Goal: Task Accomplishment & Management: Complete application form

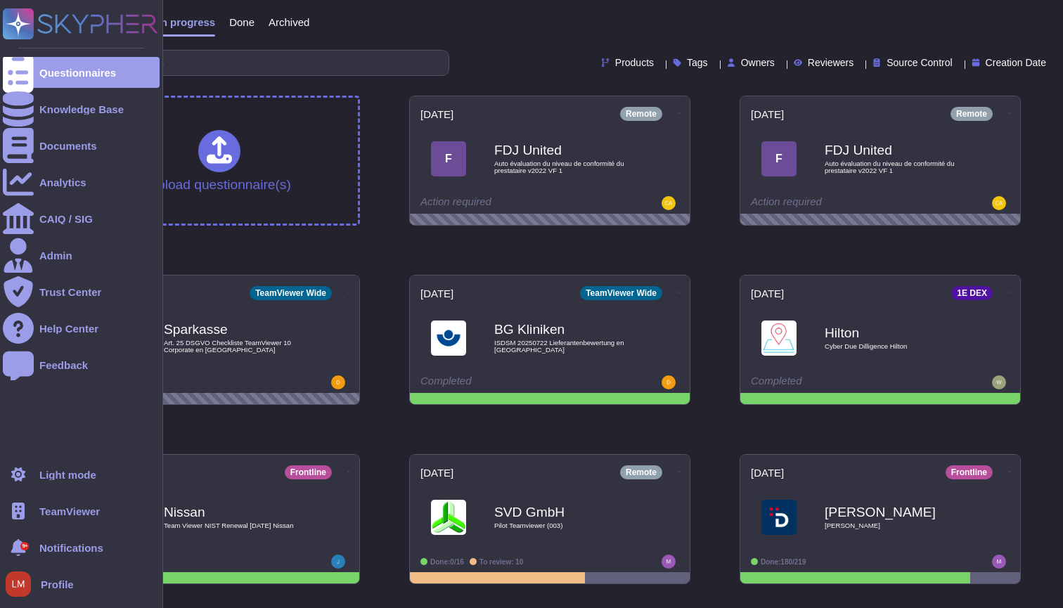
click at [103, 508] on div "TeamViewer" at bounding box center [81, 511] width 157 height 31
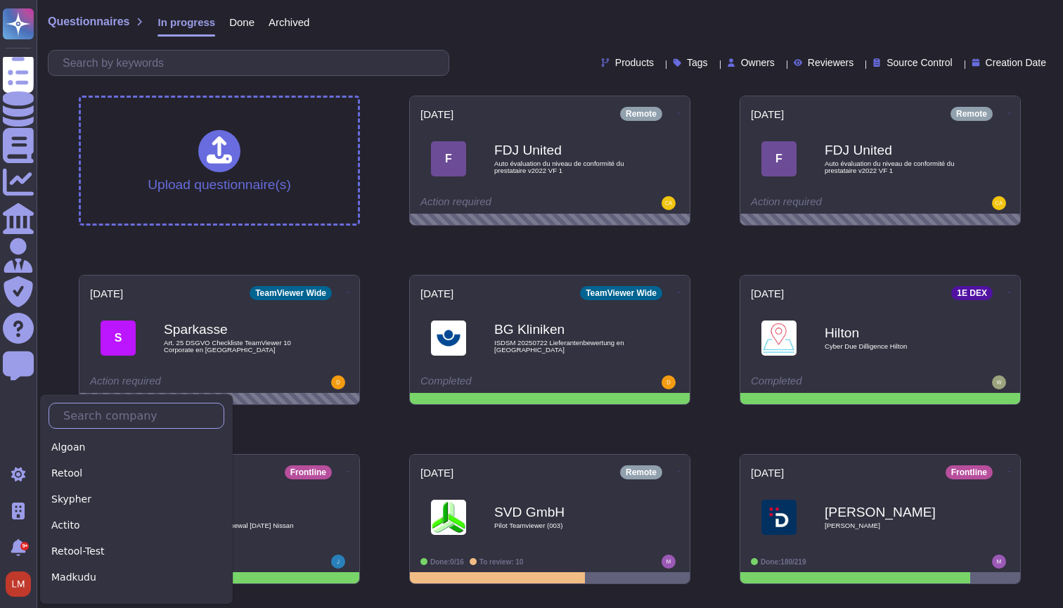
click at [86, 423] on input "text" at bounding box center [139, 416] width 167 height 25
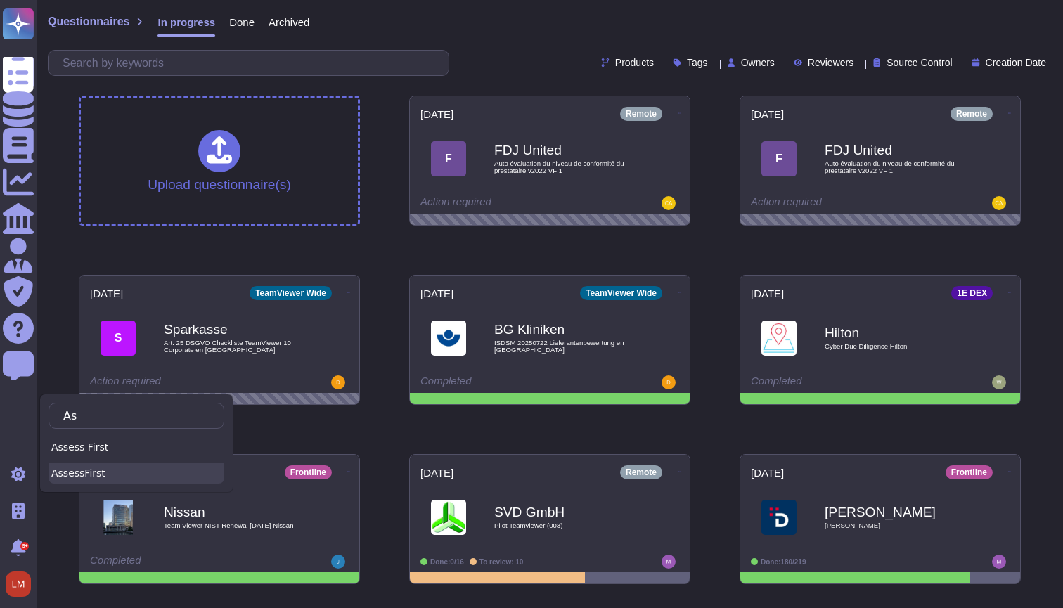
click at [105, 470] on div "AssessFirst" at bounding box center [137, 473] width 176 height 20
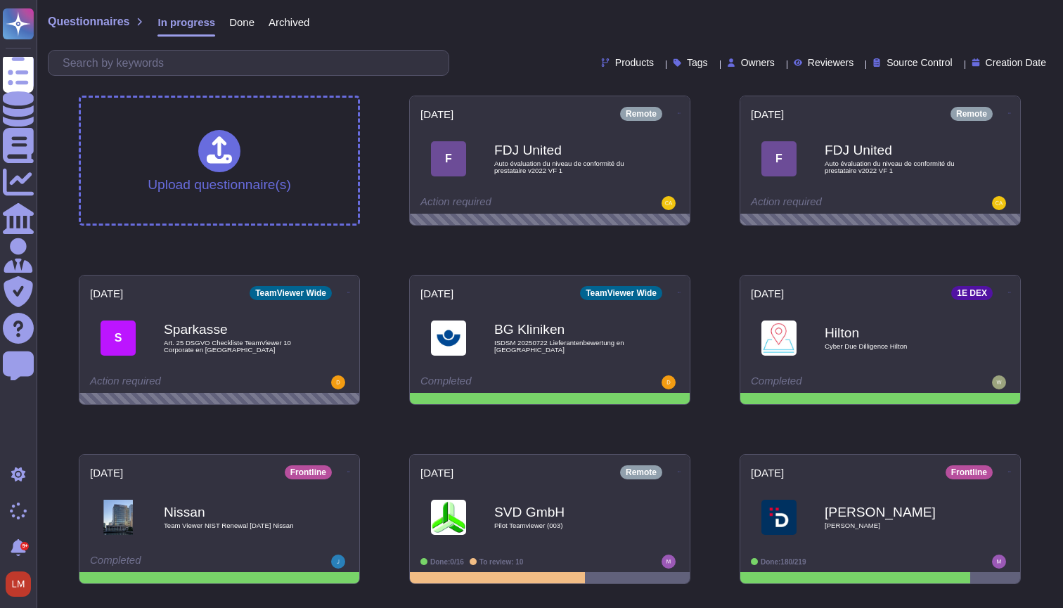
type input "As"
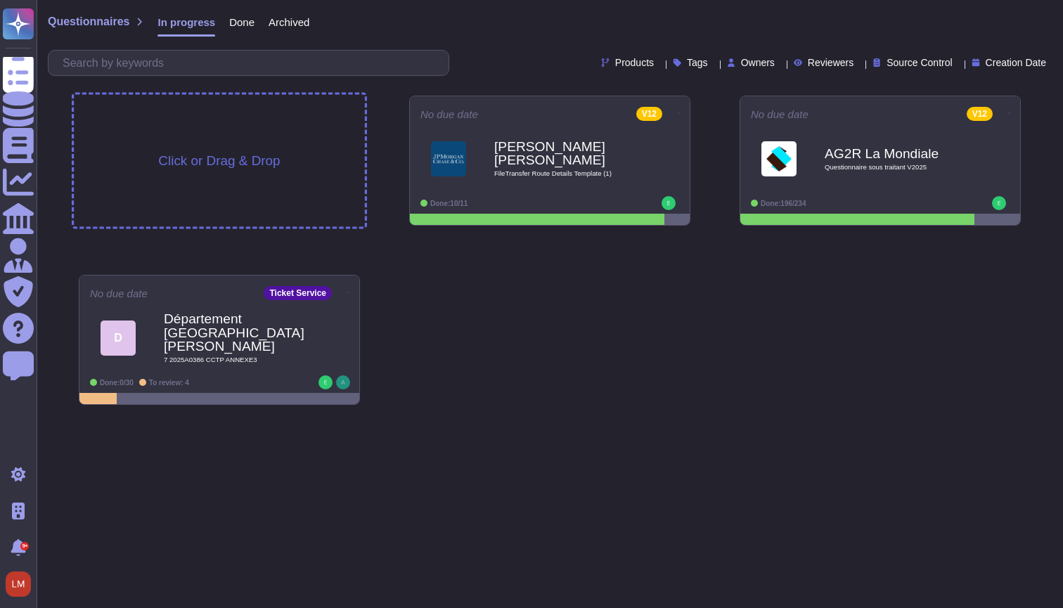
click at [276, 145] on div "Click or Drag & Drop" at bounding box center [219, 161] width 291 height 132
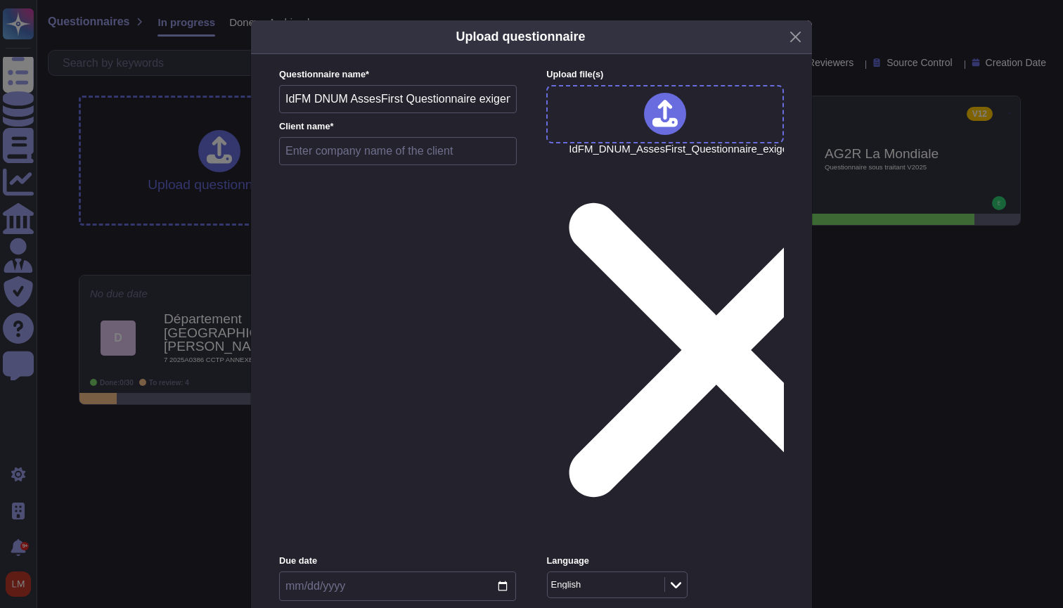
click at [426, 165] on input "text" at bounding box center [398, 151] width 238 height 28
type input "S"
type input "I"
type input "A"
drag, startPoint x: 312, startPoint y: 178, endPoint x: 265, endPoint y: 178, distance: 46.4
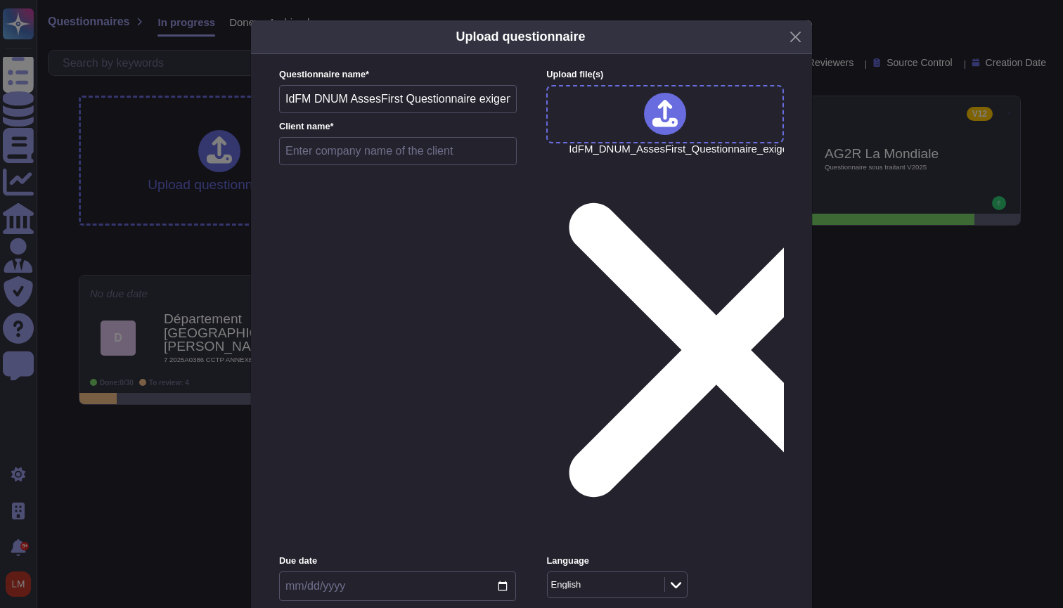
click at [265, 178] on div "Questionnaire name * IdFM DNUM AssesFirst Questionnaire exigences SaaS Client n…" at bounding box center [531, 411] width 533 height 714
click at [328, 165] on input "text" at bounding box center [398, 151] width 238 height 28
paste input "IdFM"
type input "IdFM"
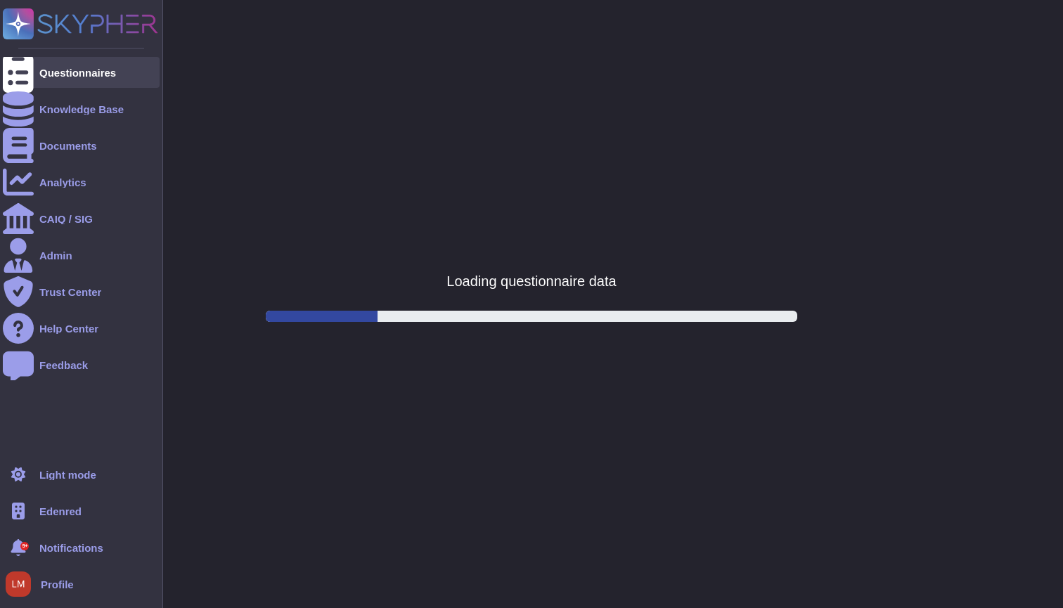
click at [26, 60] on div at bounding box center [18, 72] width 31 height 31
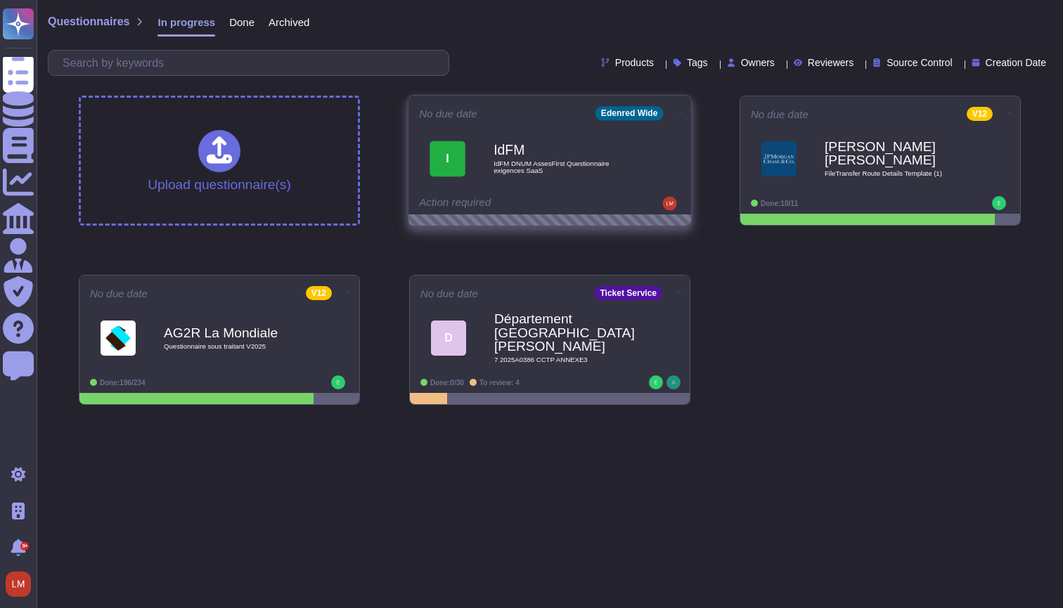
click at [679, 111] on icon at bounding box center [680, 113] width 3 height 4
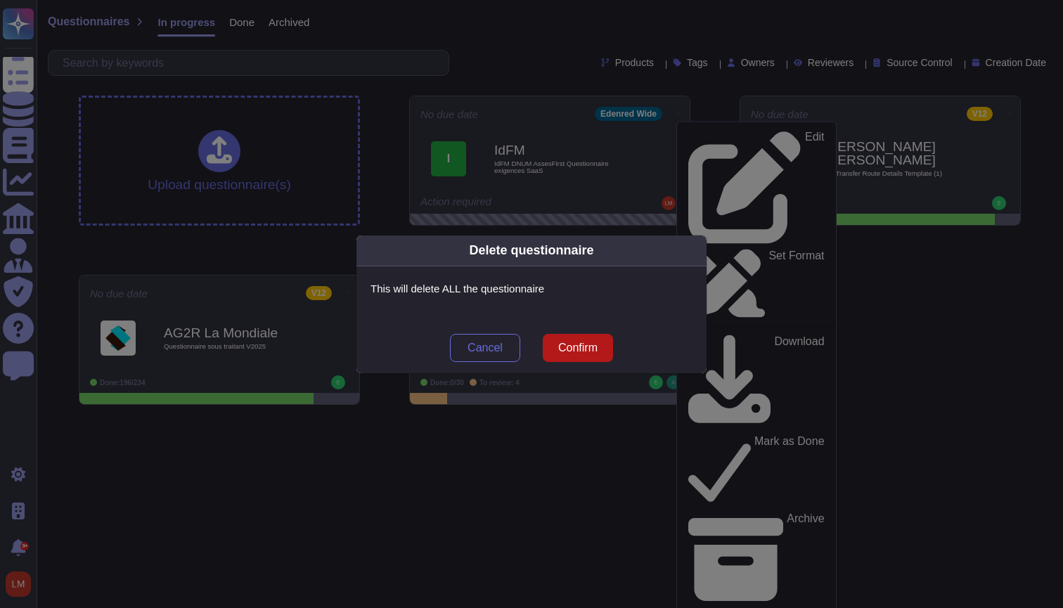
click at [570, 345] on span "Confirm" at bounding box center [577, 348] width 39 height 11
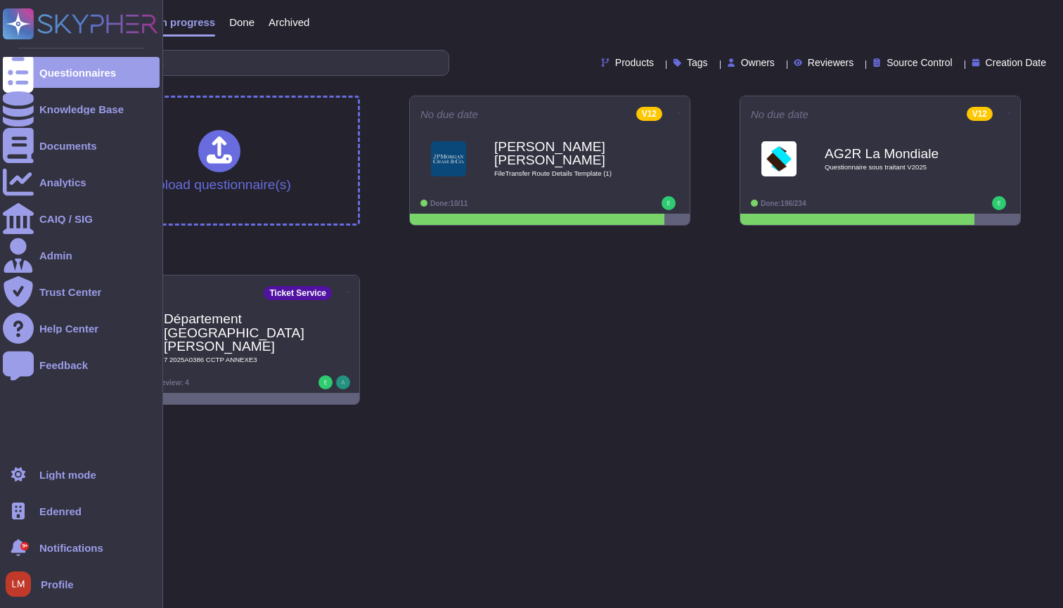
click at [73, 512] on span "Edenred" at bounding box center [60, 511] width 42 height 11
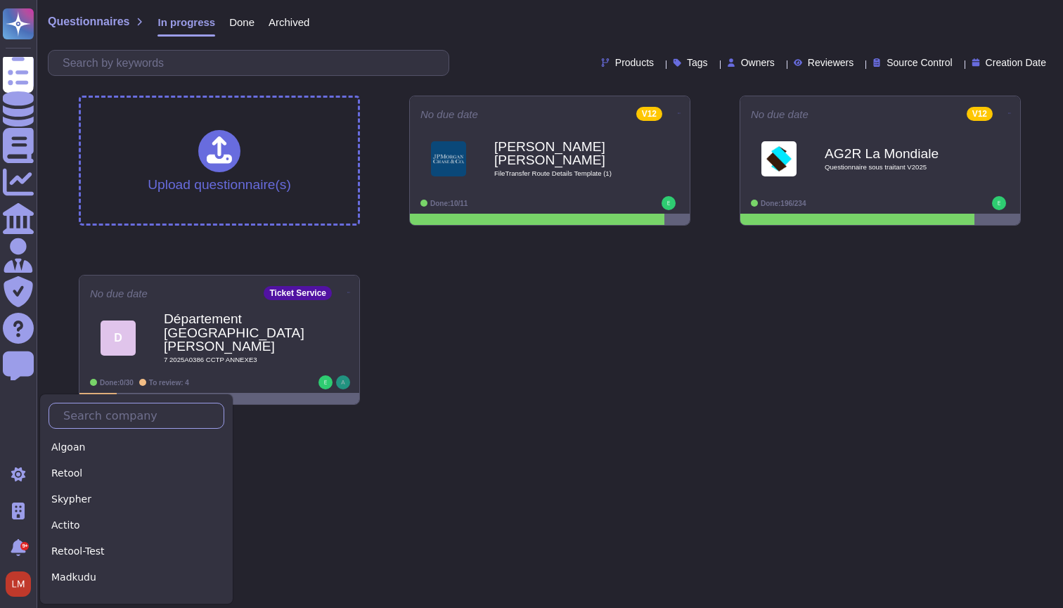
click at [121, 421] on input "text" at bounding box center [139, 416] width 167 height 25
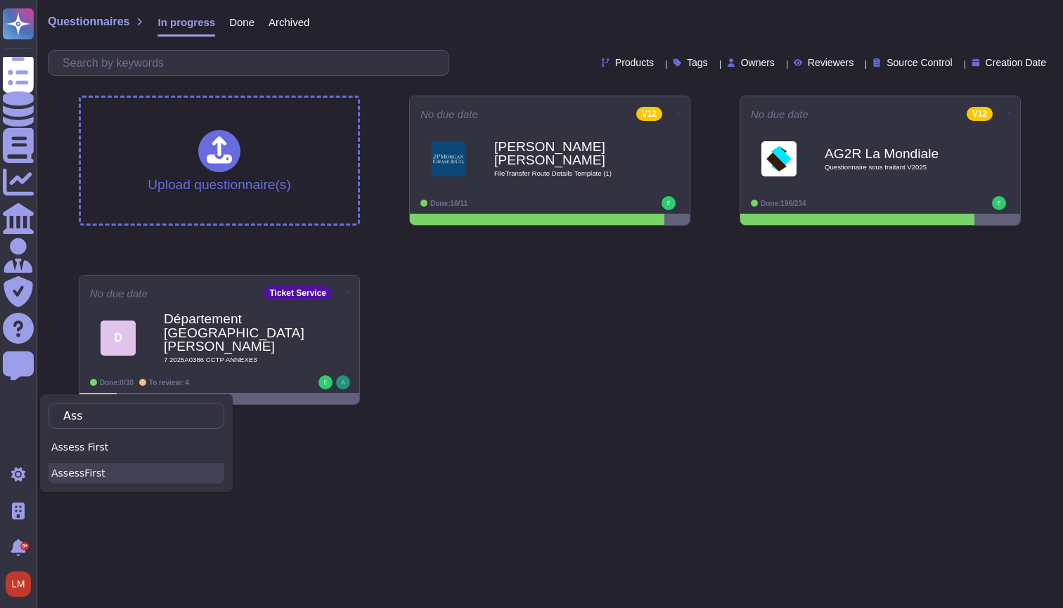
type input "Ass"
click at [121, 474] on div "AssessFirst" at bounding box center [137, 473] width 176 height 20
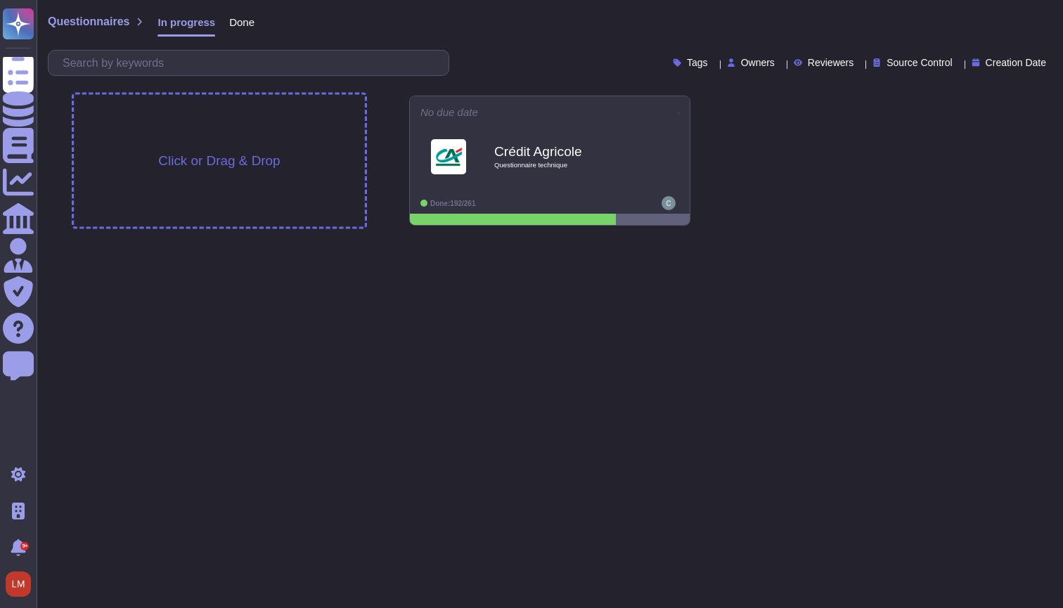
click at [276, 141] on div "Click or Drag & Drop" at bounding box center [219, 161] width 291 height 132
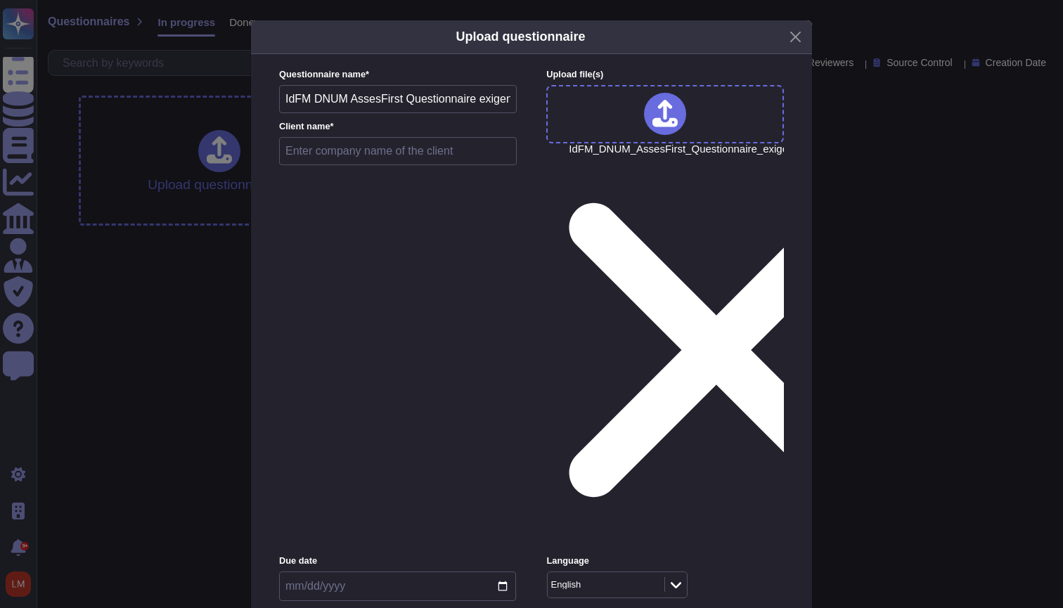
click at [348, 165] on input "text" at bounding box center [398, 151] width 238 height 28
type input "S"
type input "IdFM"
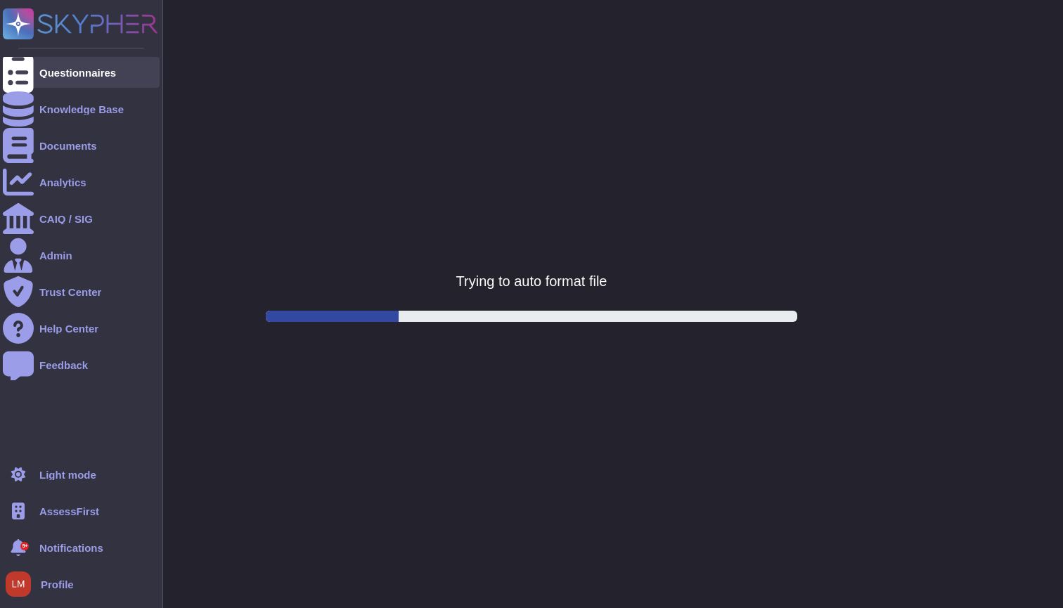
click at [41, 77] on div "Questionnaires" at bounding box center [77, 73] width 77 height 11
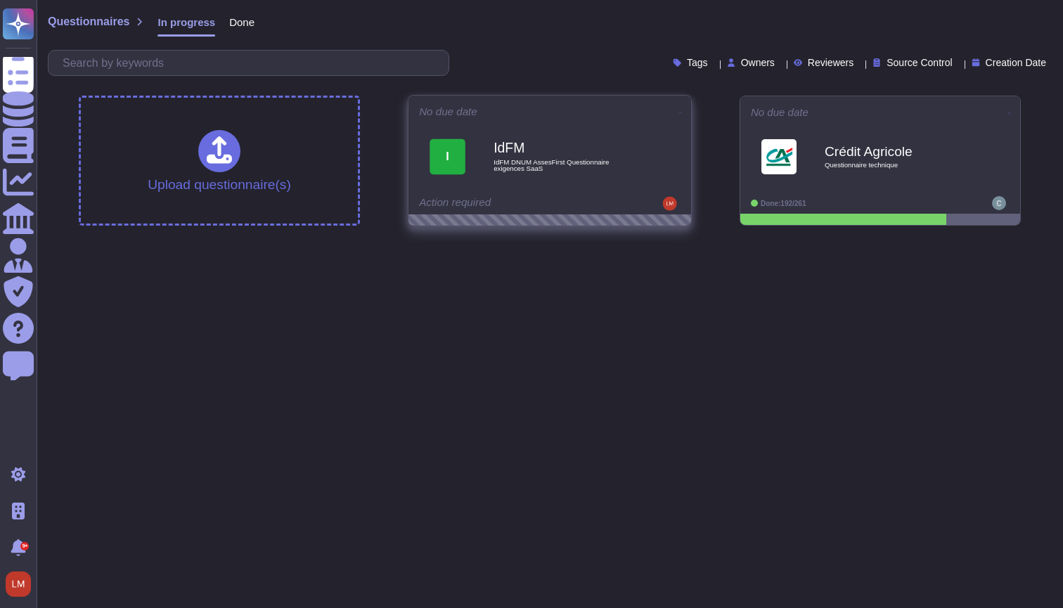
click at [679, 111] on icon at bounding box center [680, 113] width 3 height 4
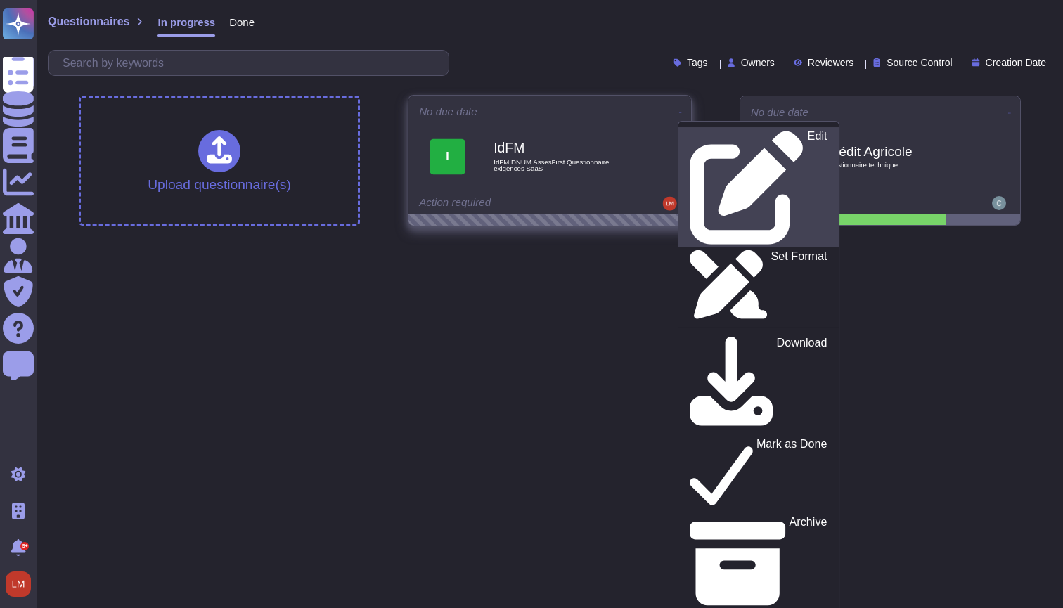
click at [693, 136] on div "Edit" at bounding box center [758, 187] width 137 height 115
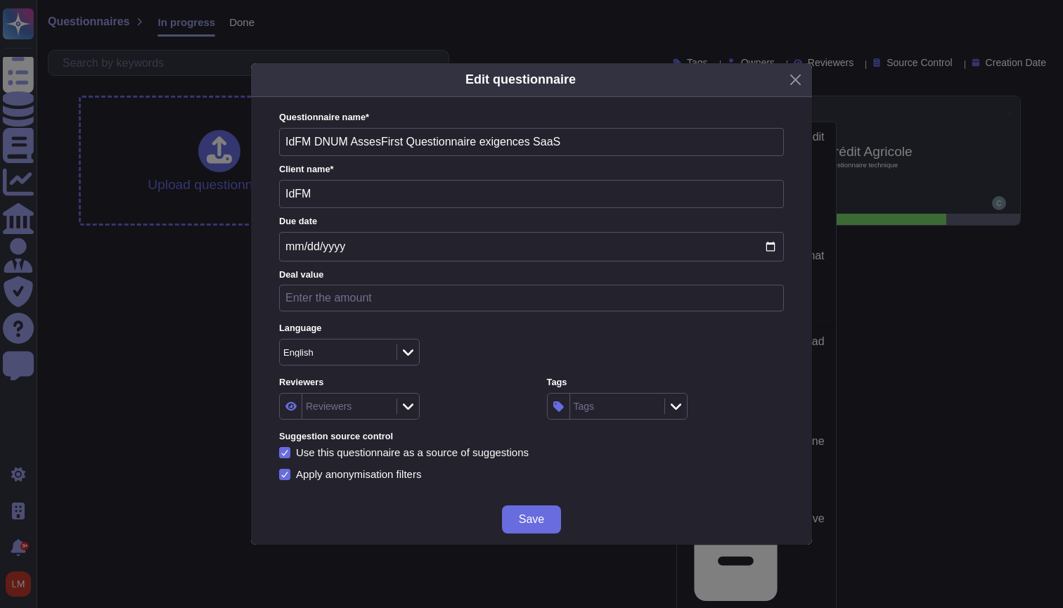
click at [355, 351] on div "English" at bounding box center [331, 352] width 96 height 9
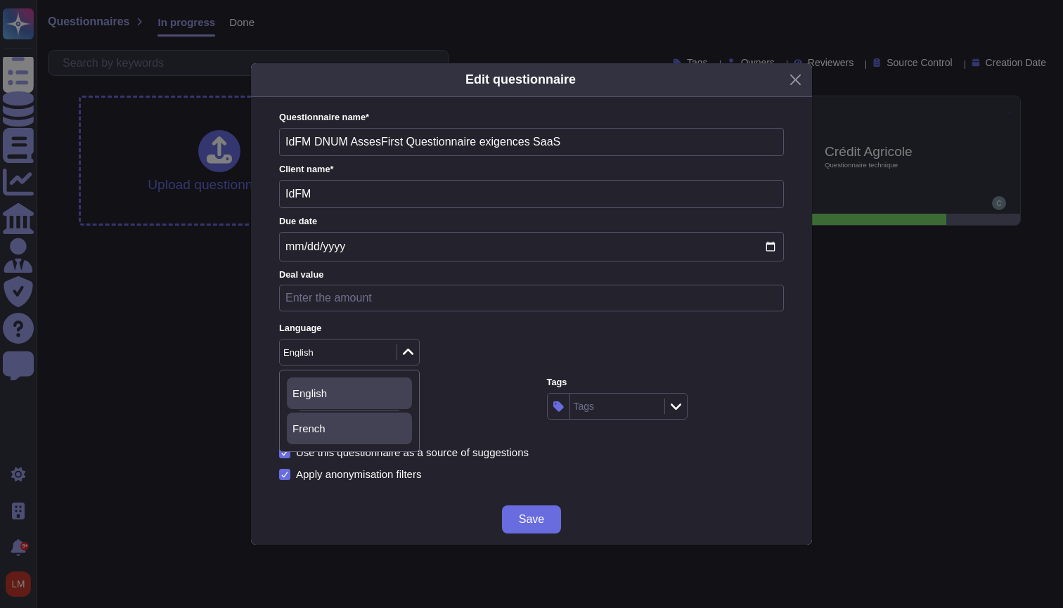
click at [358, 431] on div "French" at bounding box center [350, 429] width 114 height 13
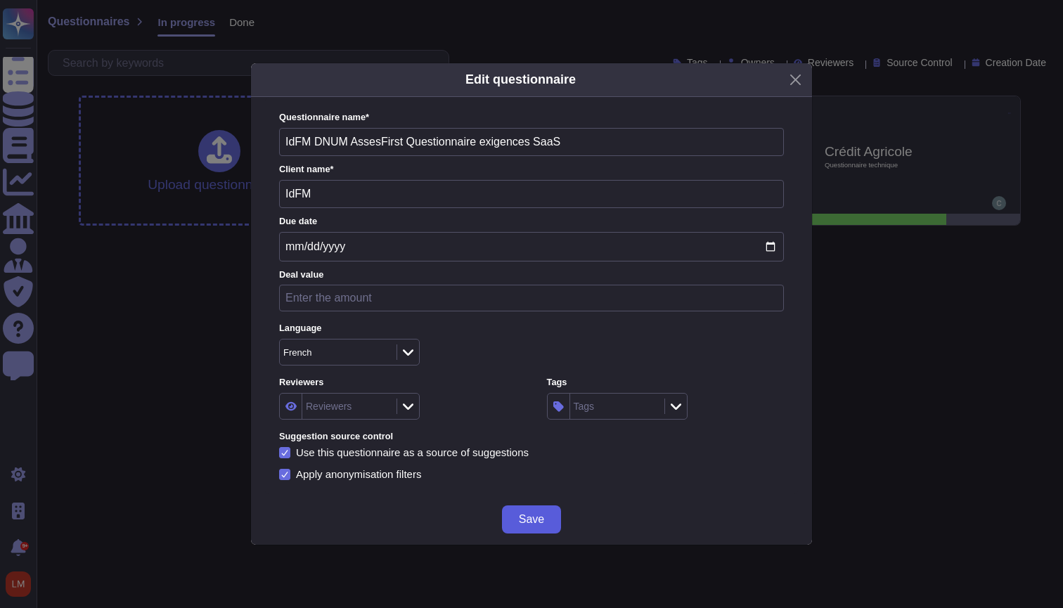
click at [526, 518] on span "Save" at bounding box center [531, 519] width 25 height 11
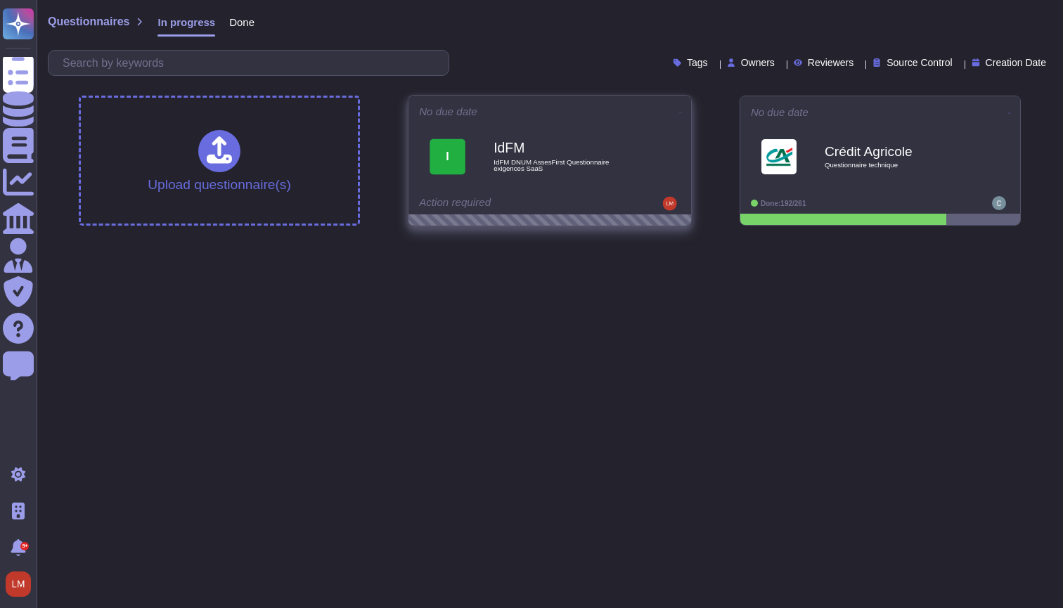
click at [525, 162] on span "IdFM DNUM AssesFirst Questionnaire exigences SaaS" at bounding box center [565, 164] width 142 height 13
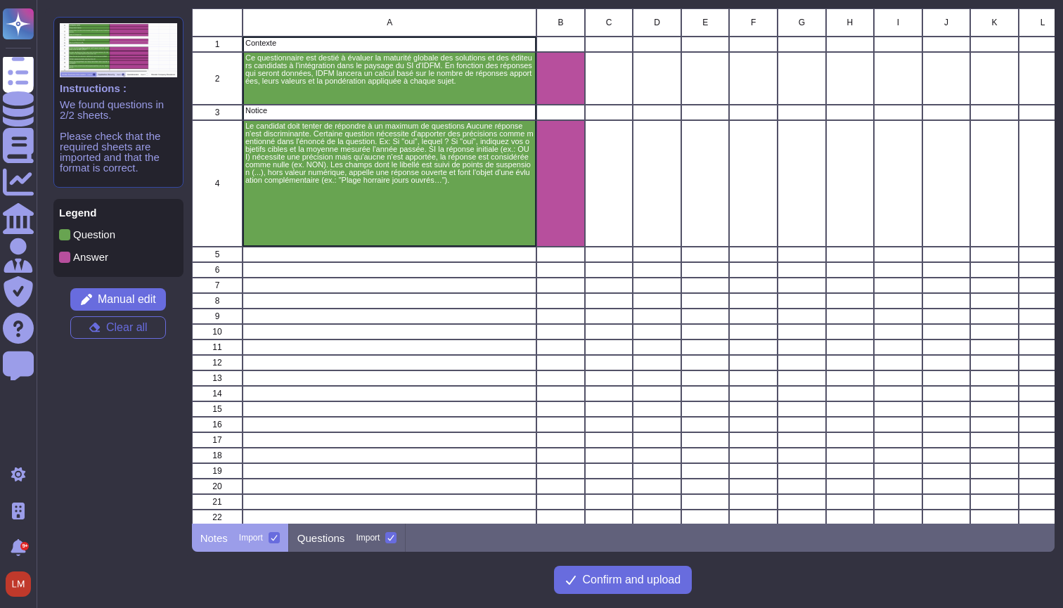
scroll to position [516, 864]
click at [271, 539] on div at bounding box center [274, 537] width 11 height 11
click at [0, 0] on input "Import" at bounding box center [0, 0] width 0 height 0
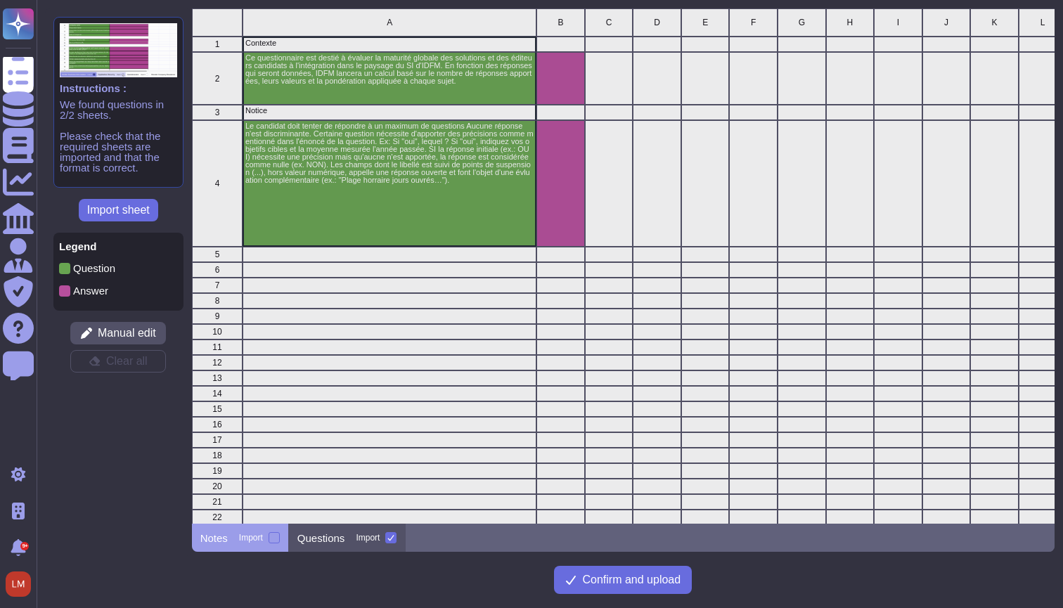
click at [325, 539] on p "Questions" at bounding box center [322, 538] width 48 height 11
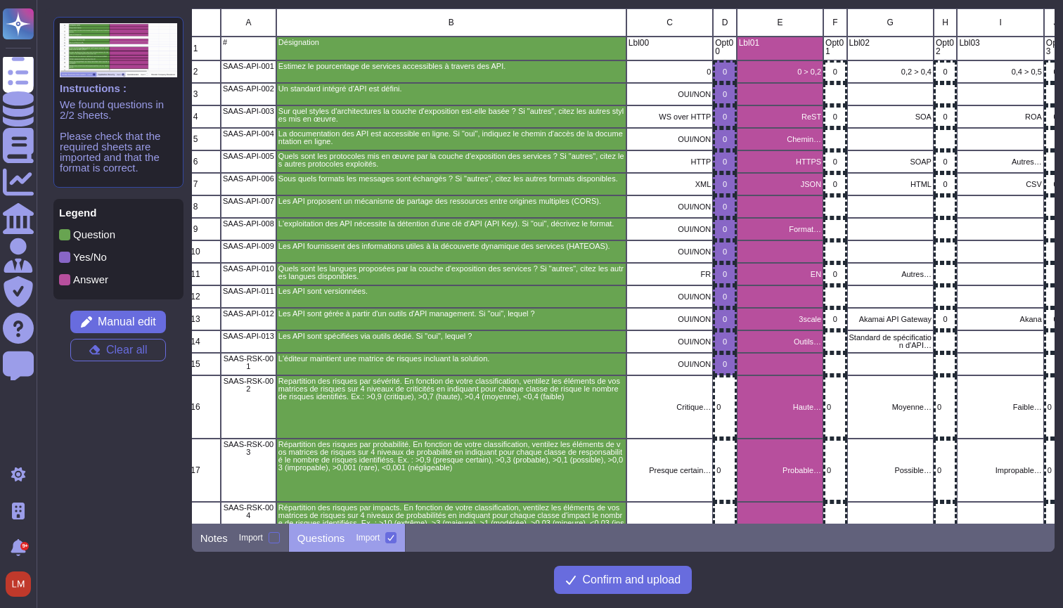
scroll to position [0, 0]
click at [149, 355] on button "Clear all" at bounding box center [118, 350] width 96 height 23
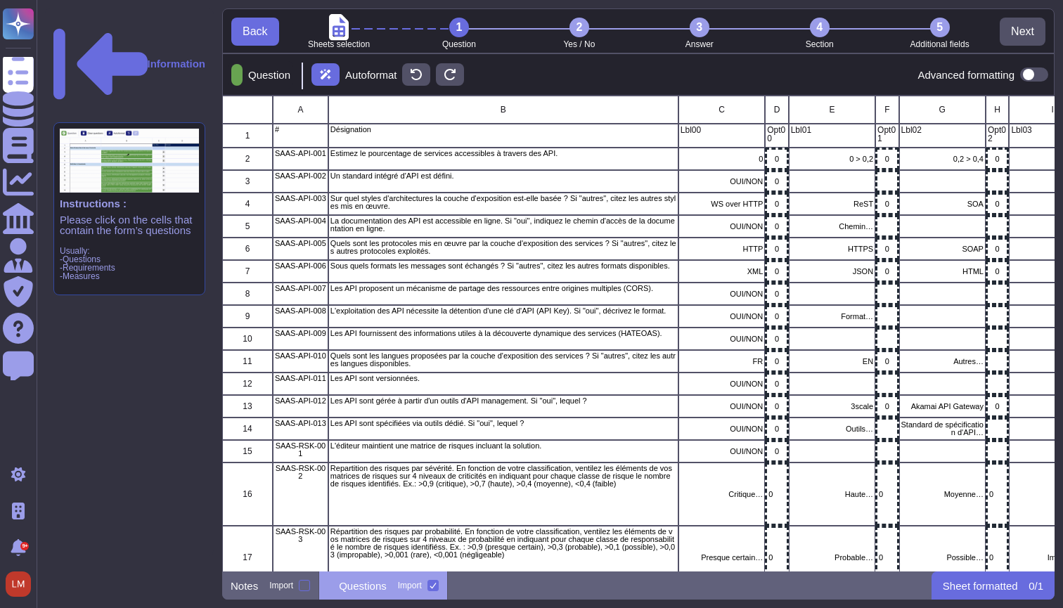
click at [1037, 70] on span at bounding box center [1035, 75] width 28 height 14
click at [1015, 75] on input "checkbox" at bounding box center [1015, 75] width 0 height 0
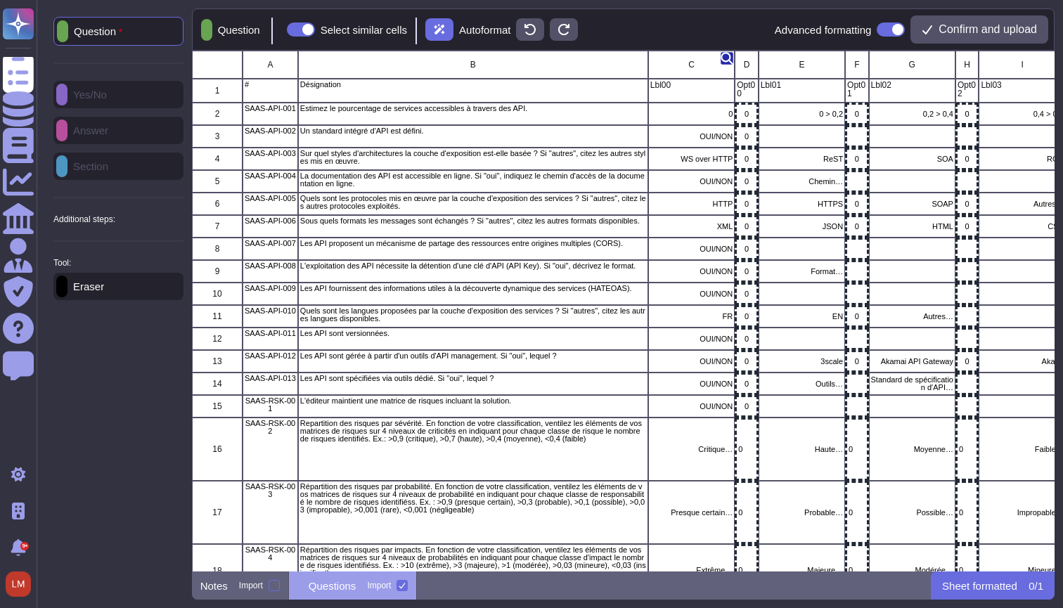
click at [727, 58] on icon "grid" at bounding box center [727, 58] width 13 height 13
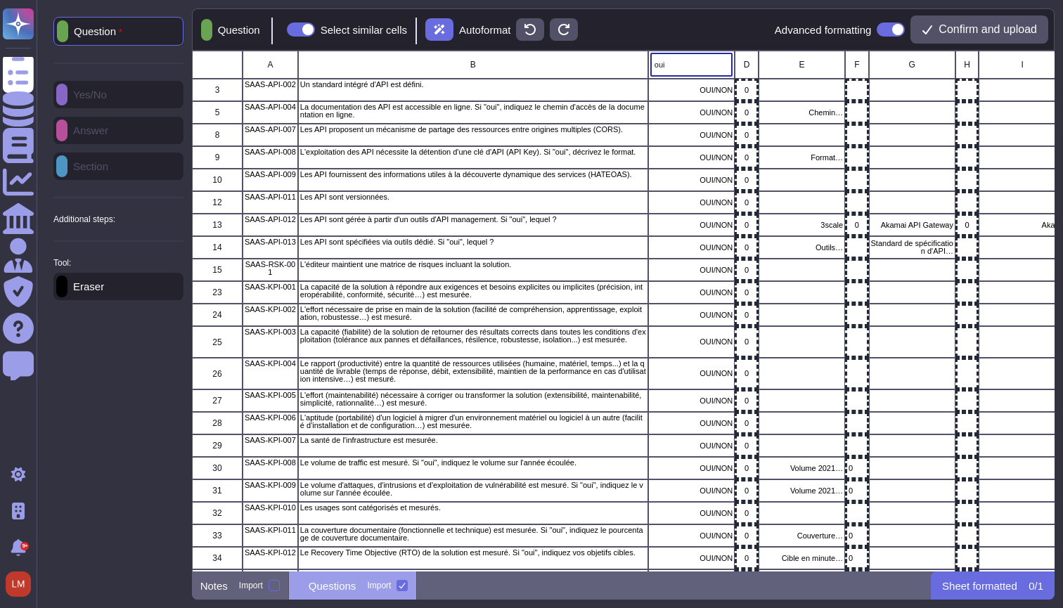
type input "oui/"
click at [236, 28] on p "Question" at bounding box center [236, 30] width 48 height 11
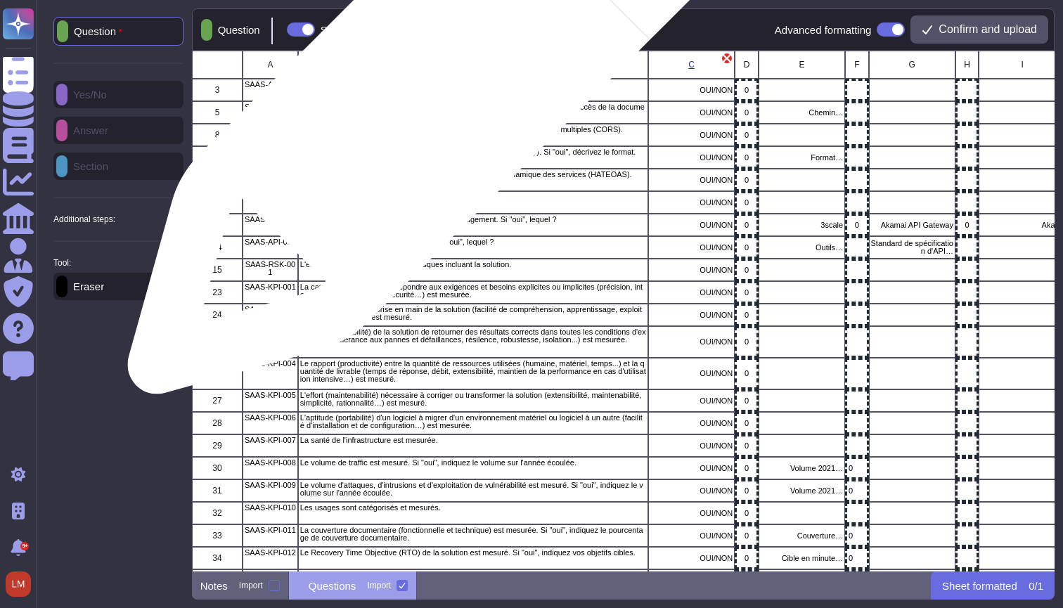
click at [435, 89] on div "Un standard intégré d'API est défini." at bounding box center [473, 90] width 350 height 23
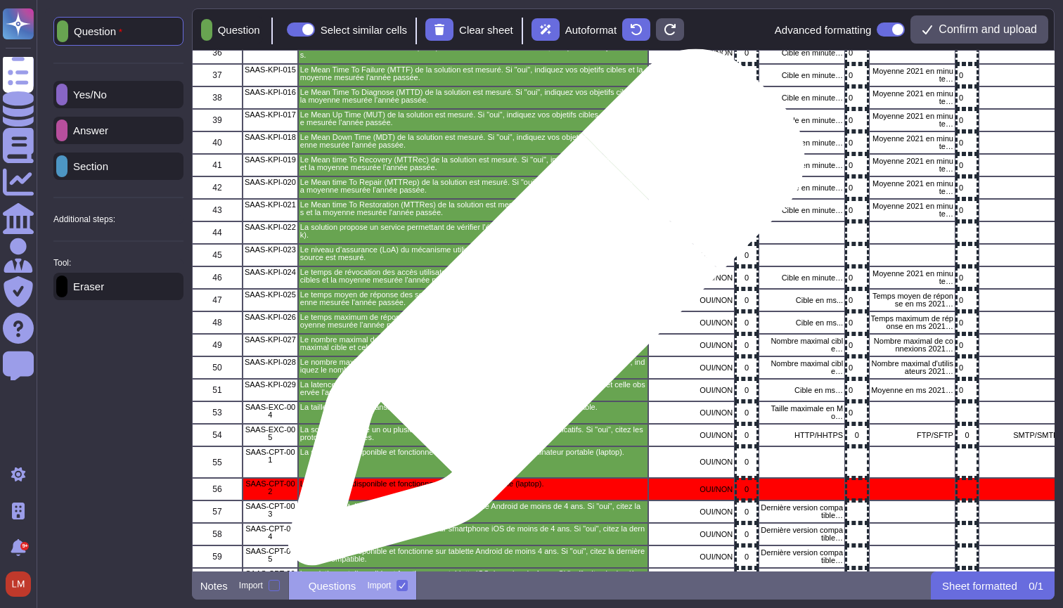
scroll to position [556, 0]
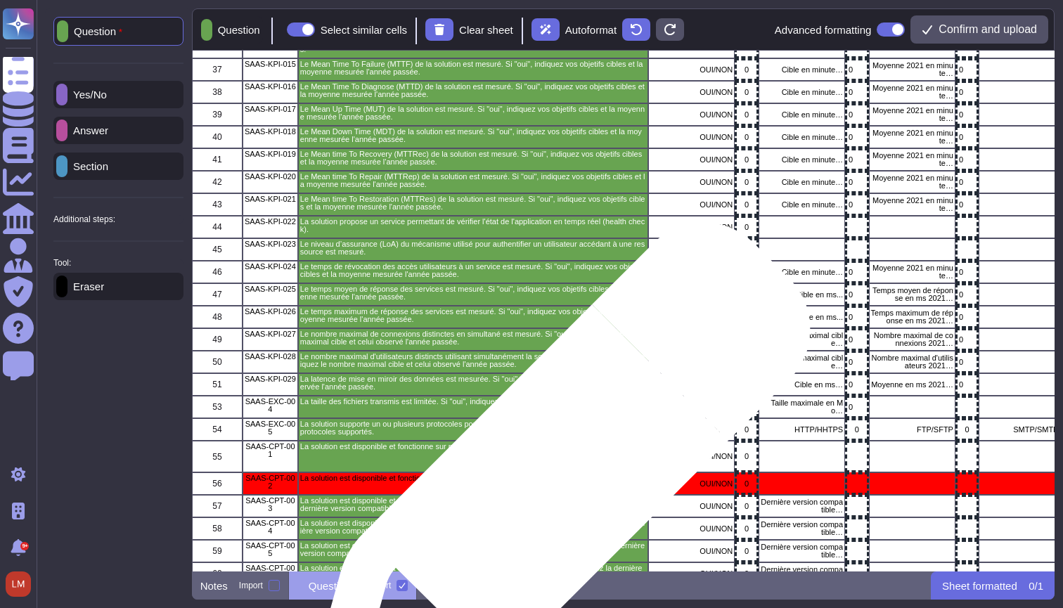
click at [552, 482] on p "La solution est disponible et fonctionne sur ordinateur portable (laptop)." at bounding box center [473, 479] width 346 height 8
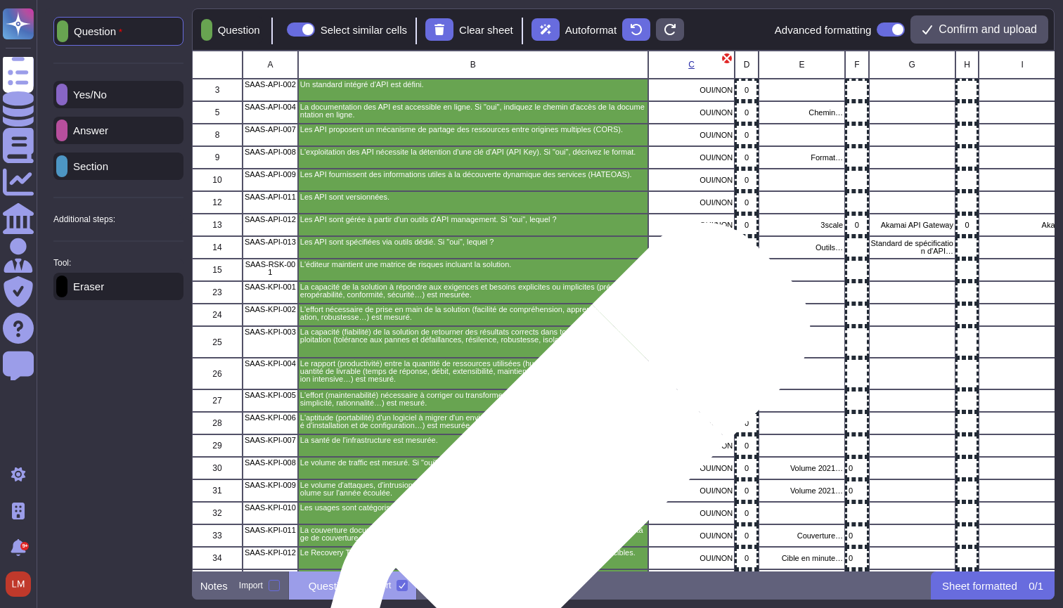
scroll to position [0, 0]
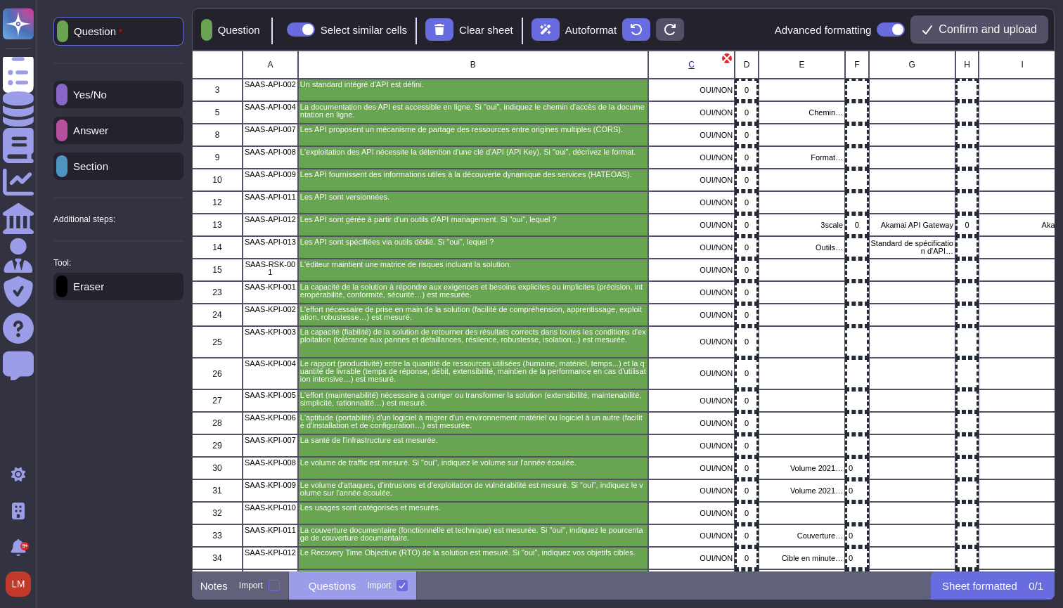
click at [107, 97] on p "Yes/No" at bounding box center [87, 94] width 39 height 11
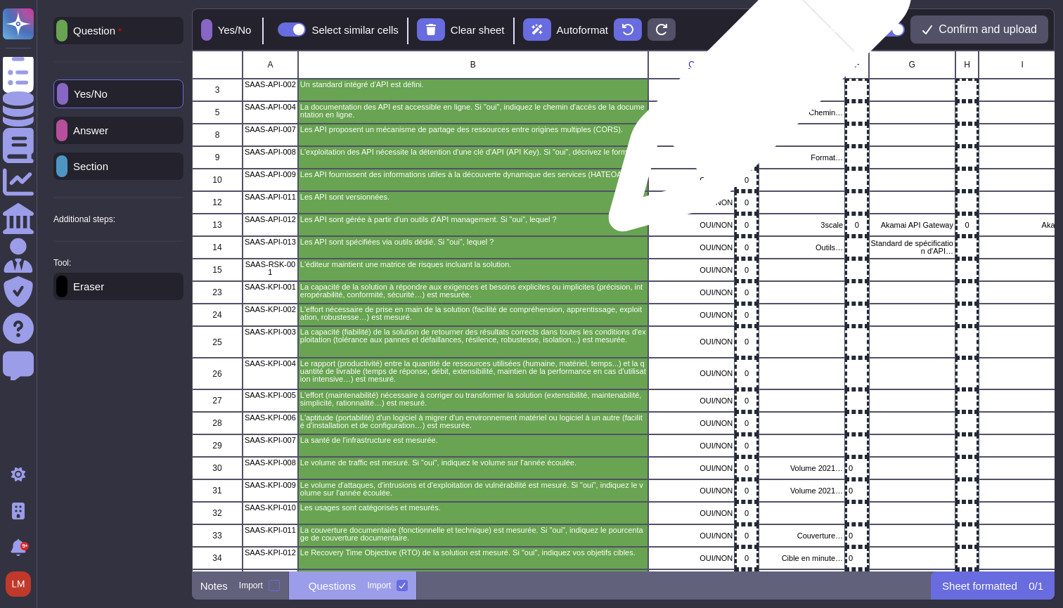
click at [755, 87] on p "0" at bounding box center [746, 91] width 16 height 8
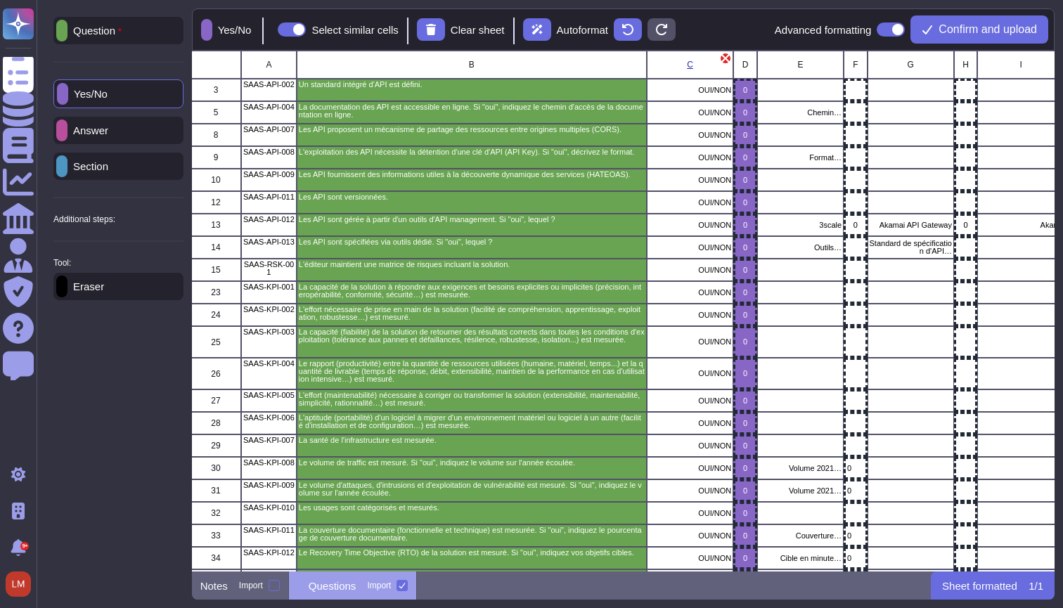
click at [147, 234] on div at bounding box center [118, 232] width 130 height 6
click at [157, 224] on div "Additional steps:" at bounding box center [118, 219] width 130 height 8
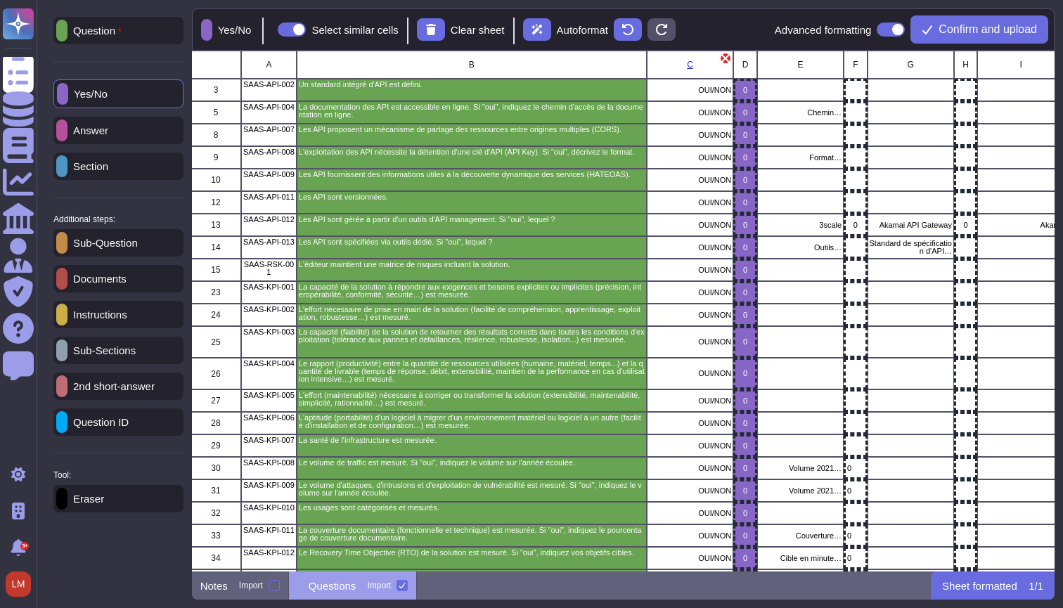
click at [144, 91] on div "Yes/No" at bounding box center [118, 93] width 130 height 29
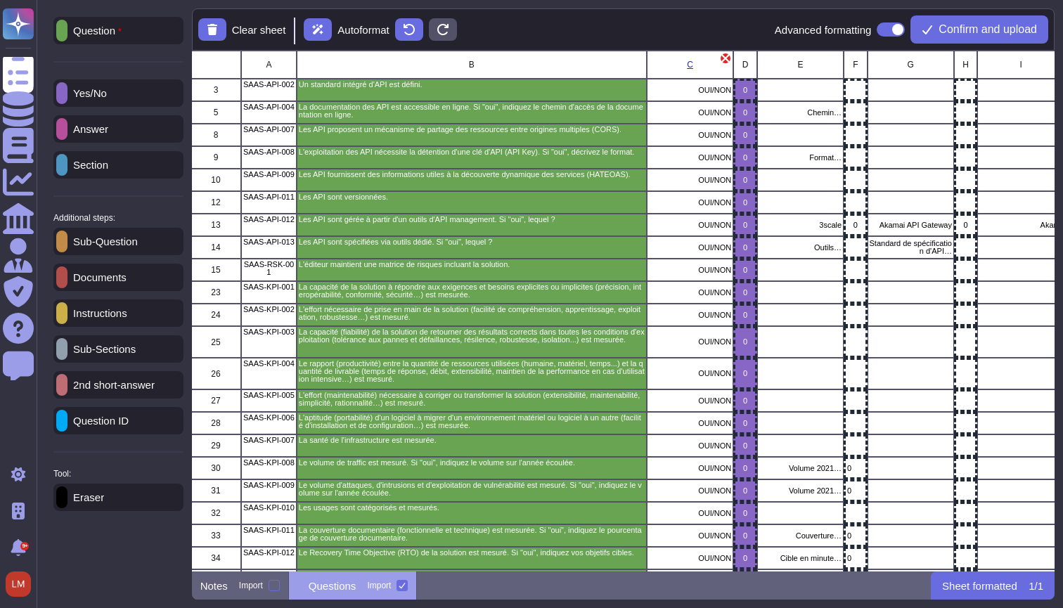
click at [146, 91] on div "Yes/No" at bounding box center [118, 92] width 130 height 27
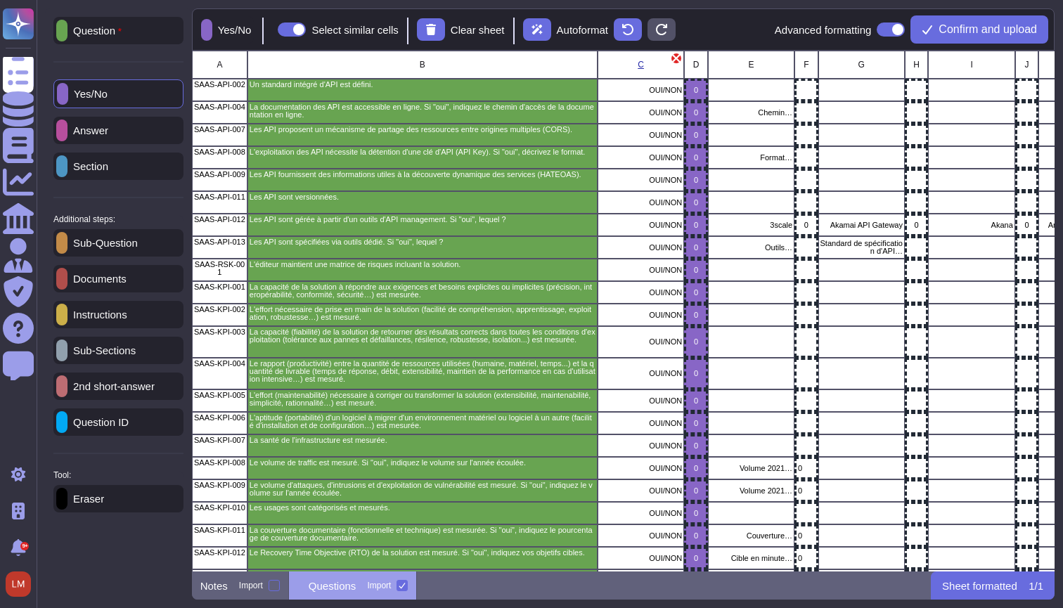
click at [120, 137] on div "Answer" at bounding box center [118, 130] width 130 height 27
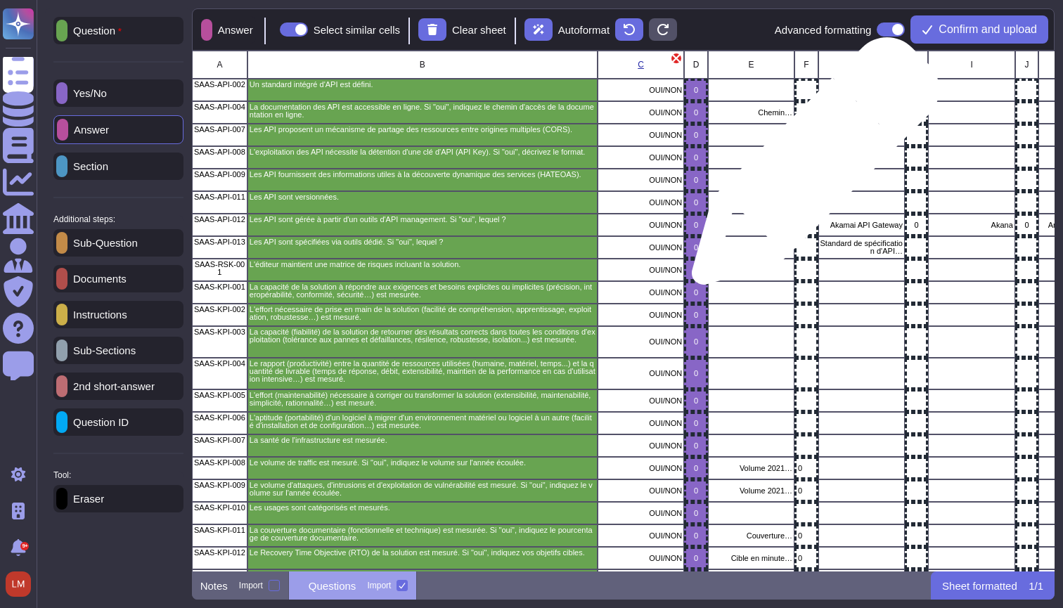
click at [810, 168] on div "grid" at bounding box center [806, 157] width 23 height 23
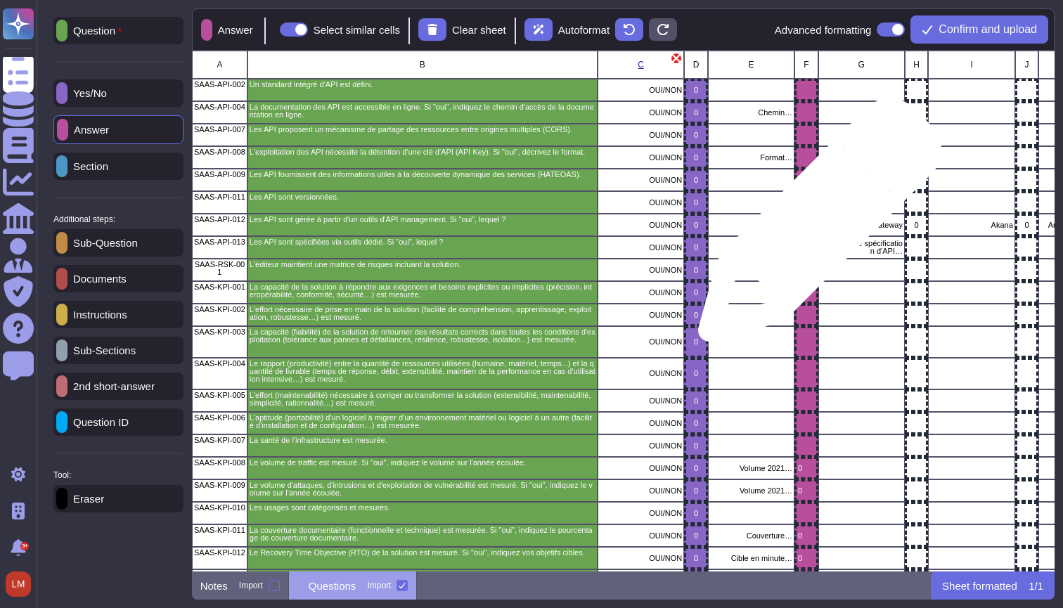
click at [814, 228] on p "0" at bounding box center [806, 226] width 16 height 8
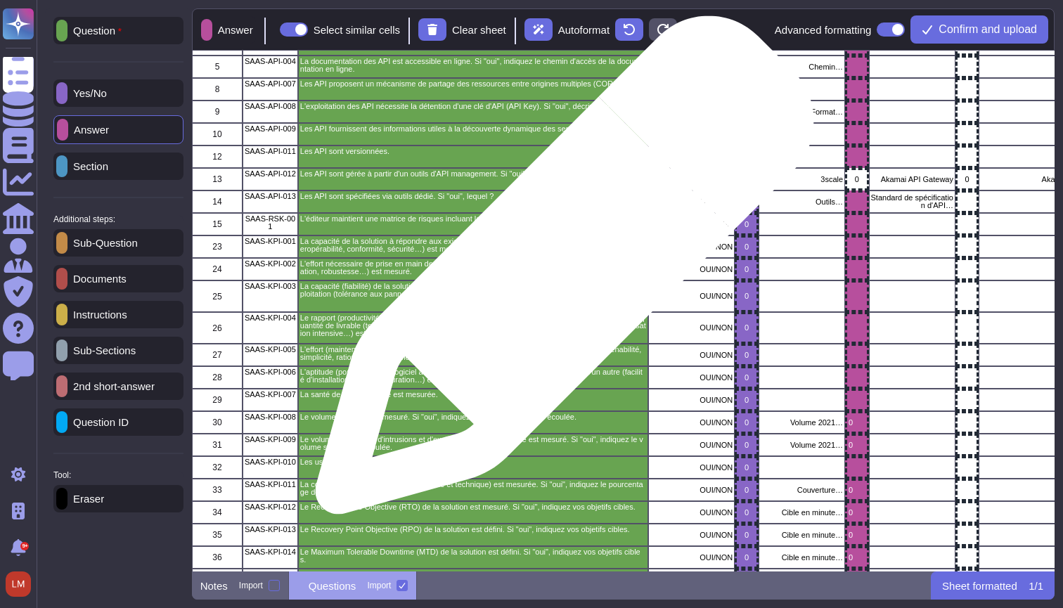
scroll to position [46, 0]
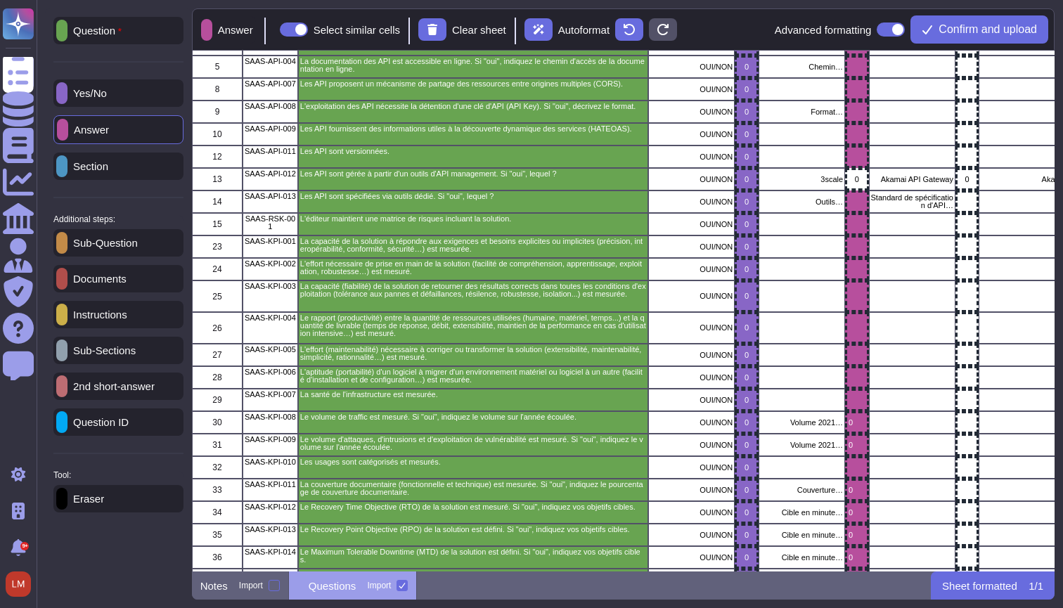
click at [141, 390] on p "2nd short-answer" at bounding box center [111, 386] width 87 height 11
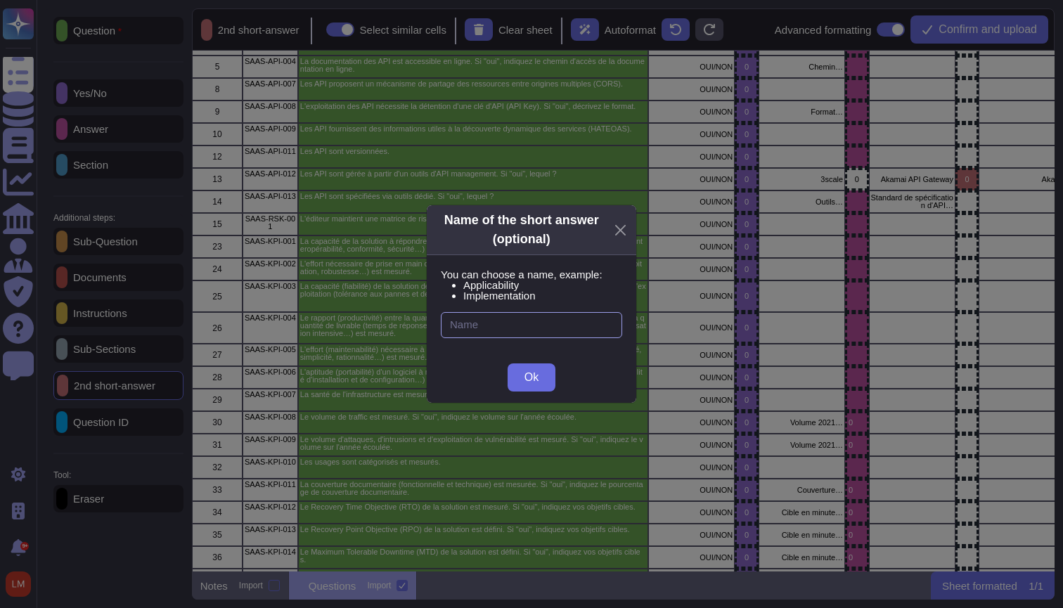
click at [552, 326] on input "text" at bounding box center [531, 325] width 181 height 26
type input "O"
click at [855, 303] on div "Name of the short answer (optional) You can choose a name, example: Applicabili…" at bounding box center [531, 304] width 1063 height 608
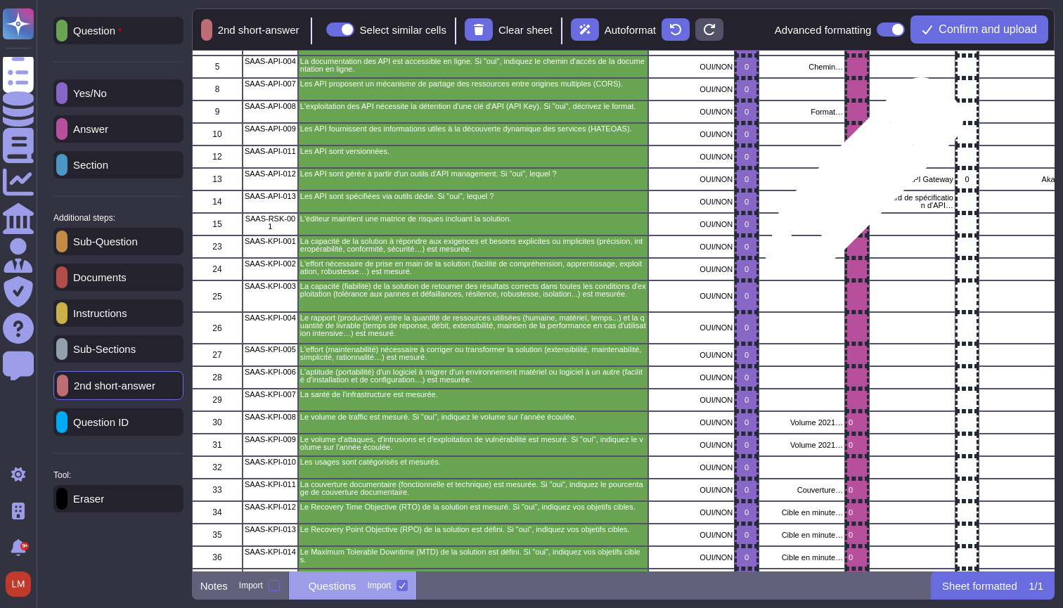
click at [864, 203] on icon "grid" at bounding box center [1021, 360] width 315 height 315
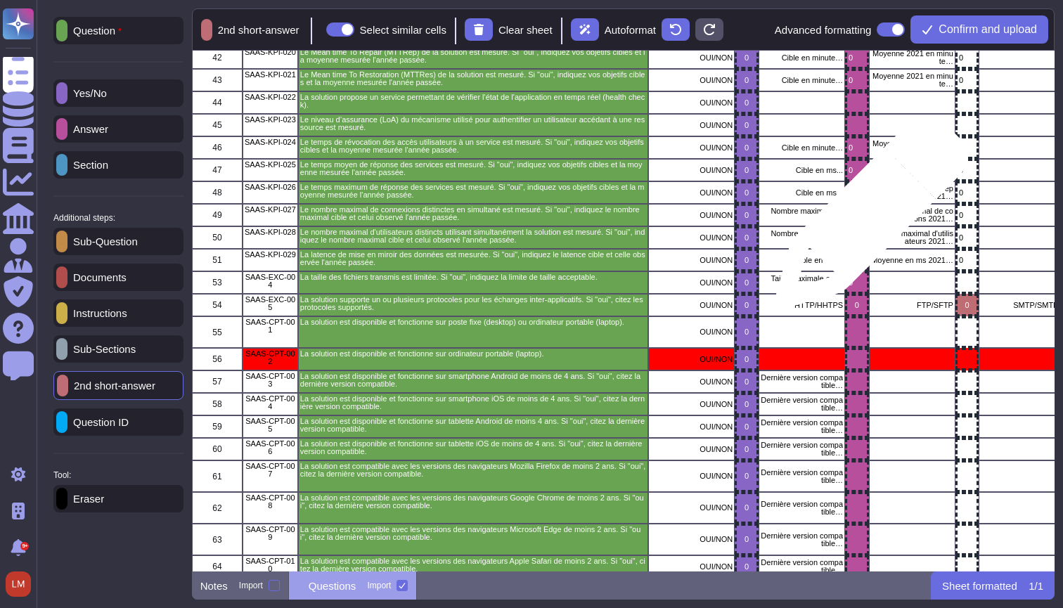
scroll to position [783, 0]
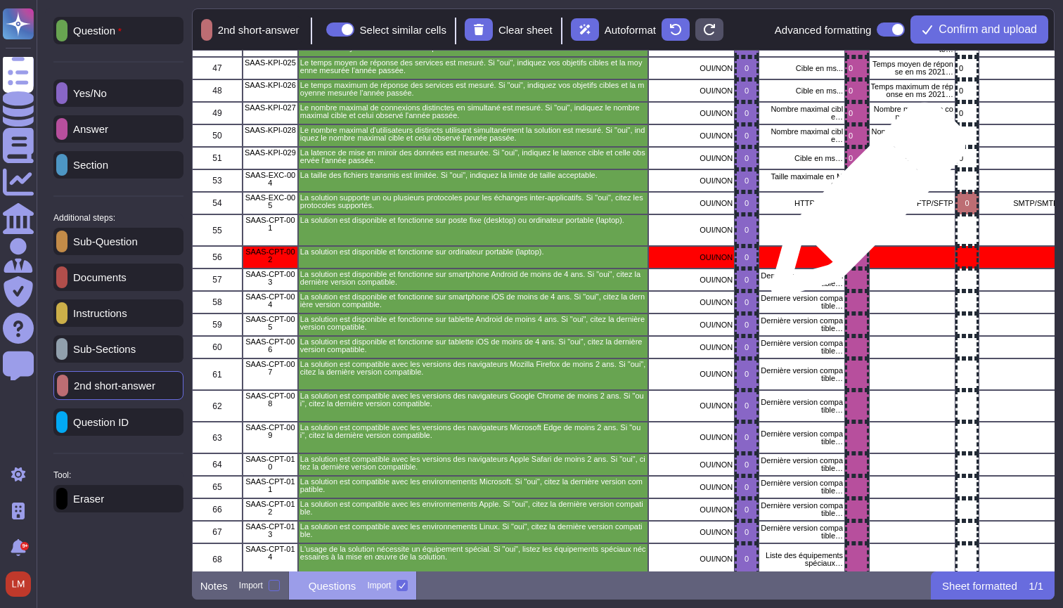
click at [864, 204] on icon "grid" at bounding box center [864, 204] width 0 height 0
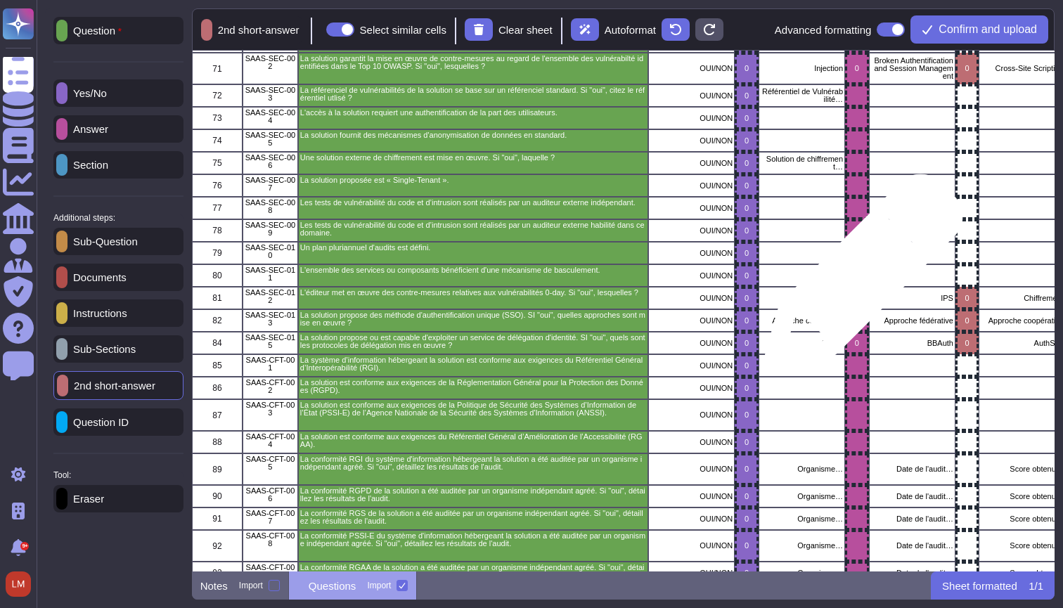
scroll to position [1355, 0]
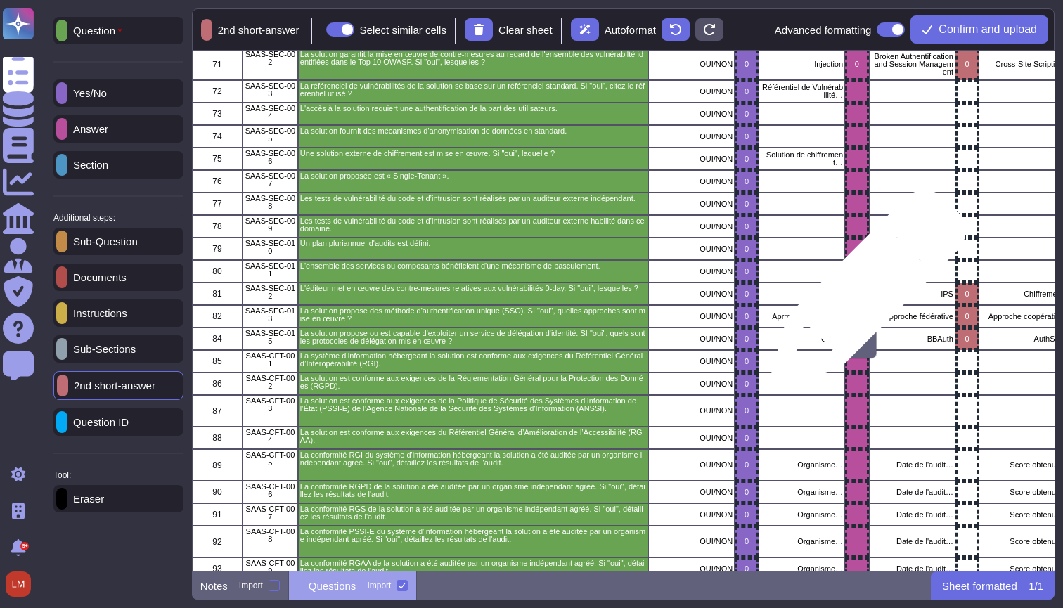
click at [864, 295] on icon "grid" at bounding box center [864, 295] width 0 height 0
click at [864, 317] on icon "grid" at bounding box center [864, 317] width 0 height 0
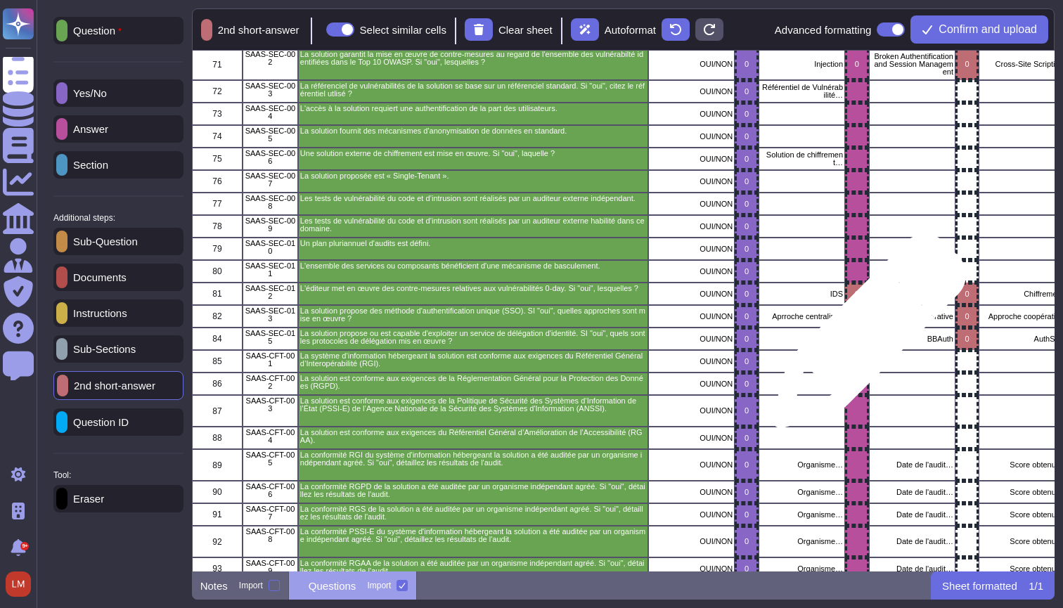
click at [864, 340] on icon "grid" at bounding box center [864, 340] width 0 height 0
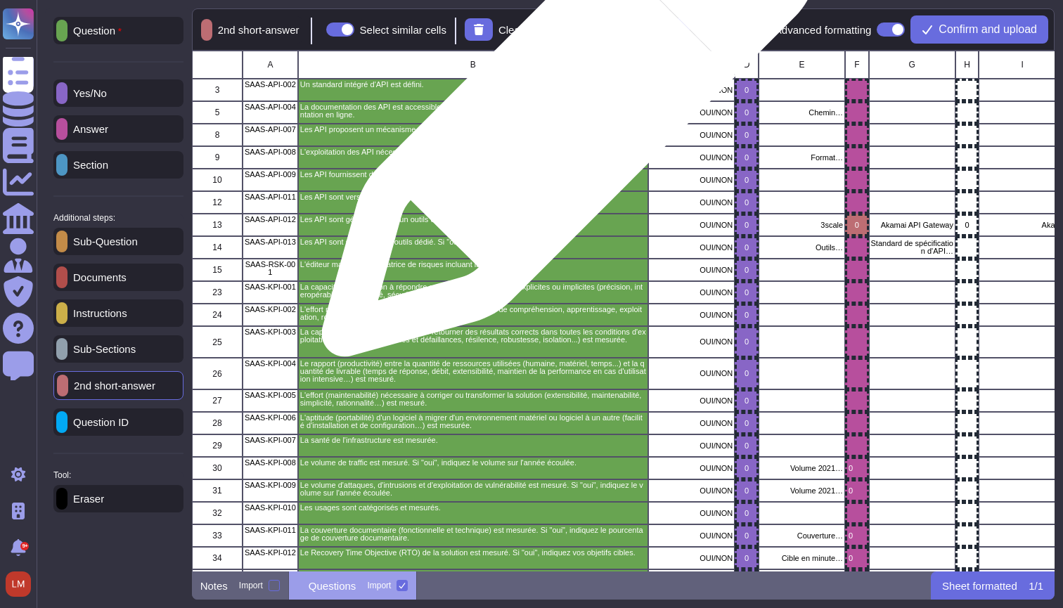
scroll to position [0, 0]
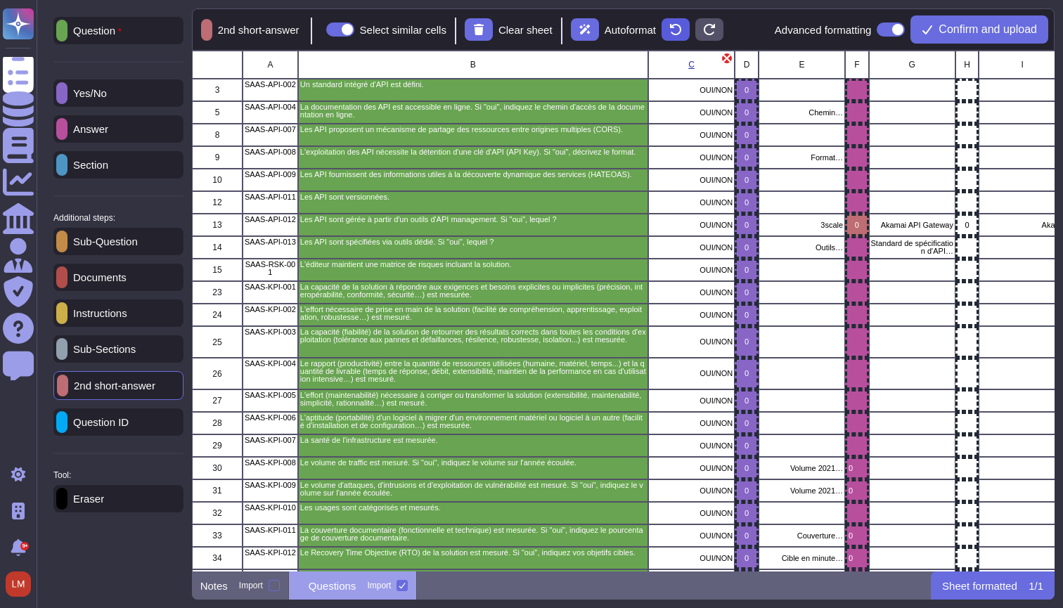
click at [682, 25] on icon at bounding box center [675, 29] width 11 height 11
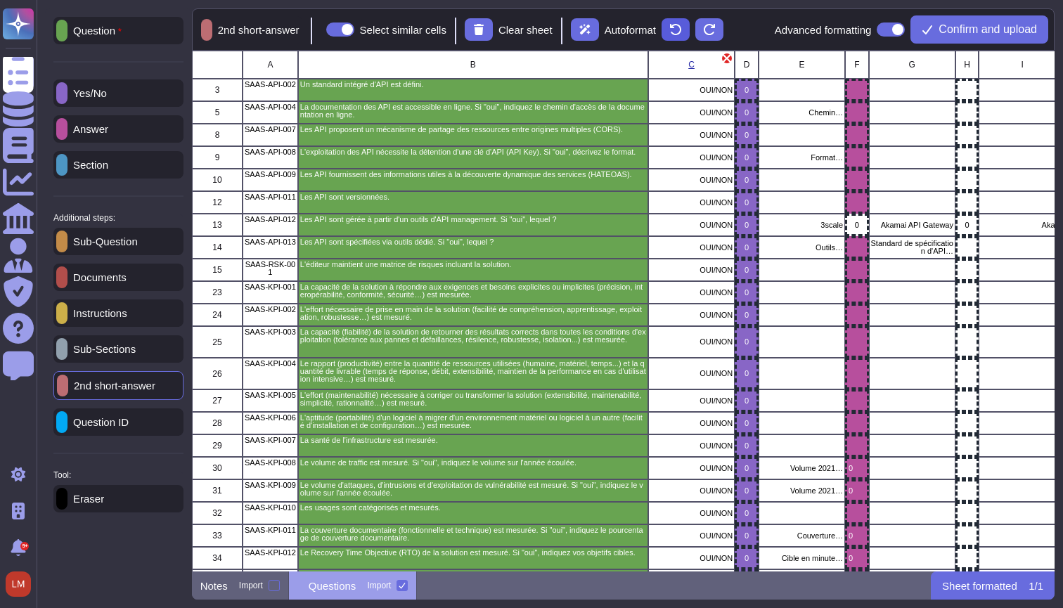
click at [682, 30] on icon at bounding box center [675, 29] width 11 height 11
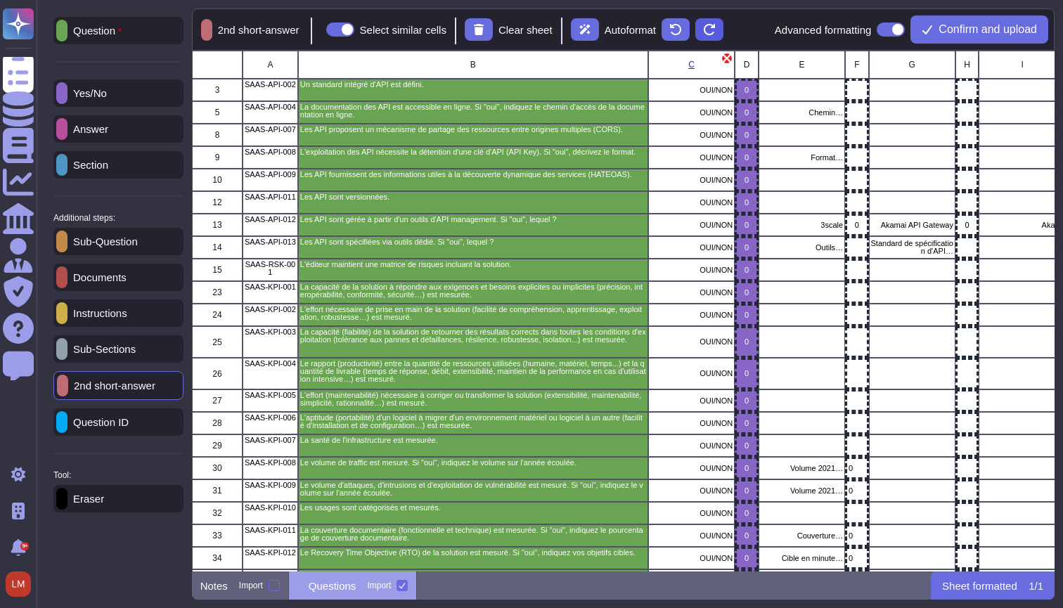
click at [715, 29] on icon at bounding box center [709, 29] width 11 height 11
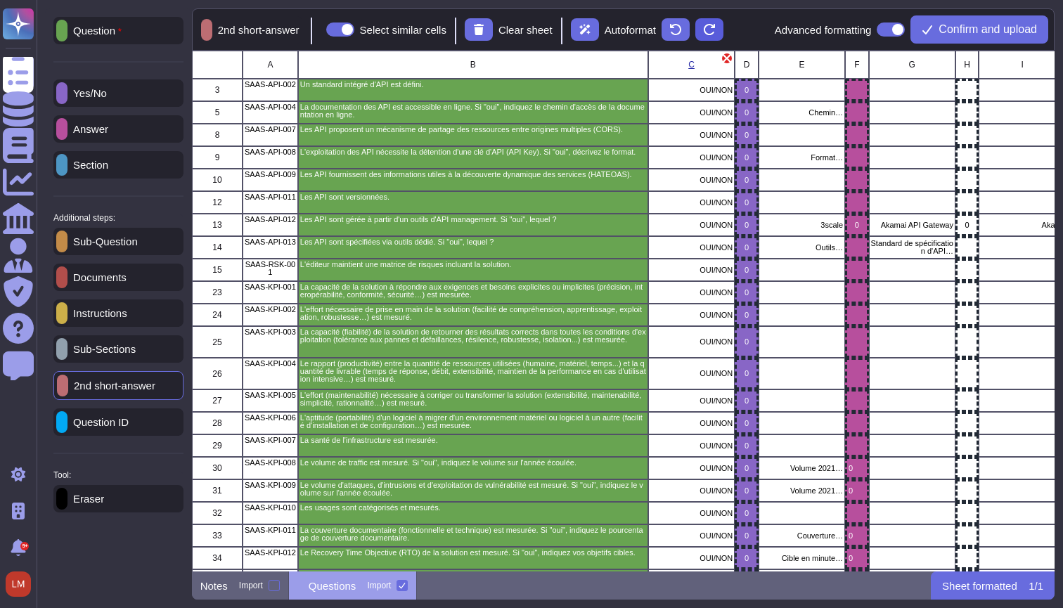
click at [715, 29] on icon at bounding box center [709, 29] width 11 height 11
click at [690, 29] on button at bounding box center [676, 29] width 28 height 23
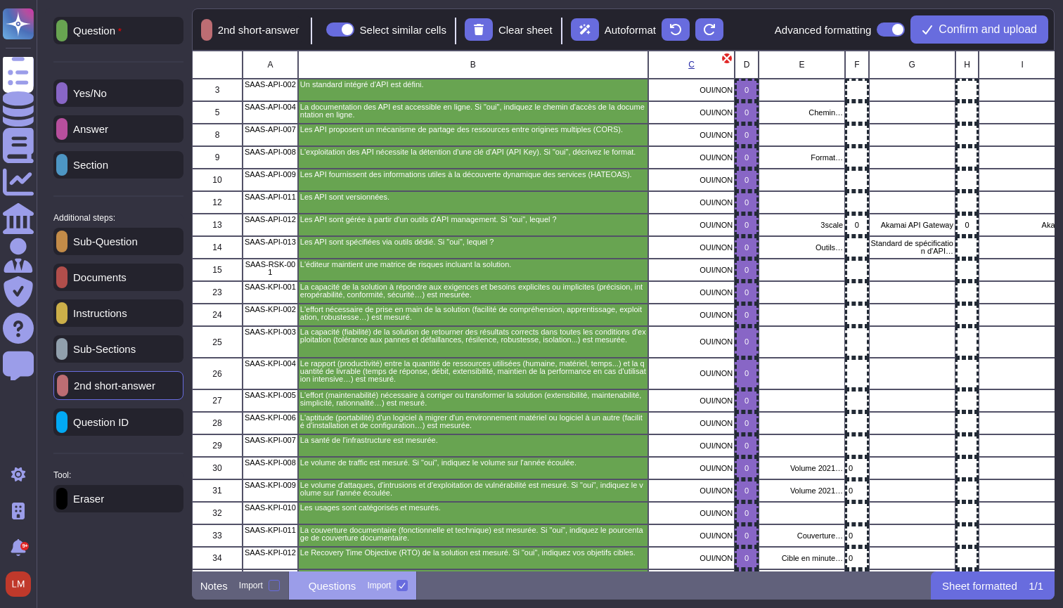
click at [141, 383] on div "2nd short-answer" at bounding box center [118, 385] width 130 height 29
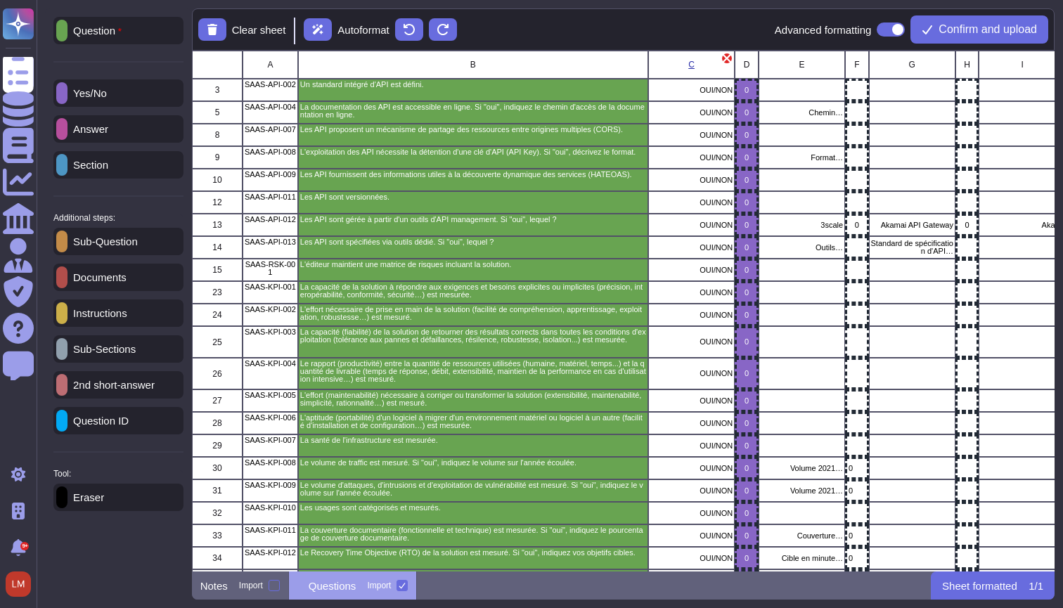
click at [174, 390] on div "2nd short-answer" at bounding box center [118, 384] width 130 height 27
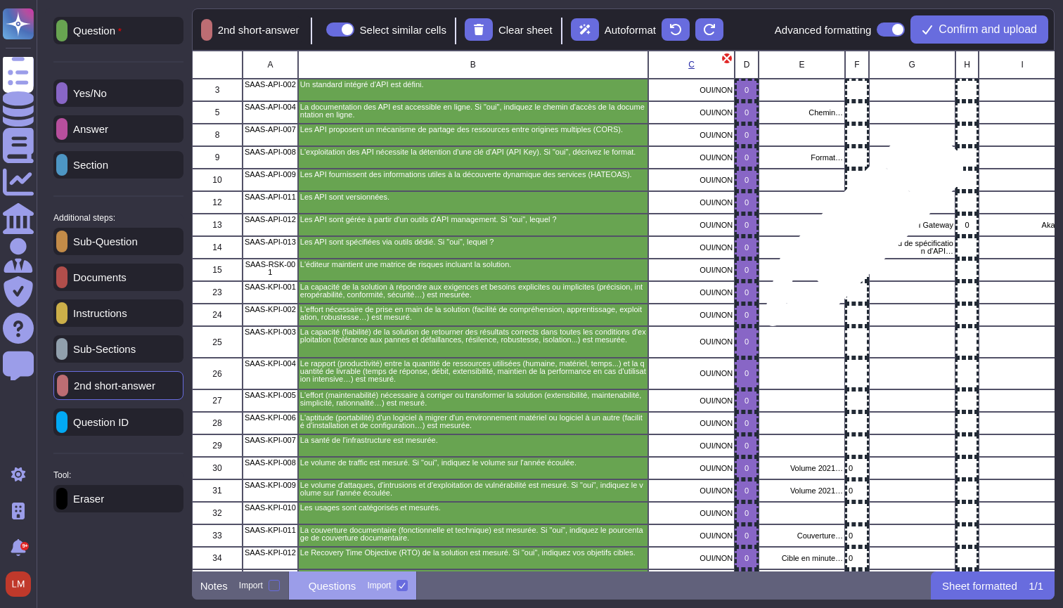
click at [864, 248] on icon "grid" at bounding box center [1021, 405] width 315 height 315
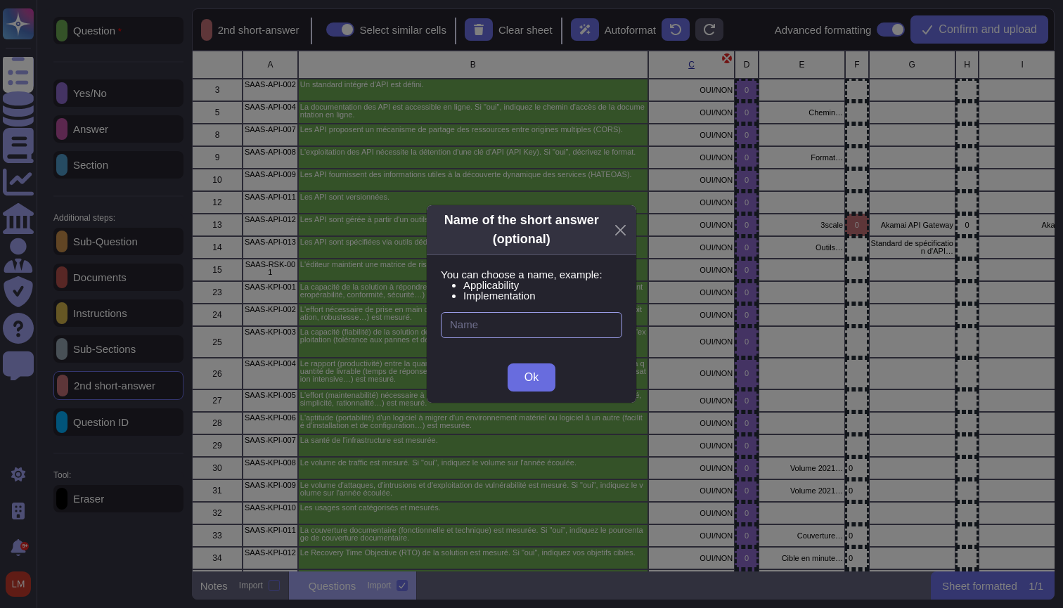
click at [587, 325] on input "text" at bounding box center [531, 325] width 181 height 26
type input "A"
type input "Additional Info"
click at [545, 376] on button "Ok" at bounding box center [532, 378] width 48 height 28
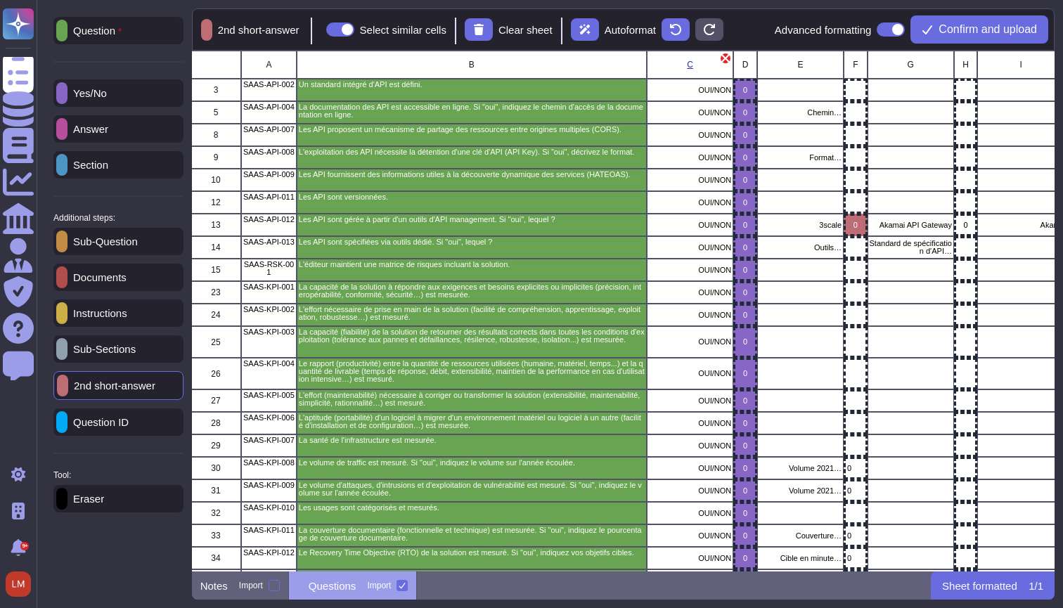
scroll to position [0, 1]
click at [108, 124] on p "Answer" at bounding box center [88, 129] width 41 height 11
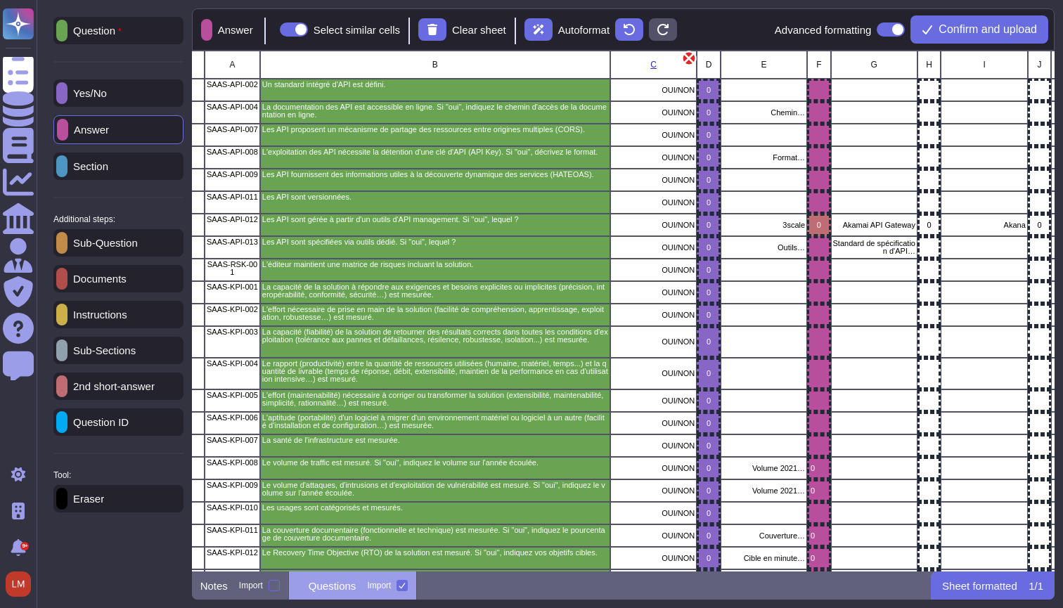
click at [688, 57] on icon "grid" at bounding box center [690, 59] width 12 height 12
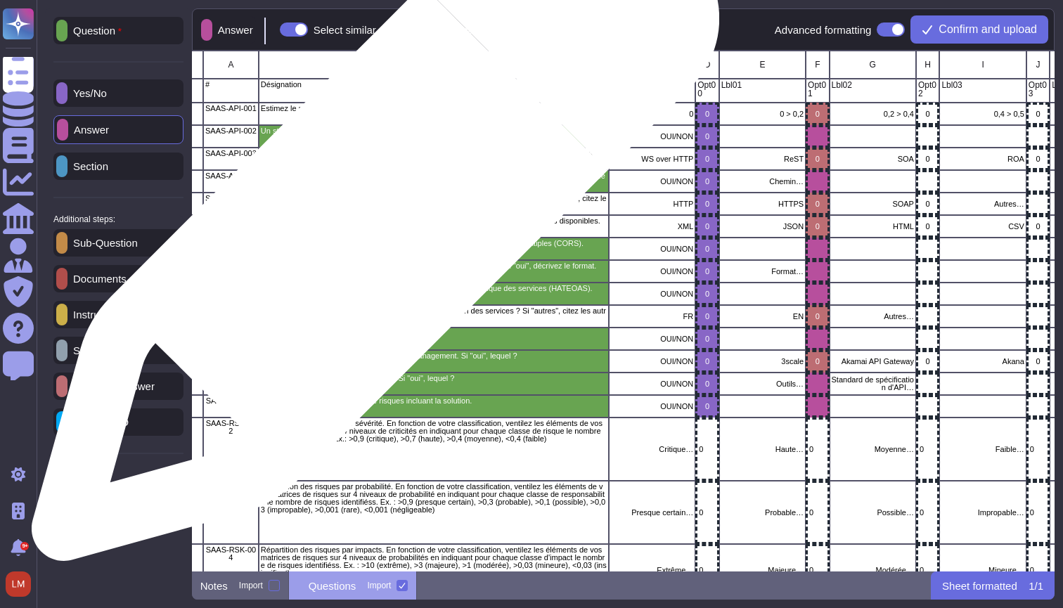
scroll to position [0, 39]
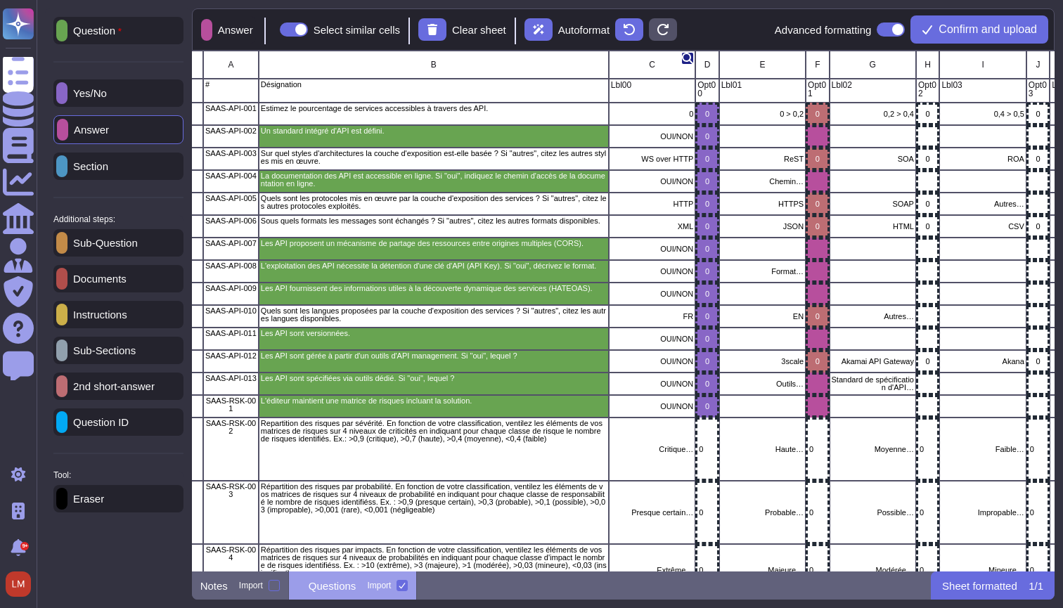
click at [117, 35] on p "Question" at bounding box center [95, 30] width 54 height 11
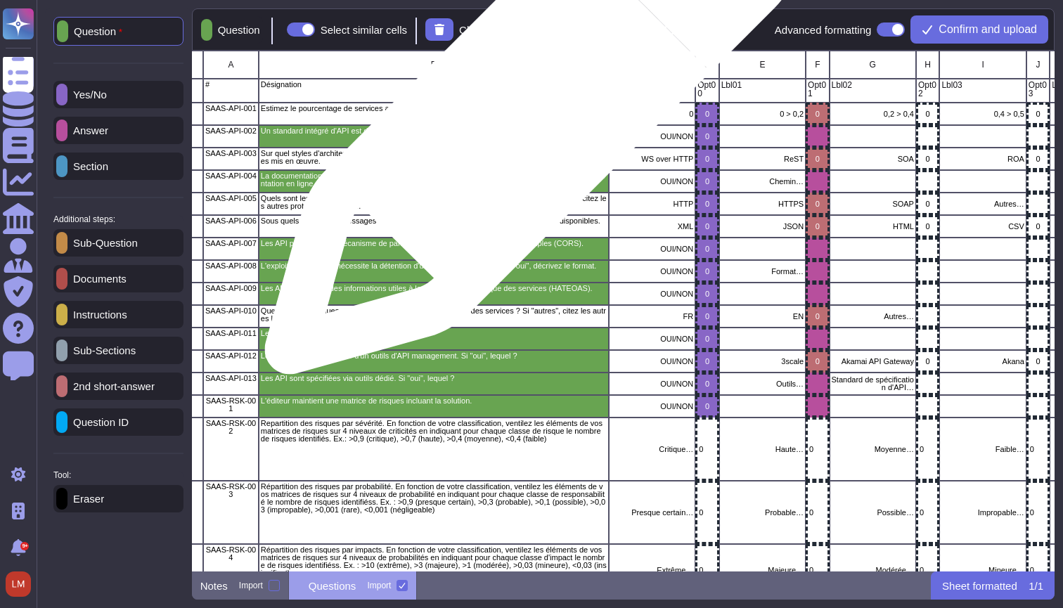
click at [525, 115] on div "Estimez le pourcentage de services accessibles à travers des API." at bounding box center [433, 114] width 350 height 23
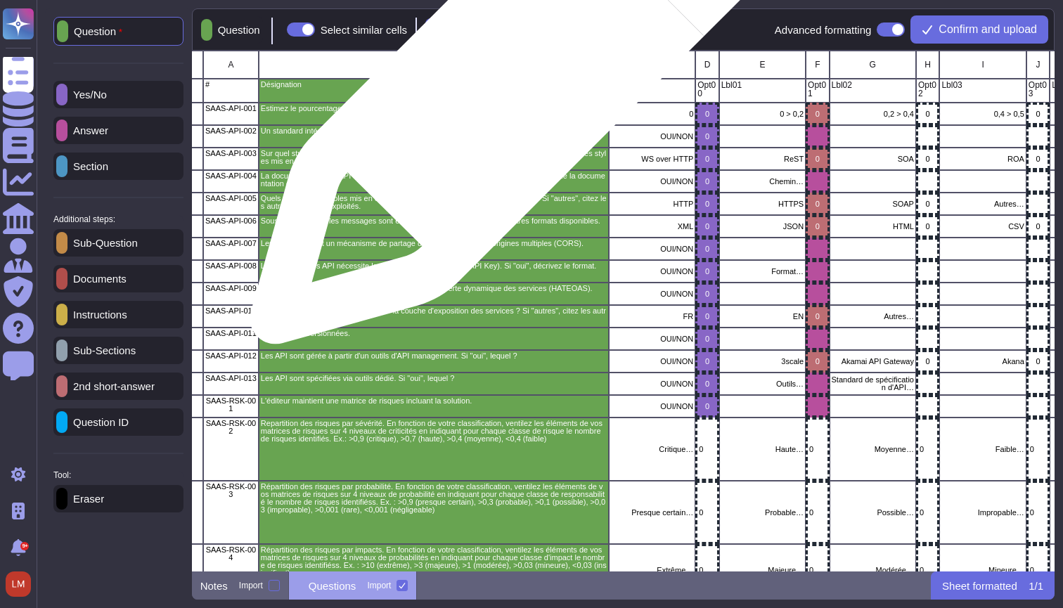
click at [516, 80] on div "Désignation" at bounding box center [433, 91] width 350 height 24
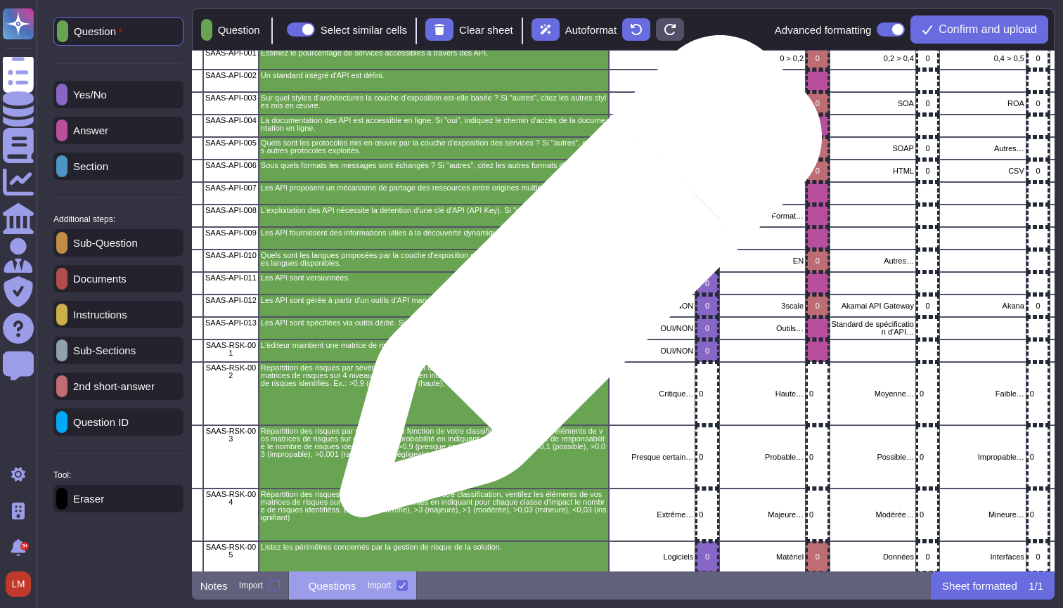
scroll to position [57, 39]
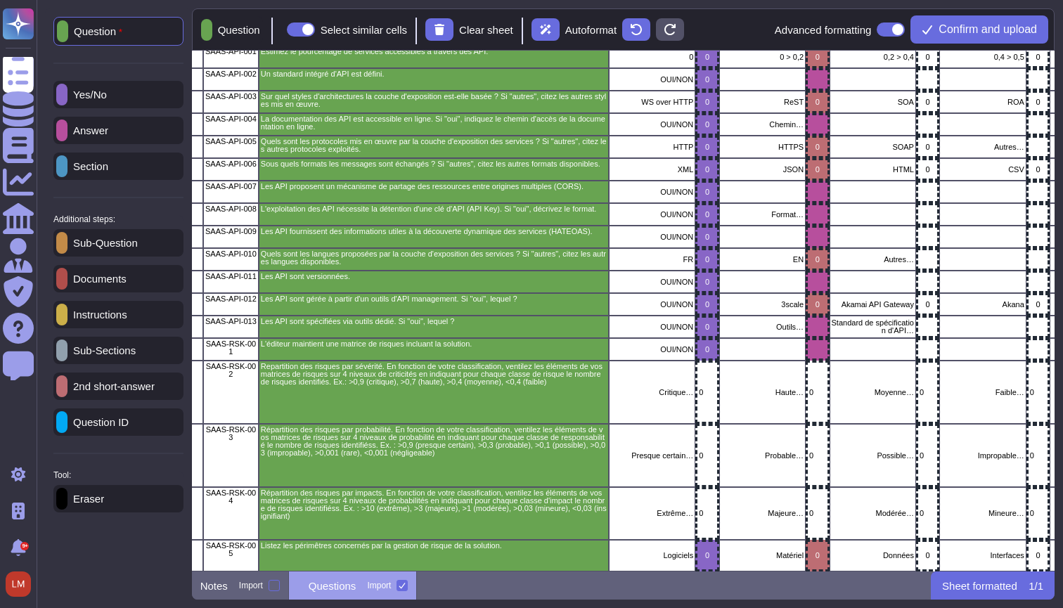
click at [108, 132] on p "Answer" at bounding box center [88, 130] width 41 height 11
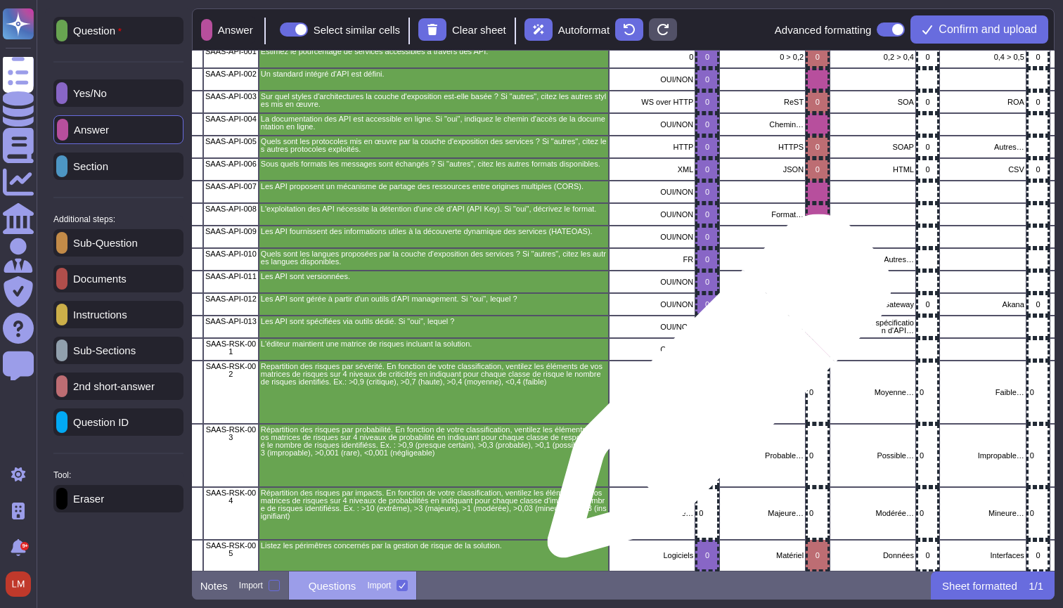
click at [714, 393] on p "0" at bounding box center [707, 393] width 16 height 8
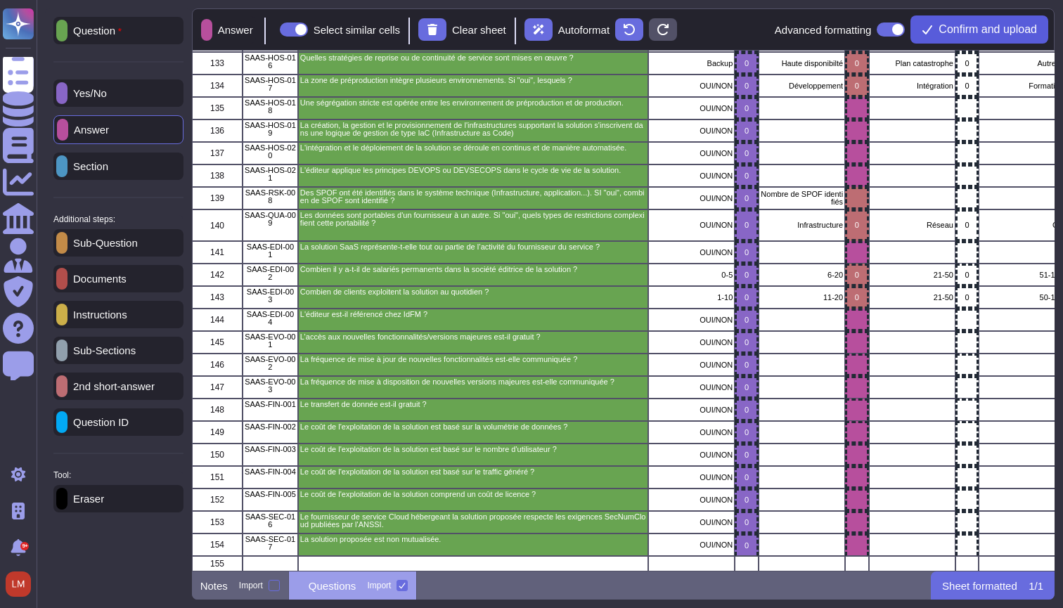
scroll to position [3571, 0]
click at [994, 29] on span "Confirm and upload" at bounding box center [988, 29] width 98 height 11
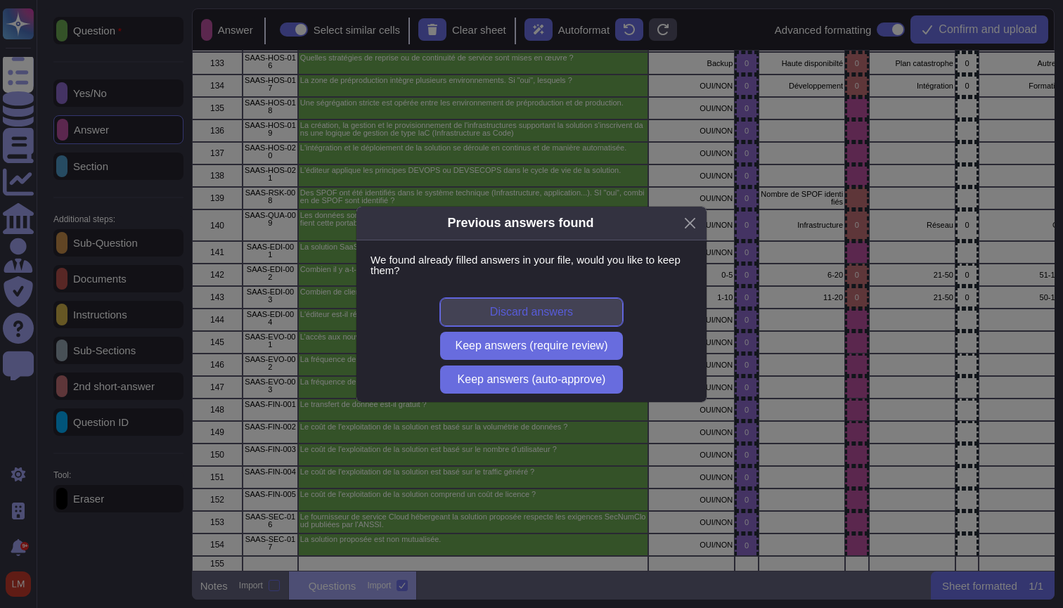
click at [592, 316] on button "Discard answers" at bounding box center [531, 312] width 183 height 28
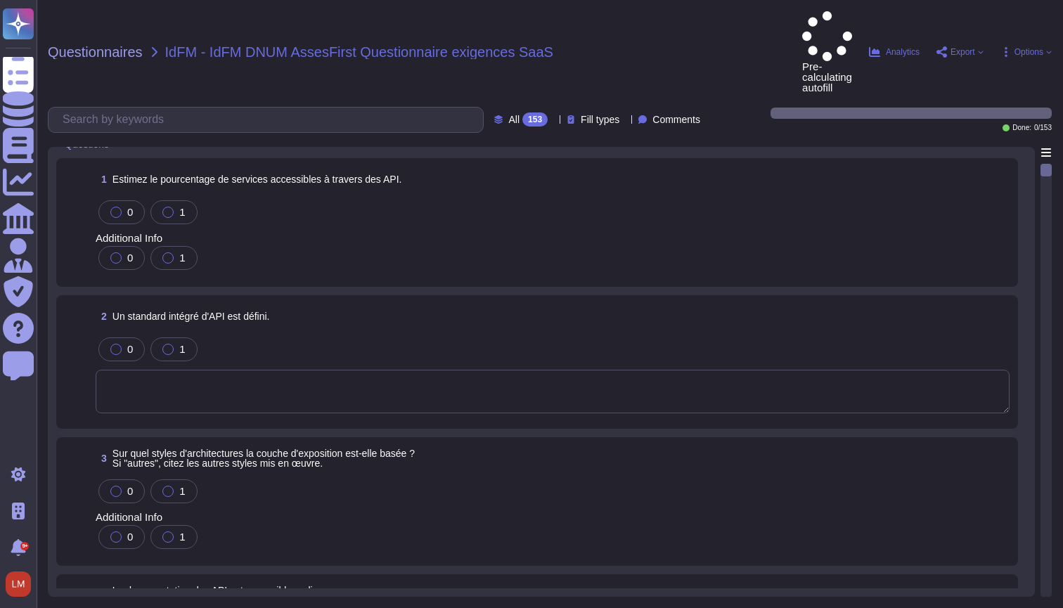
scroll to position [18, 0]
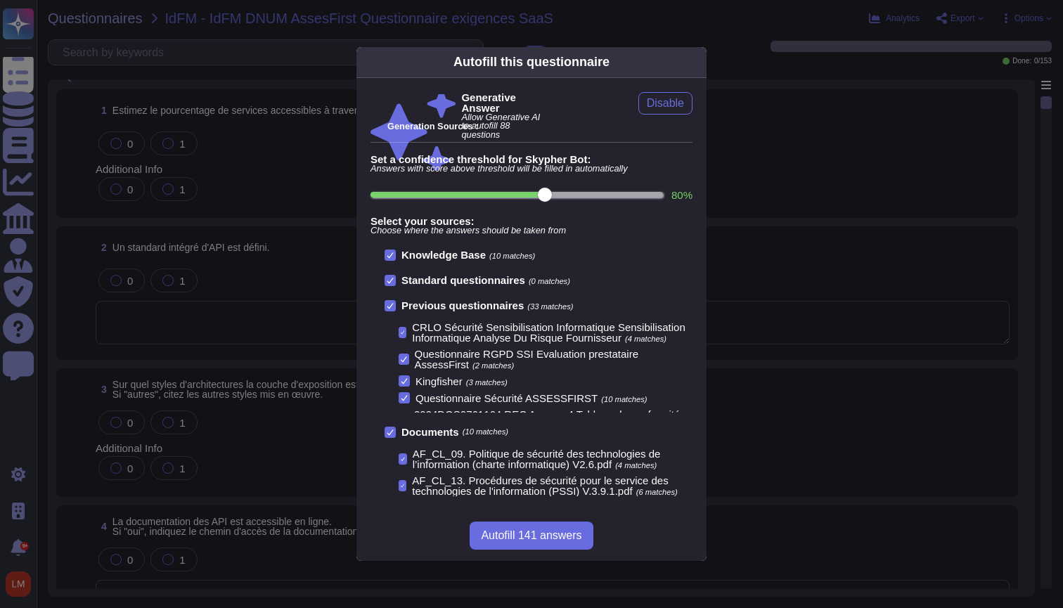
click at [851, 351] on div "Autofill this questionnaire Generative Answer Allow Generative AI to autofill 8…" at bounding box center [531, 304] width 1063 height 608
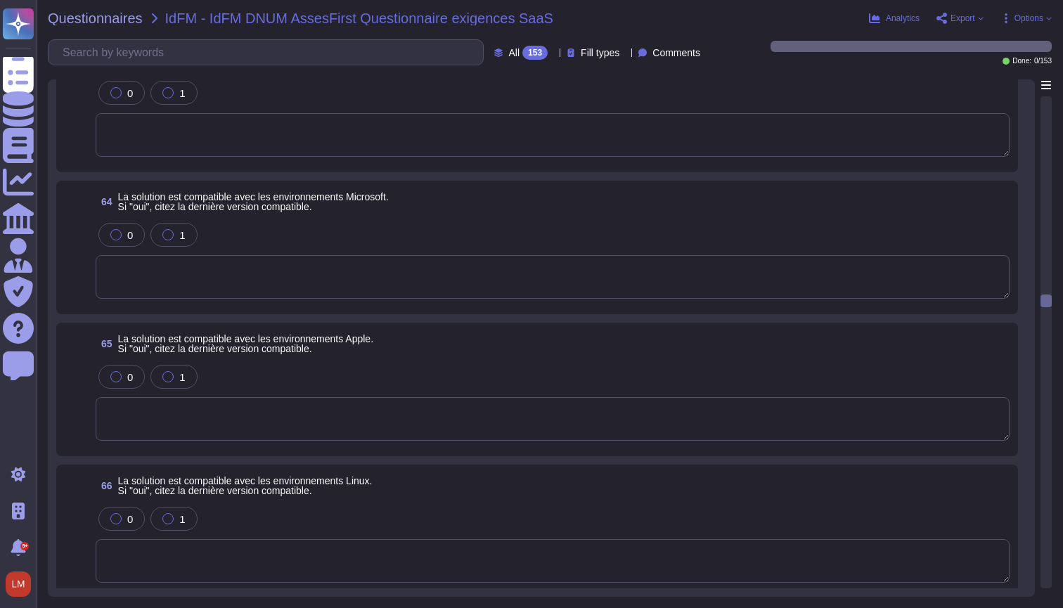
scroll to position [8033, 0]
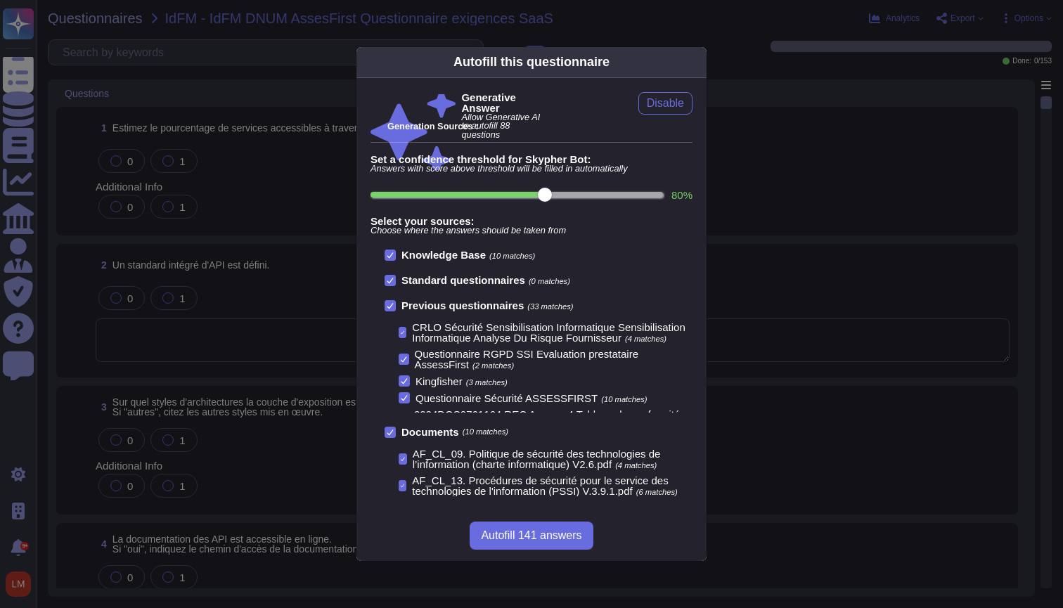
click at [228, 32] on div "Autofill this questionnaire Generative Answer Allow Generative AI to autofill 8…" at bounding box center [531, 304] width 1063 height 608
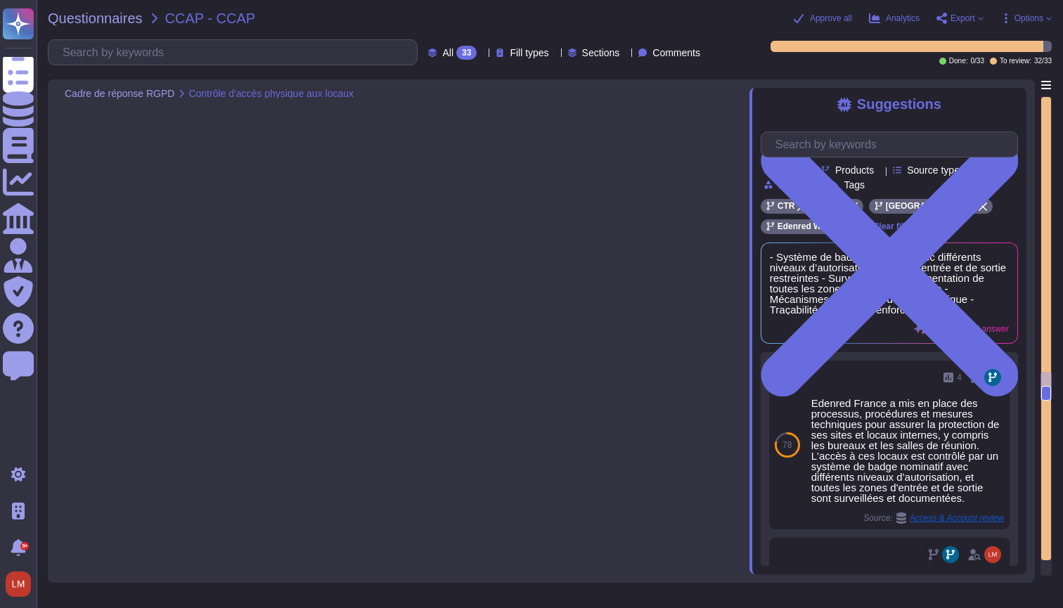
type textarea "Oui, Edenred France a mis en place des mesures techniques et organisationnelles…"
type textarea "- Système de badge avec différents niveaux d’autorisation - Zones d'entrée et d…"
type textarea "Oui, Edenred France a mis en place des mesures techniques et organisationnelles…"
type textarea "Lor ipsumdo sitame cons adipiscin e'seddo eiu temporincidid ut lab etdolor m al…"
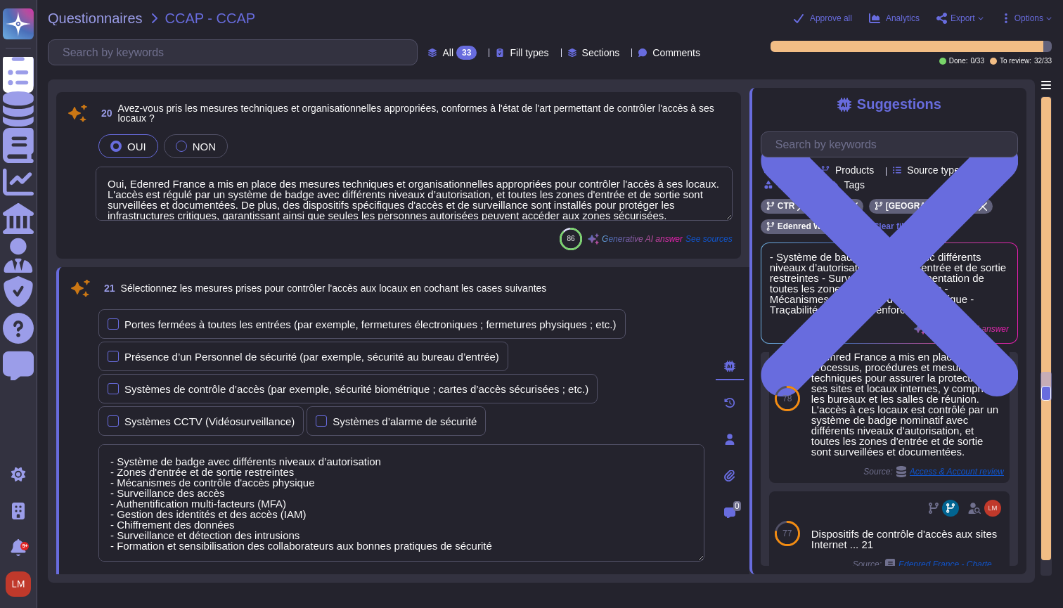
scroll to position [3071, 0]
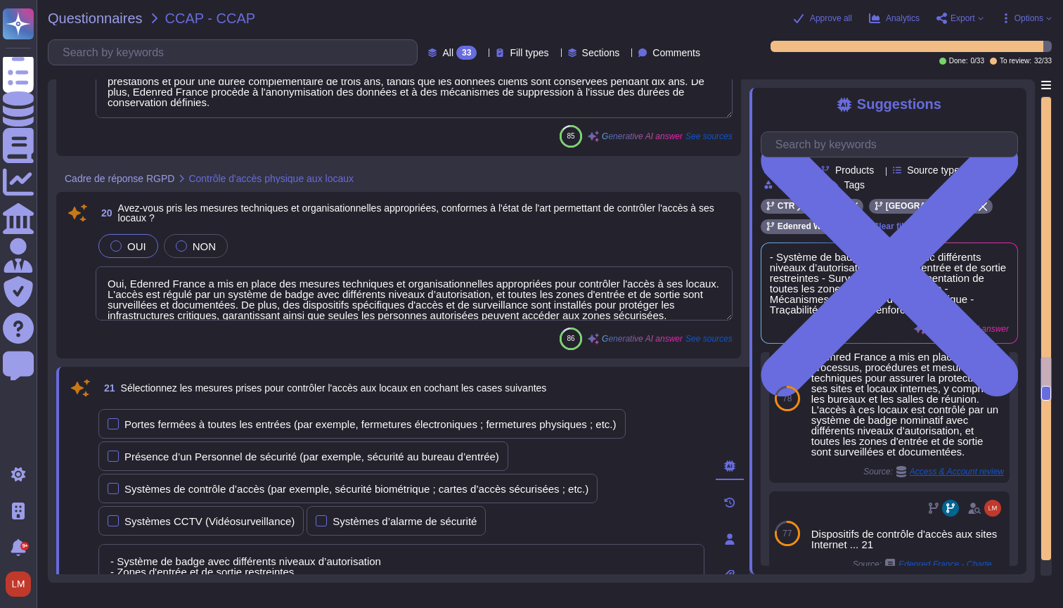
type textarea "Oui, les hébergeurs sont certifiés ISO 27001. Edenred France héberge ses soluti…"
type textarea "Notre organisation n'est pas accréditée selon une norme de l'industrie telle qu…"
type textarea "Oui, [PERSON_NAME] a défini et mis en place une politique interne de conservati…"
type textarea "Lor ipsumdo sitame cons adipiscin e'seddo eiu temporincidid ut lab etdolor m al…"
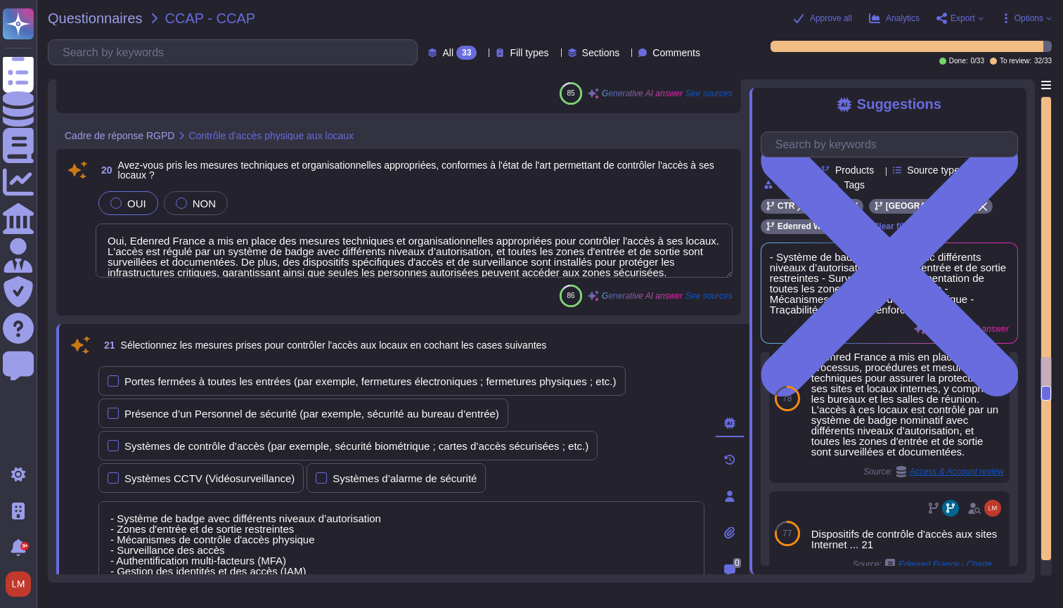
scroll to position [3114, 11]
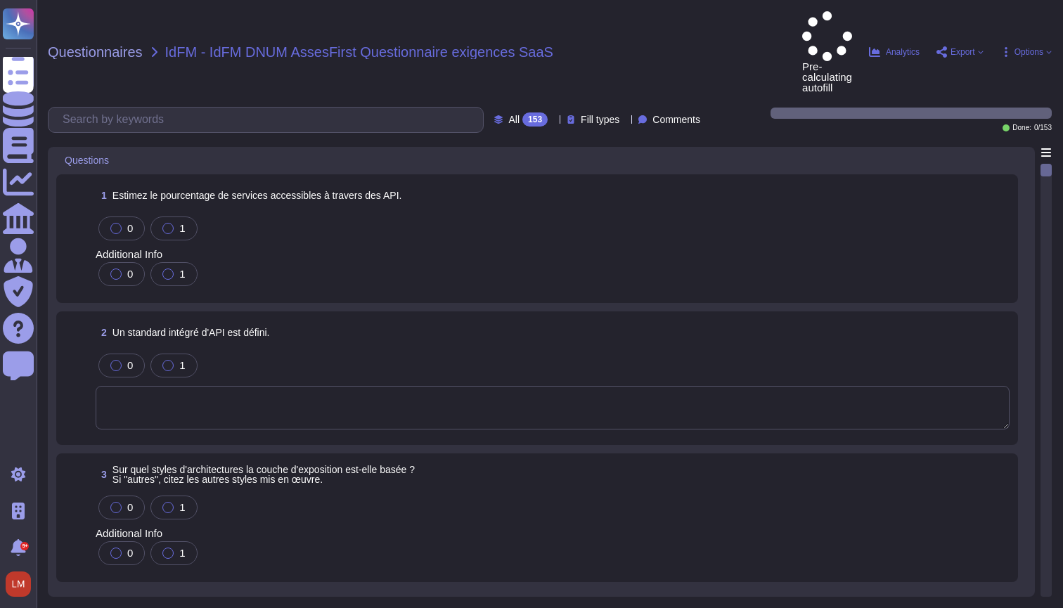
click at [1029, 48] on span "Options" at bounding box center [1029, 52] width 29 height 8
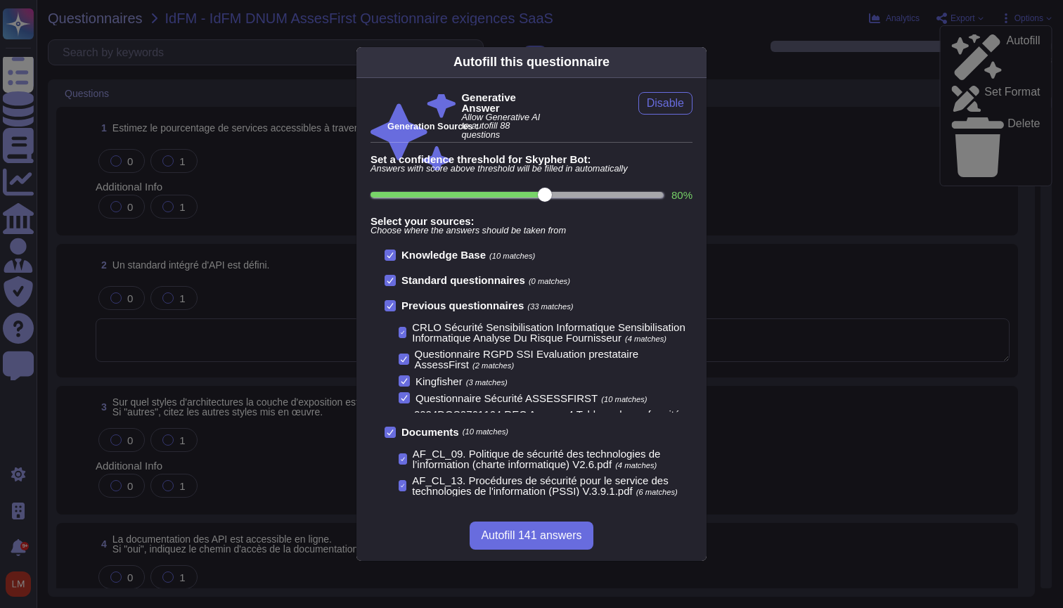
click at [899, 65] on div "Autofill this questionnaire Generative Answer Allow Generative AI to autofill 8…" at bounding box center [531, 304] width 1063 height 608
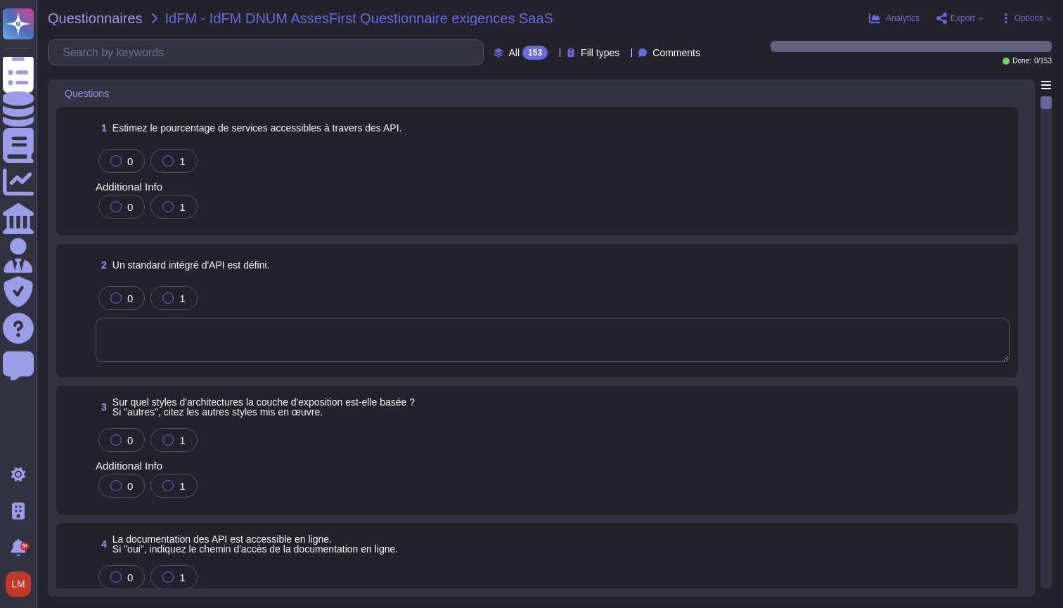
click at [1039, 21] on span "Options" at bounding box center [1029, 18] width 29 height 8
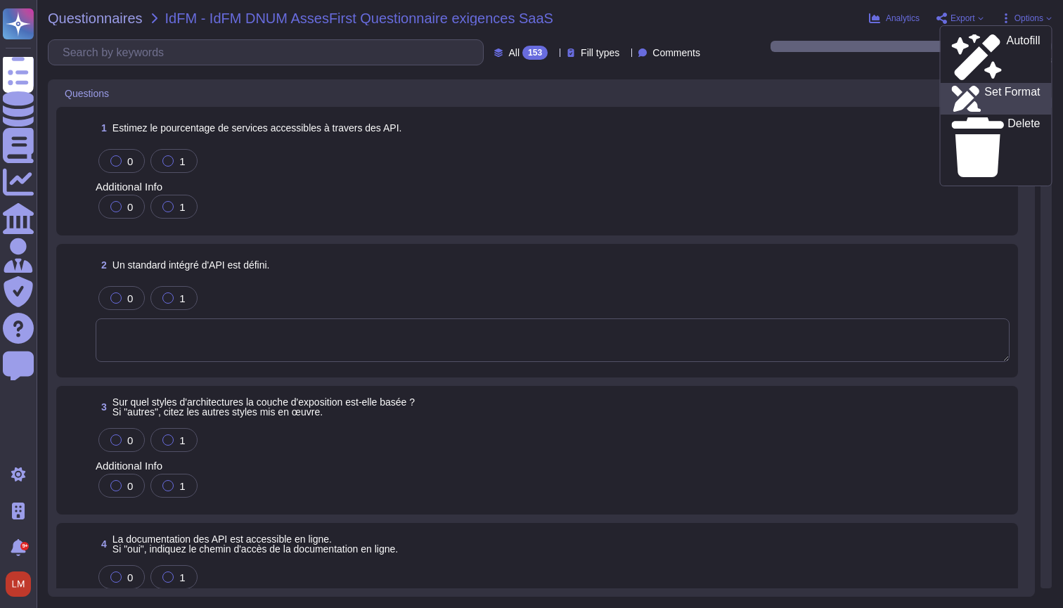
click at [1005, 87] on p "Set Format" at bounding box center [1013, 99] width 56 height 25
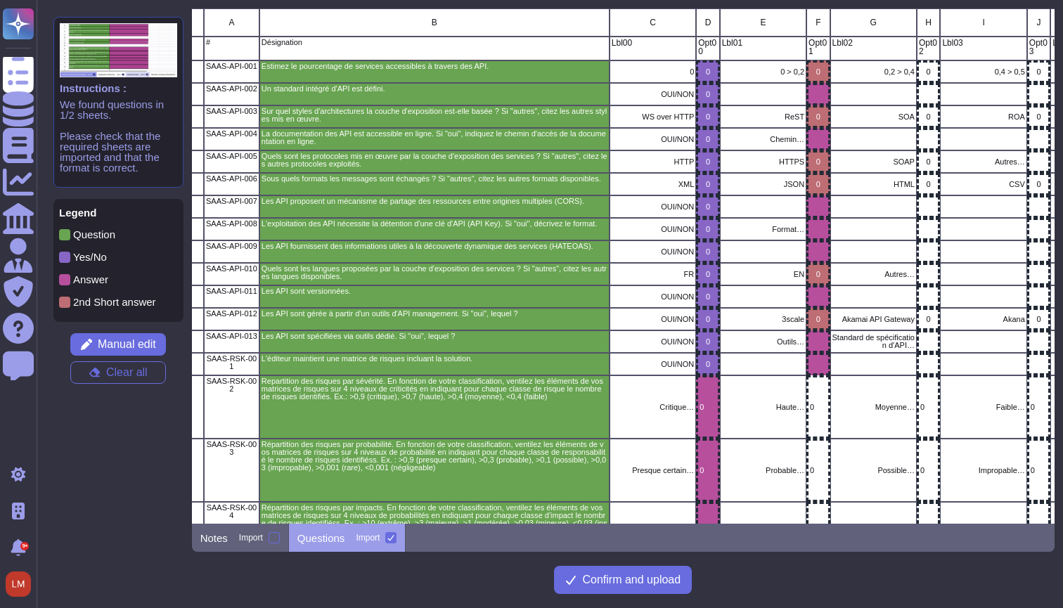
scroll to position [0, 39]
click at [667, 577] on span "Confirm and upload" at bounding box center [631, 580] width 98 height 11
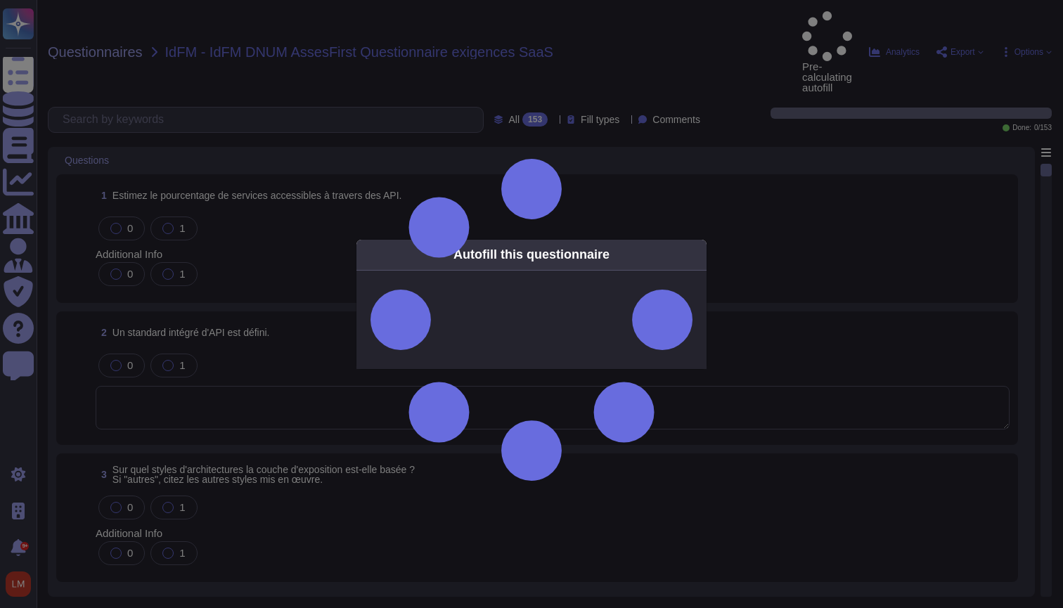
click at [469, 271] on div at bounding box center [532, 320] width 350 height 98
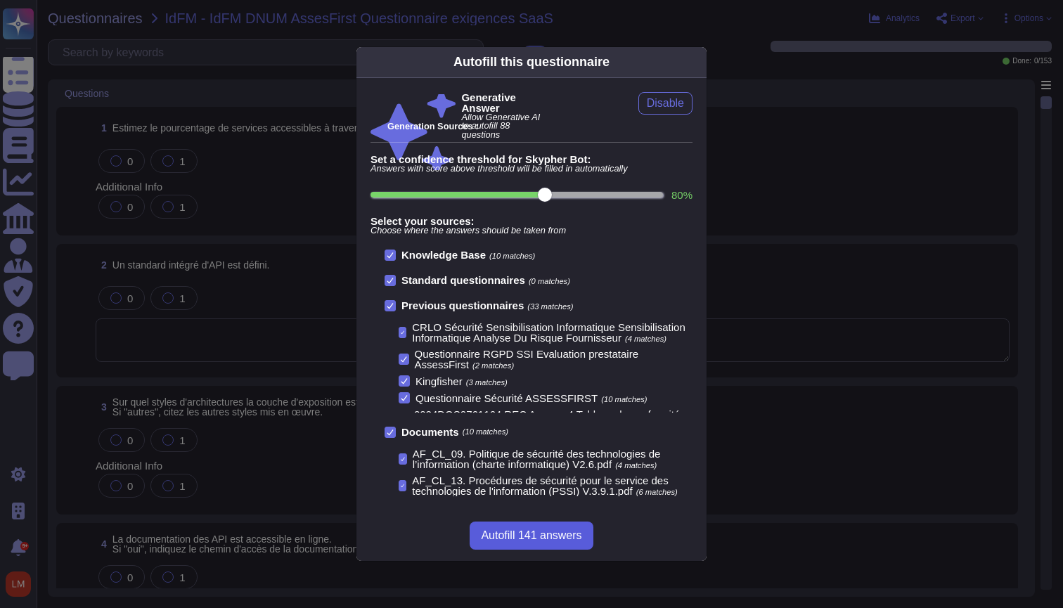
click at [541, 546] on button "Autofill 141 answers" at bounding box center [531, 536] width 123 height 28
click at [528, 541] on span "Autofill 141 answers" at bounding box center [531, 535] width 101 height 11
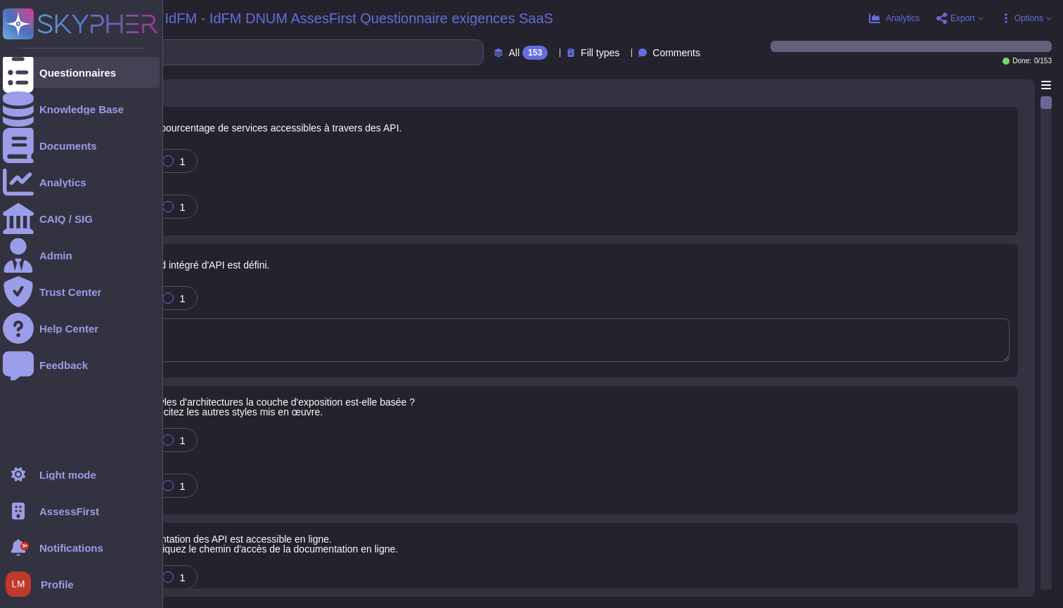
click at [26, 82] on div at bounding box center [18, 72] width 31 height 31
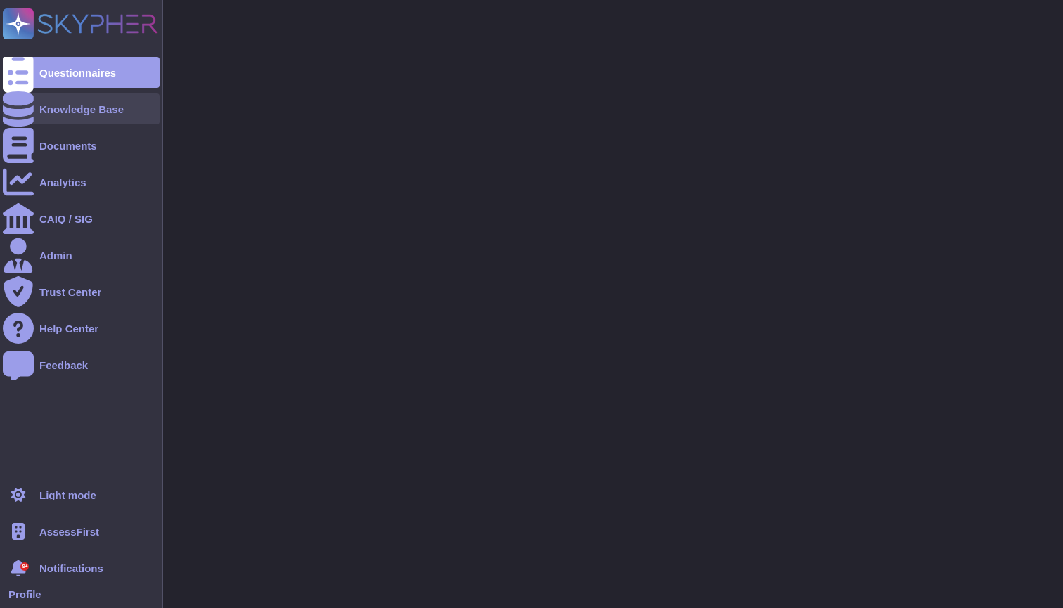
click at [49, 107] on div "Knowledge Base" at bounding box center [81, 109] width 84 height 11
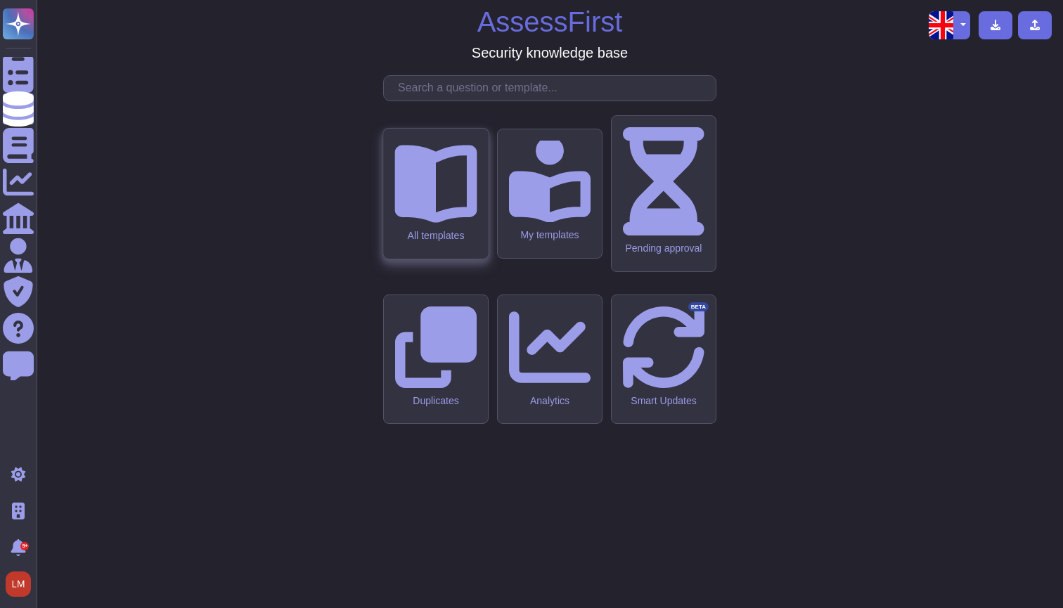
click at [451, 222] on icon at bounding box center [436, 181] width 82 height 82
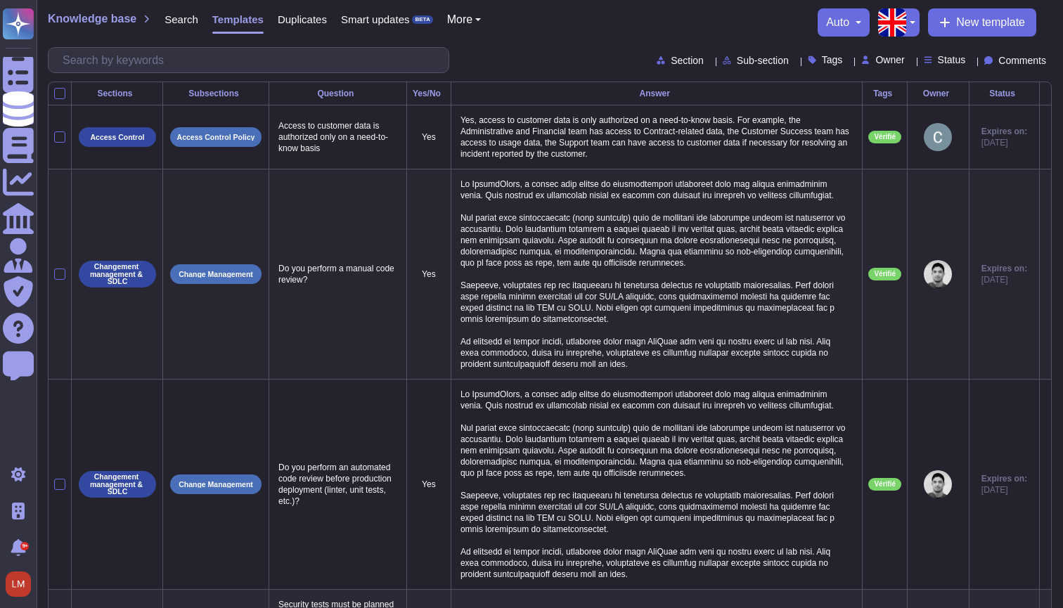
click at [582, 249] on p at bounding box center [657, 274] width 400 height 198
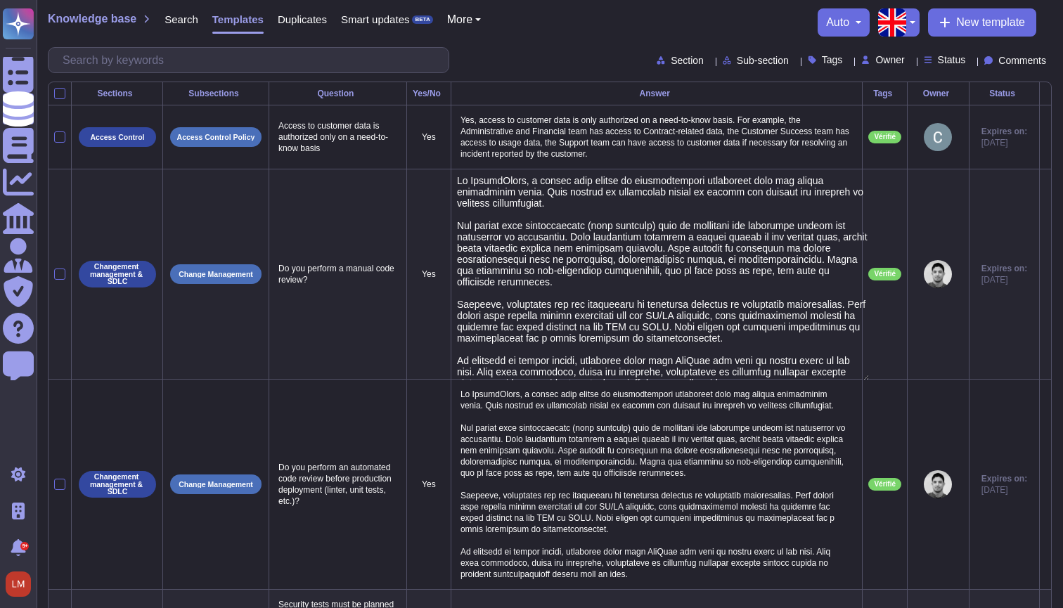
click at [627, 298] on textarea at bounding box center [663, 277] width 412 height 205
type textarea "At AssessFirst, a manual code review is systematically integrated into our secu…"
click at [407, 326] on td "Yes" at bounding box center [429, 274] width 44 height 210
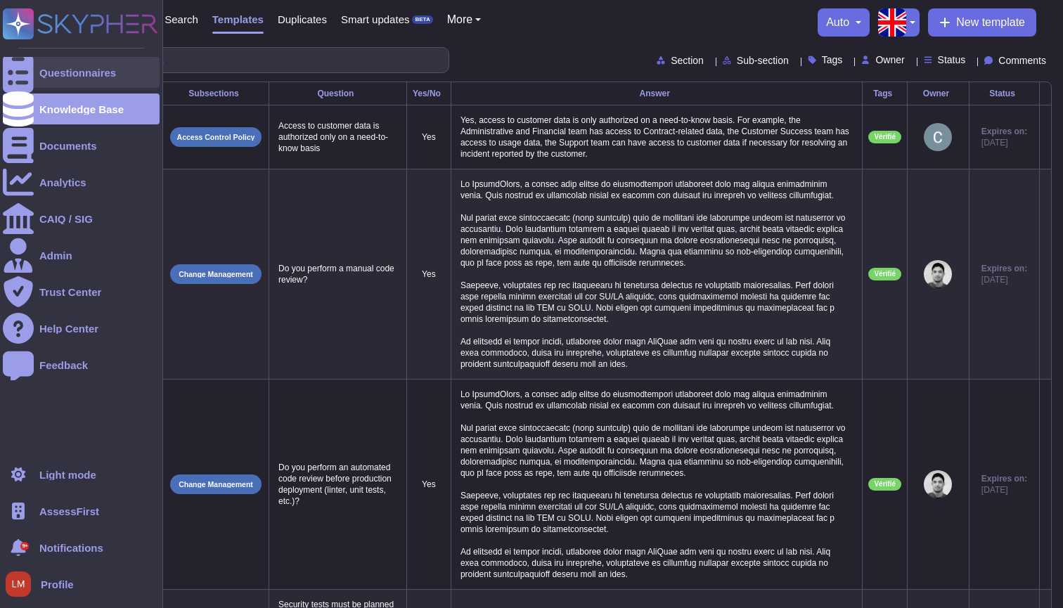
click at [34, 70] on div "Questionnaires" at bounding box center [81, 72] width 157 height 31
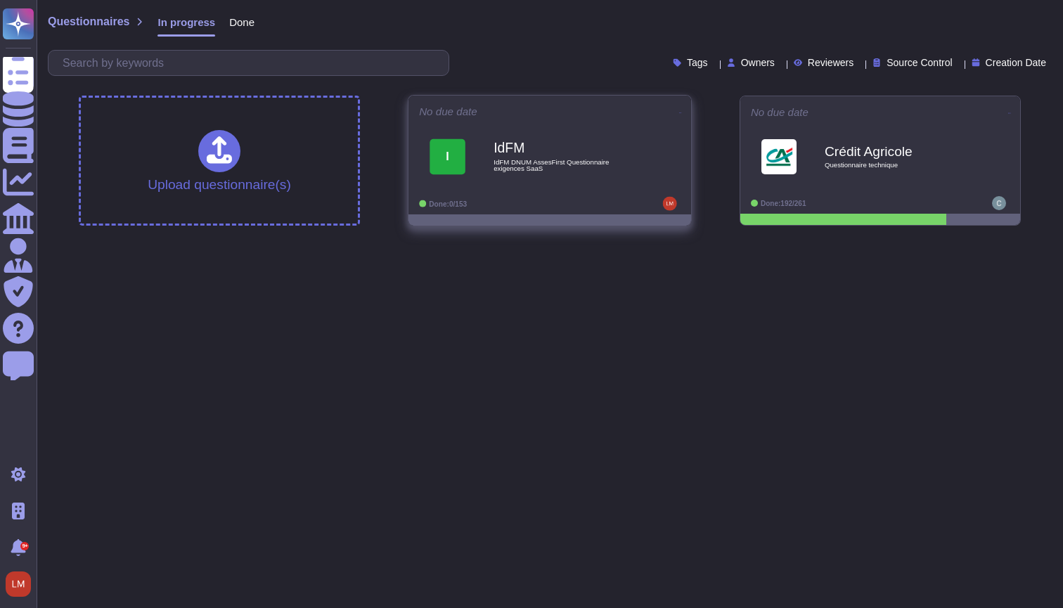
click at [513, 186] on div "I IdFM IdFM DNUM AssesFirst Questionnaire exigences SaaS" at bounding box center [550, 156] width 262 height 71
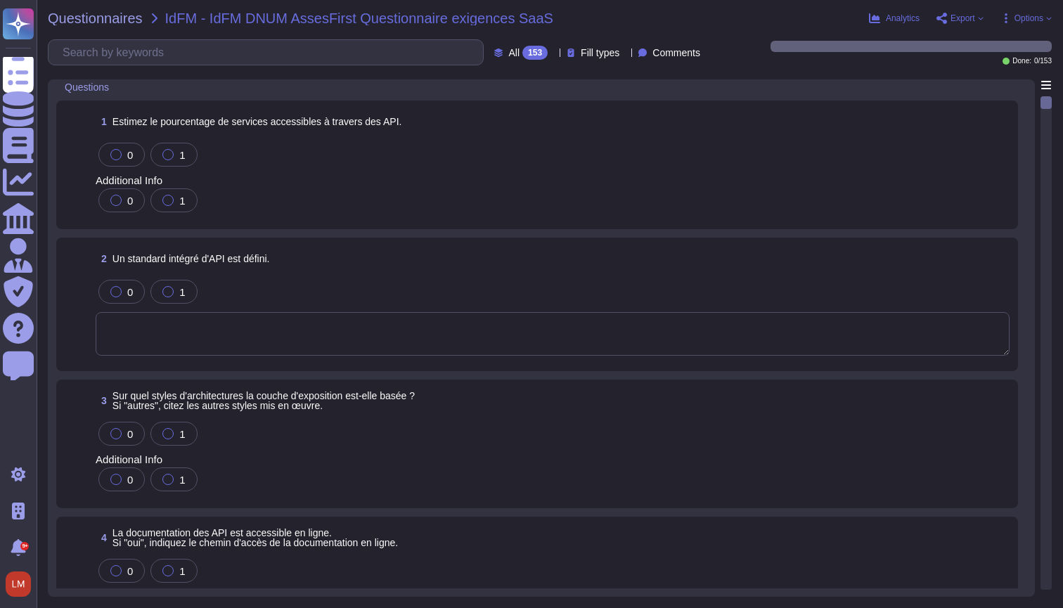
scroll to position [8, 0]
click at [130, 302] on div "0" at bounding box center [121, 291] width 46 height 24
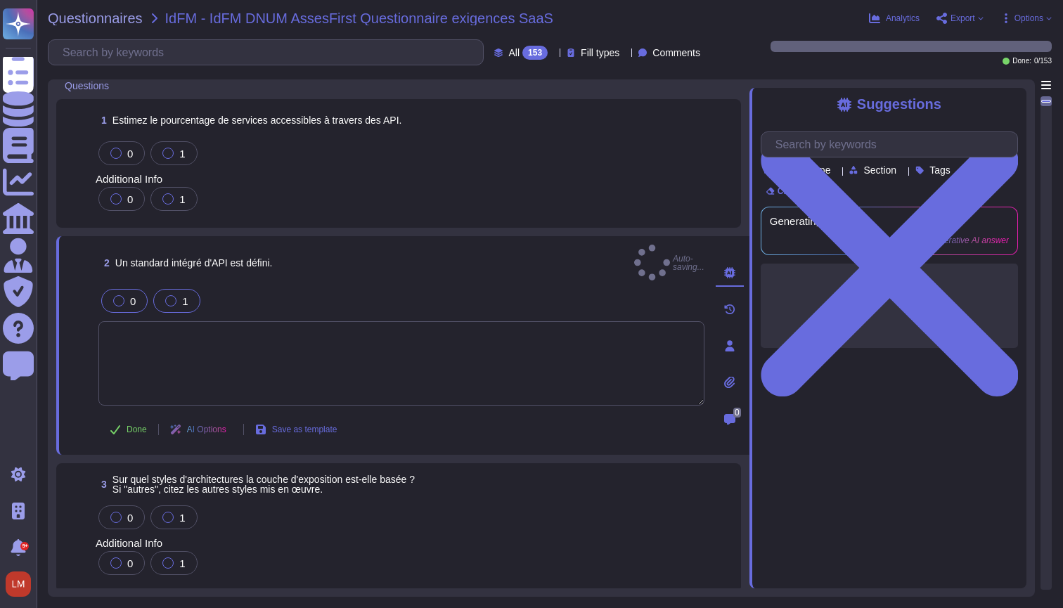
click at [172, 295] on div at bounding box center [170, 300] width 11 height 11
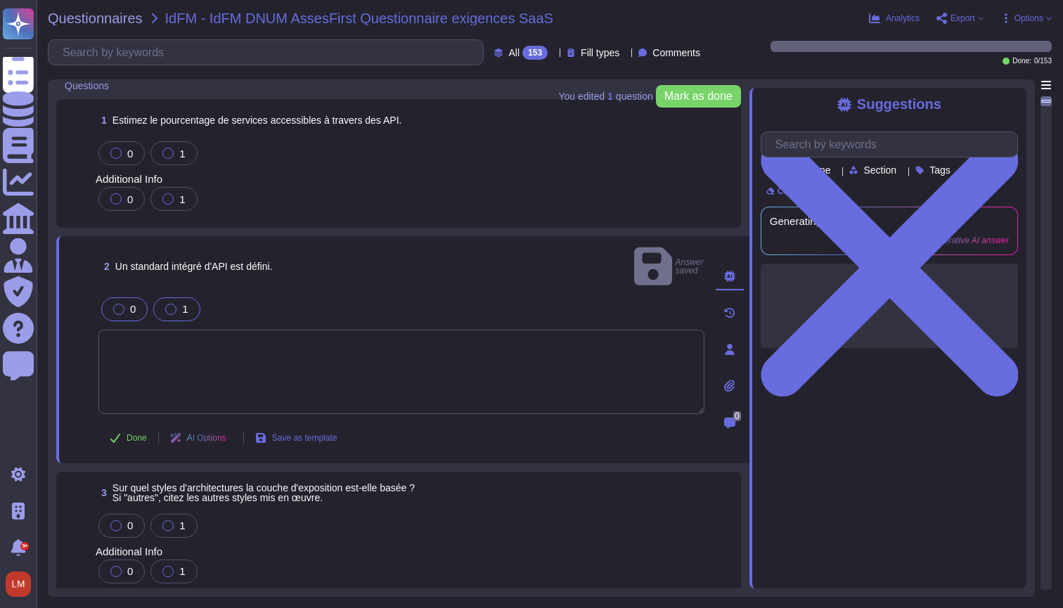
click at [185, 303] on span "1" at bounding box center [185, 309] width 6 height 12
click at [709, 95] on span "Mark as done" at bounding box center [699, 96] width 68 height 11
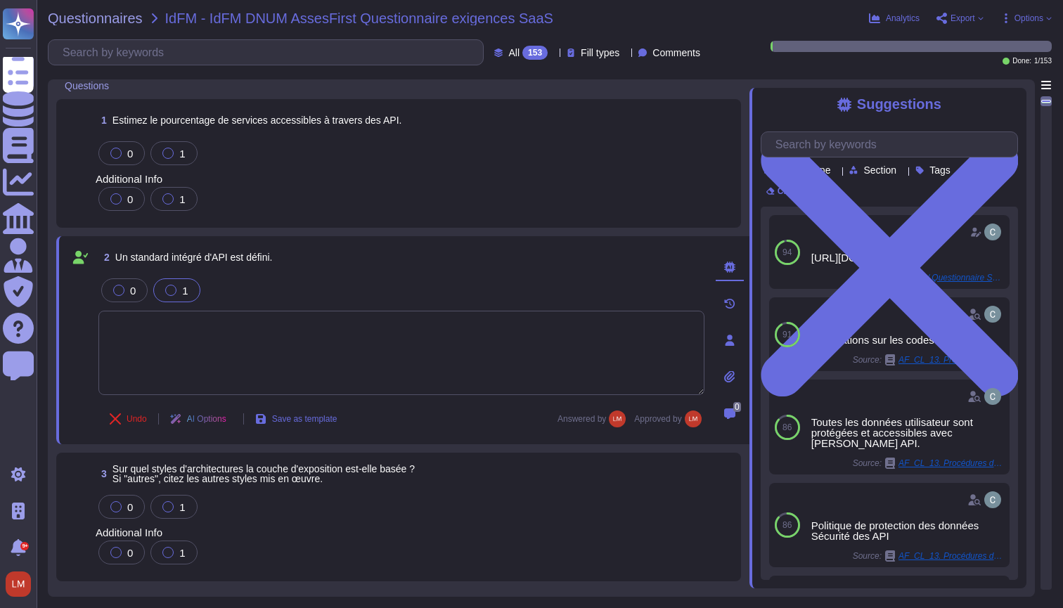
click at [962, 15] on span "Export" at bounding box center [963, 18] width 25 height 8
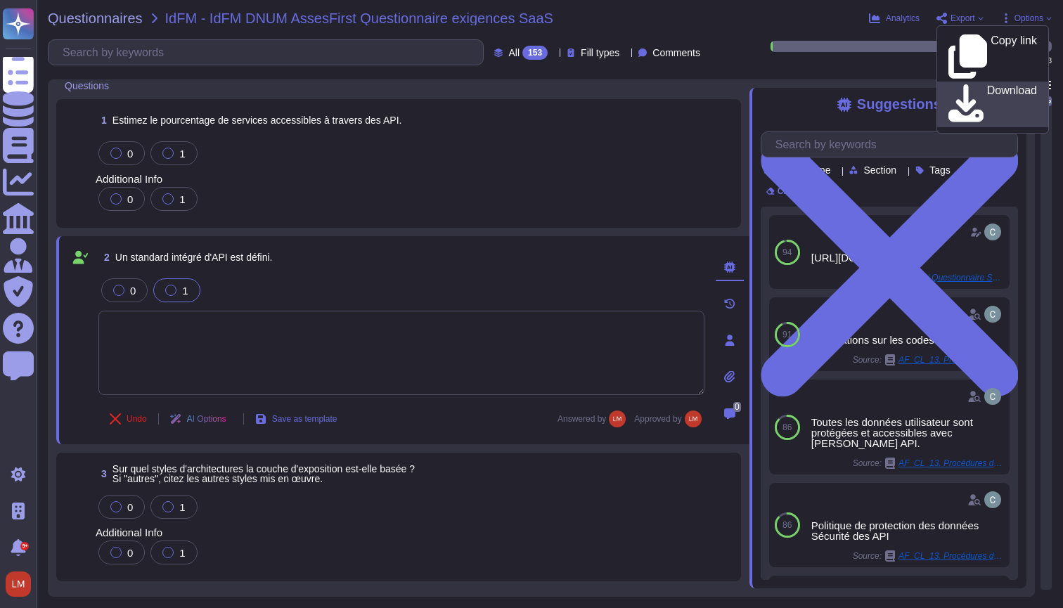
click at [987, 85] on p "Download" at bounding box center [1012, 104] width 50 height 39
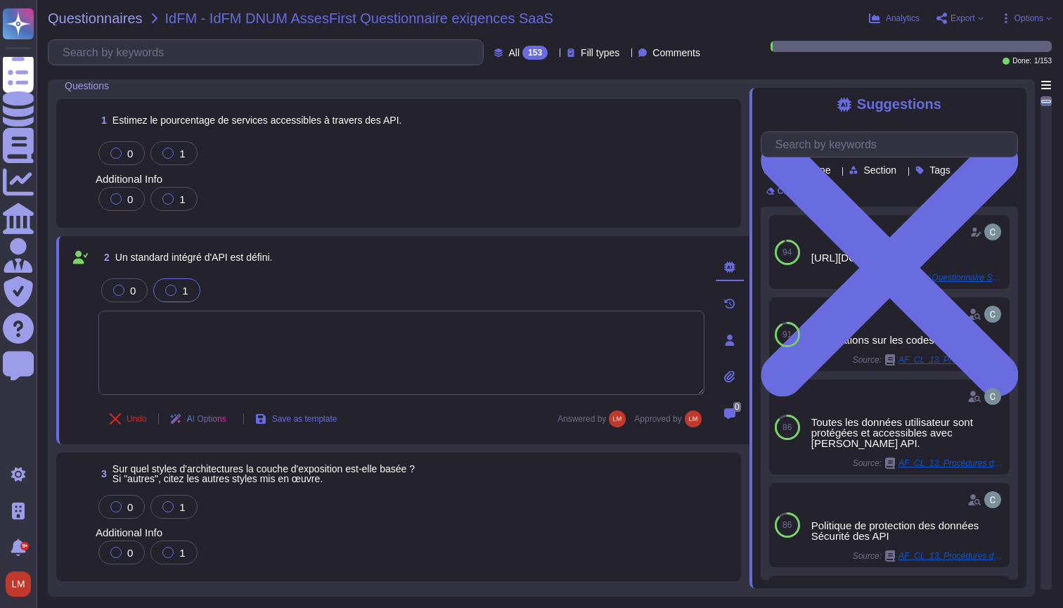
click at [507, 204] on div "0 1" at bounding box center [414, 199] width 637 height 30
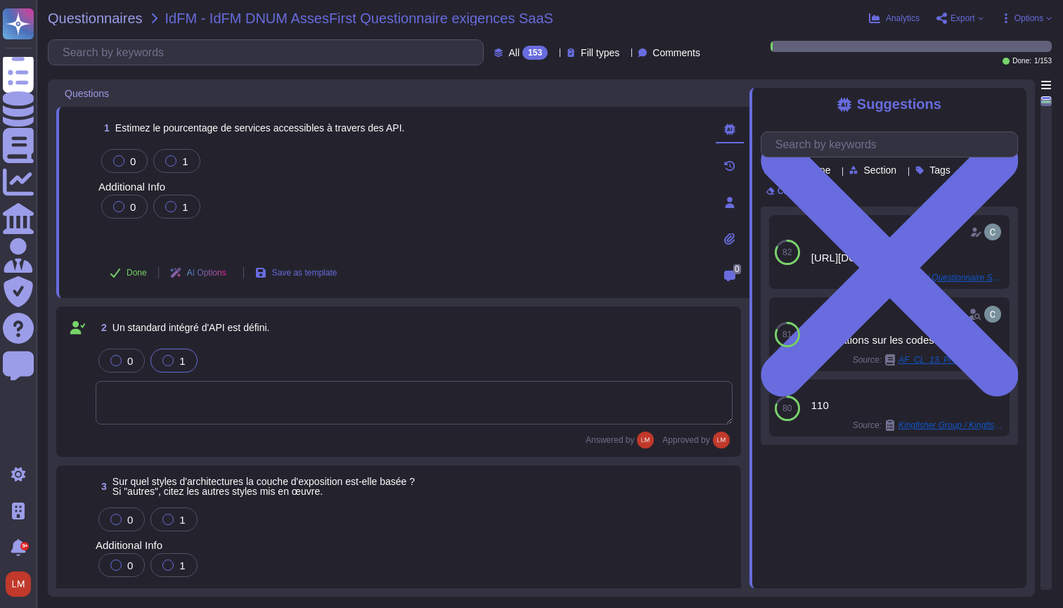
scroll to position [0, 0]
click at [955, 15] on span "Export" at bounding box center [963, 18] width 25 height 8
click at [277, 390] on textarea at bounding box center [414, 403] width 637 height 44
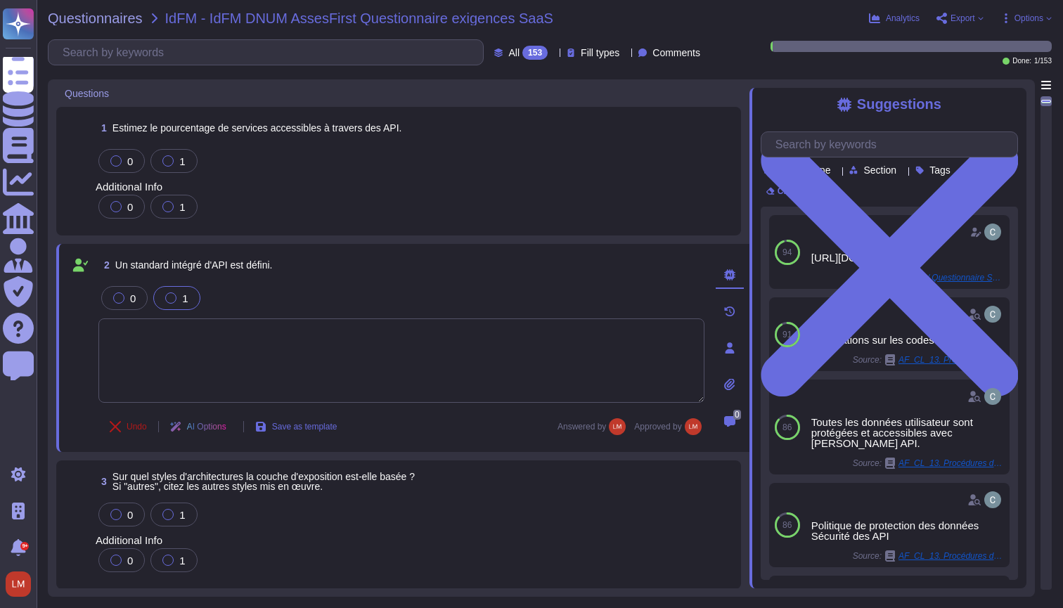
click at [131, 435] on button "Undo" at bounding box center [128, 427] width 60 height 28
click at [1015, 14] on span "Options" at bounding box center [1029, 18] width 29 height 8
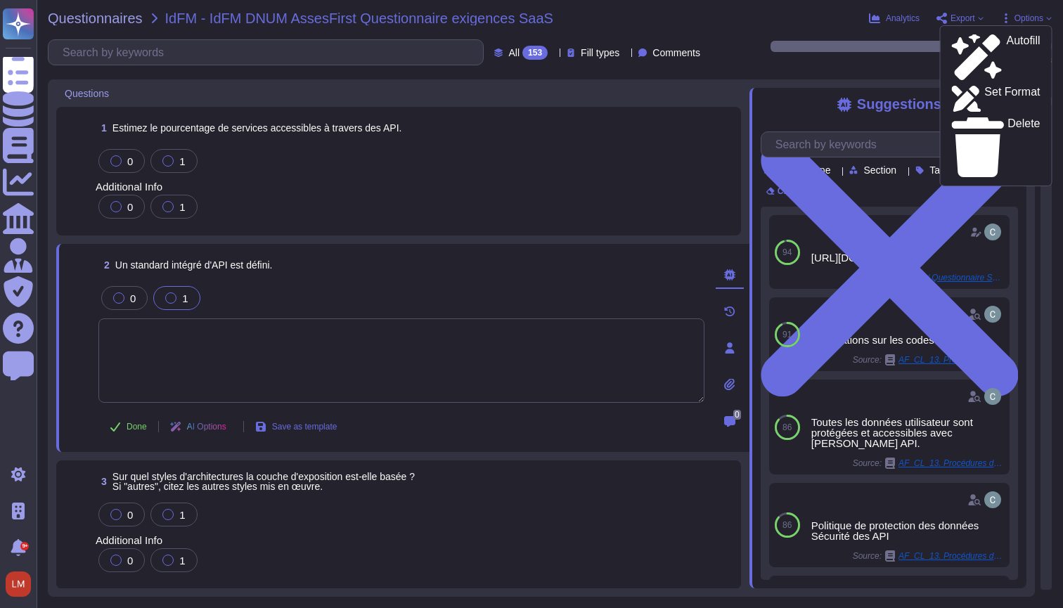
click at [956, 18] on span "Export" at bounding box center [963, 18] width 25 height 8
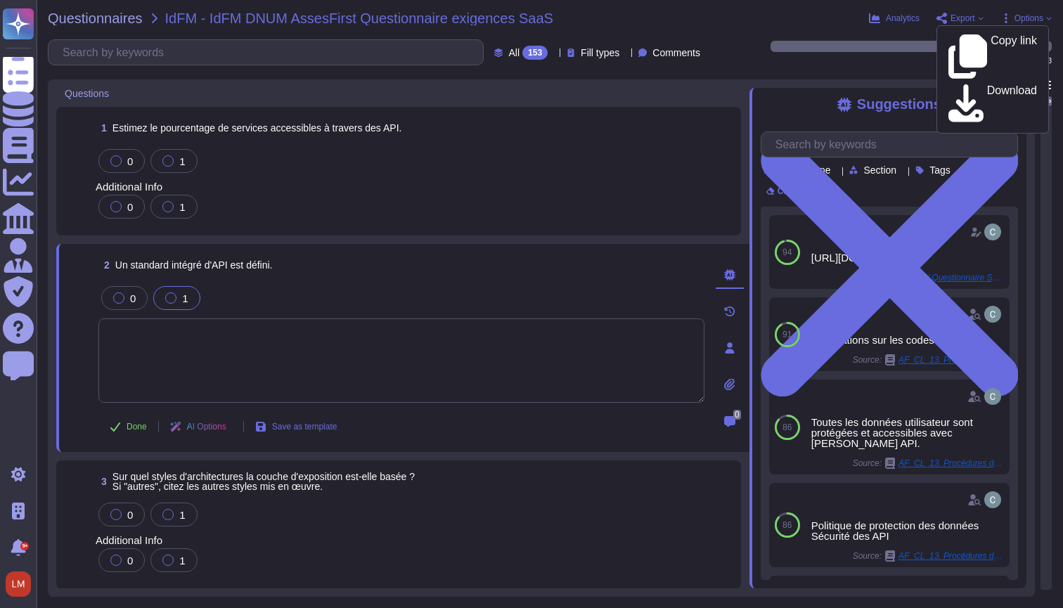
click at [1022, 21] on span "Options" at bounding box center [1029, 18] width 29 height 8
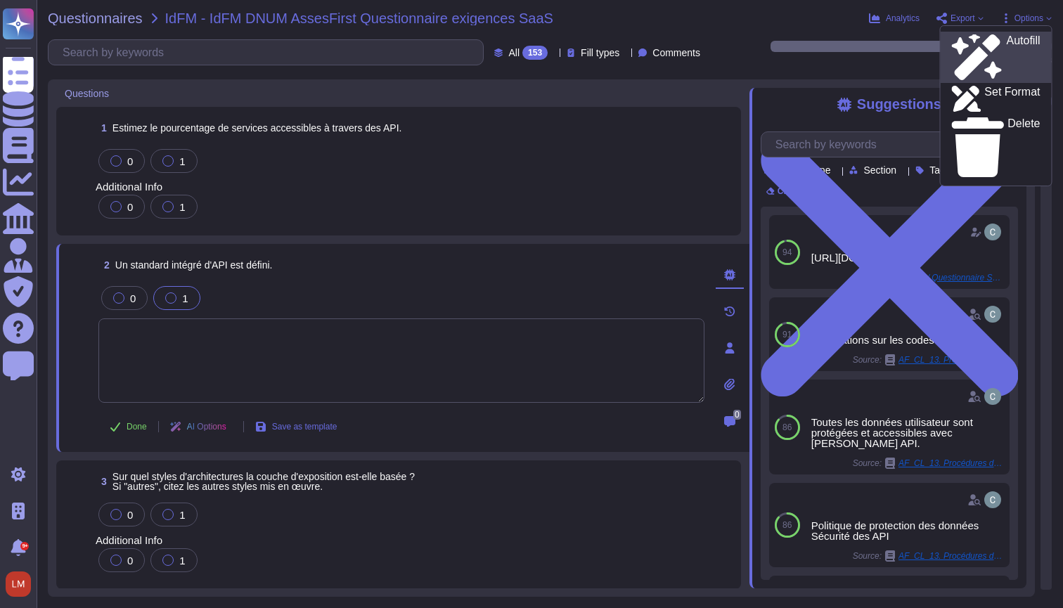
click at [1006, 41] on p "Autofill" at bounding box center [1023, 57] width 34 height 45
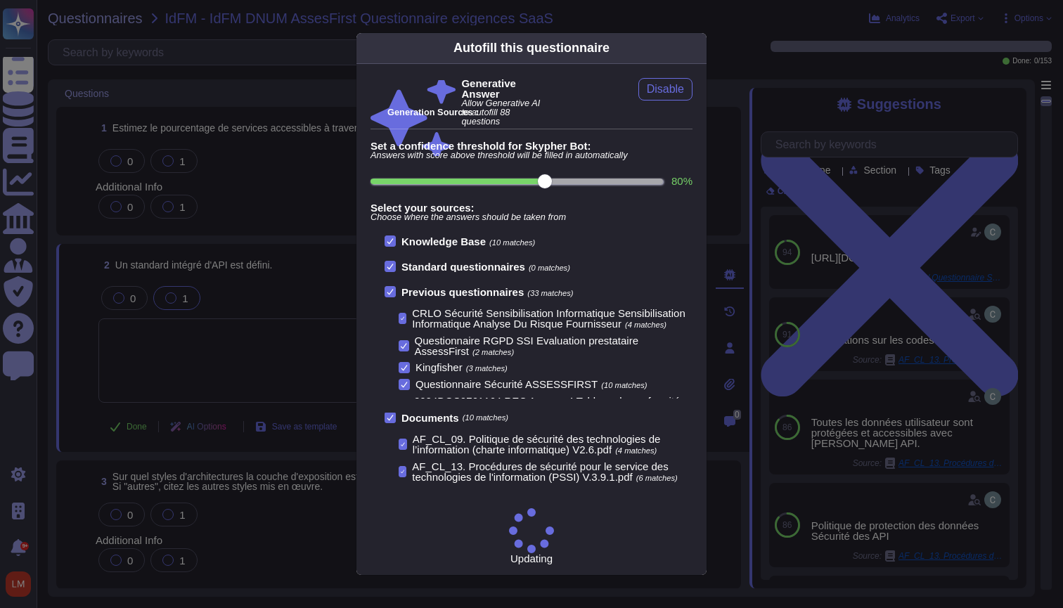
scroll to position [1, 0]
click at [698, 93] on icon at bounding box center [833, 228] width 270 height 270
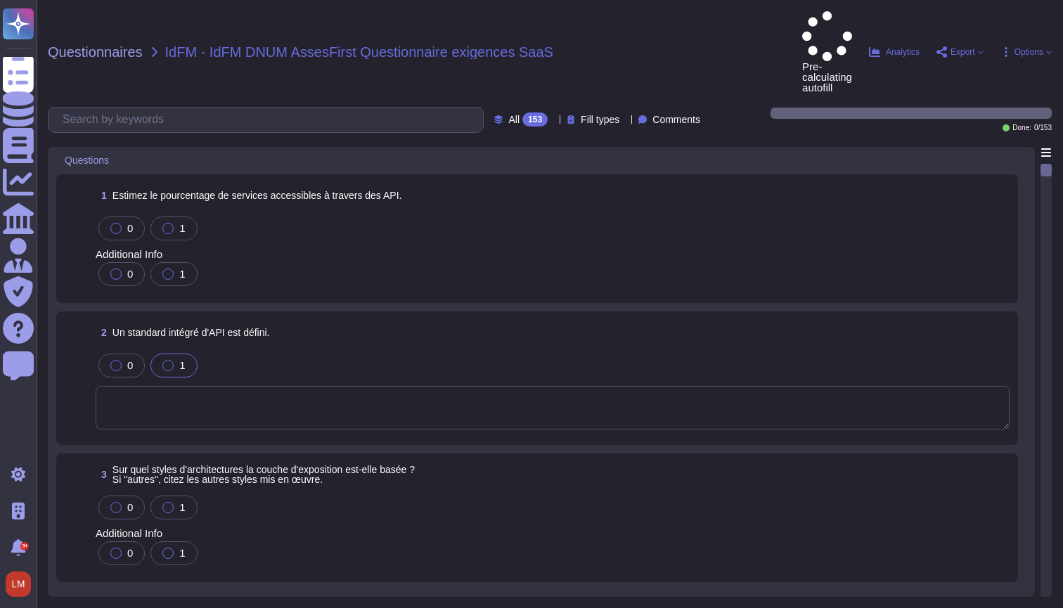
click at [1023, 48] on span "Options" at bounding box center [1029, 52] width 29 height 8
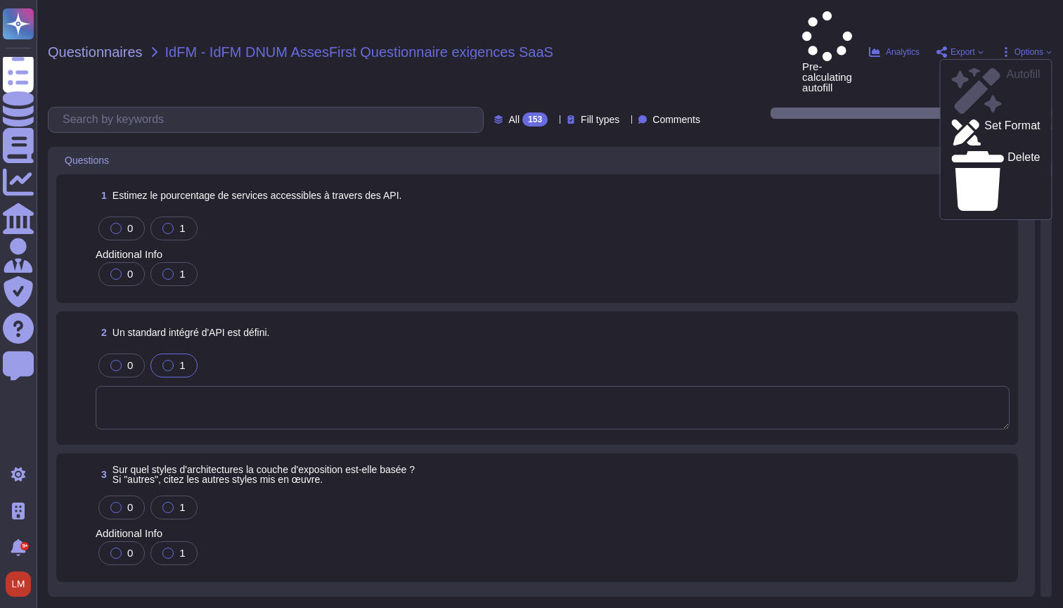
click at [772, 44] on div "Questionnaires IdFM - IdFM DNUM AssesFirst Questionnaire exigences SaaS Pre-cal…" at bounding box center [550, 304] width 1027 height 608
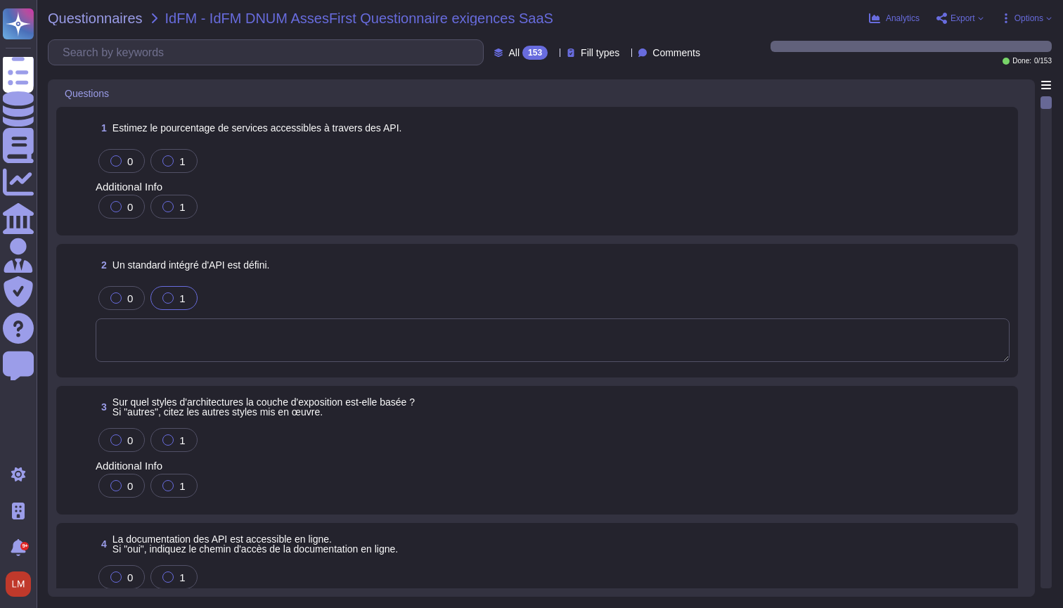
click at [1053, 18] on div "Questionnaires IdFM - IdFM DNUM AssesFirst Questionnaire exigences SaaS Analyti…" at bounding box center [550, 304] width 1027 height 608
click at [1044, 19] on span "Options" at bounding box center [1029, 18] width 29 height 8
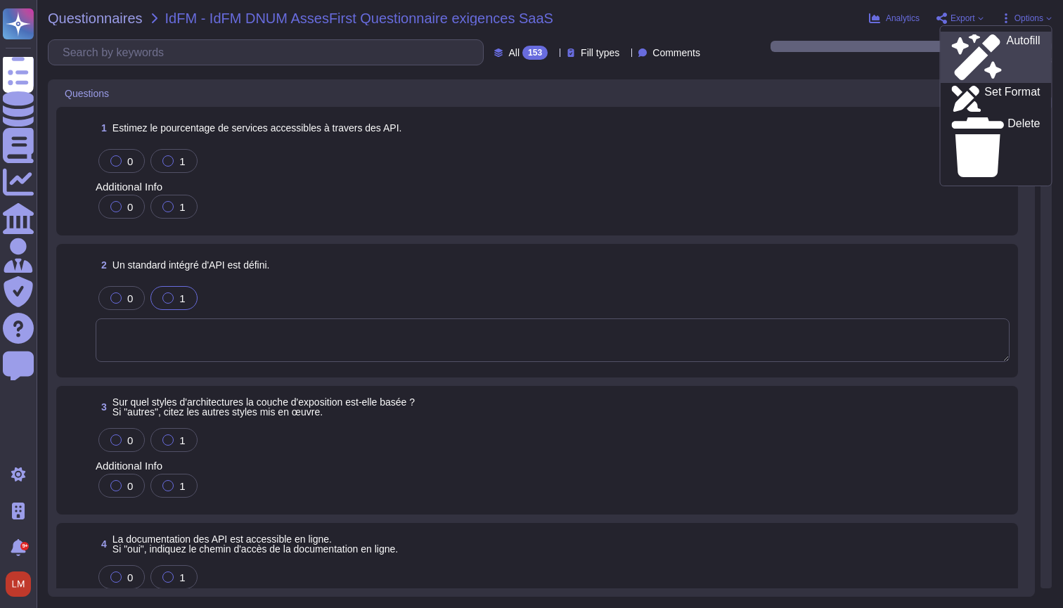
click at [1017, 41] on div "Autofill" at bounding box center [996, 57] width 89 height 46
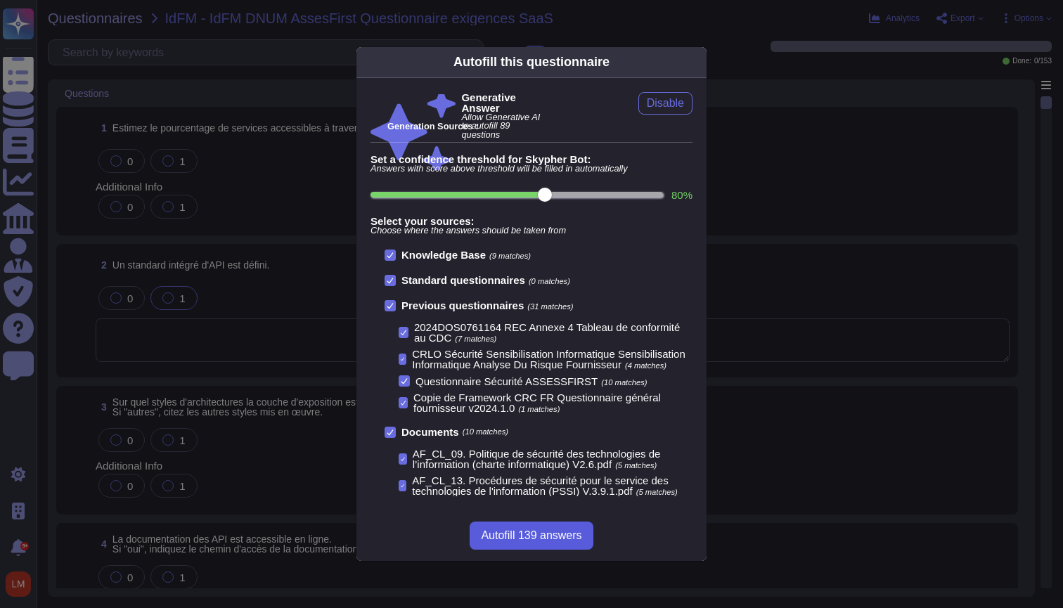
click at [553, 538] on span "Autofill 139 answers" at bounding box center [531, 535] width 101 height 11
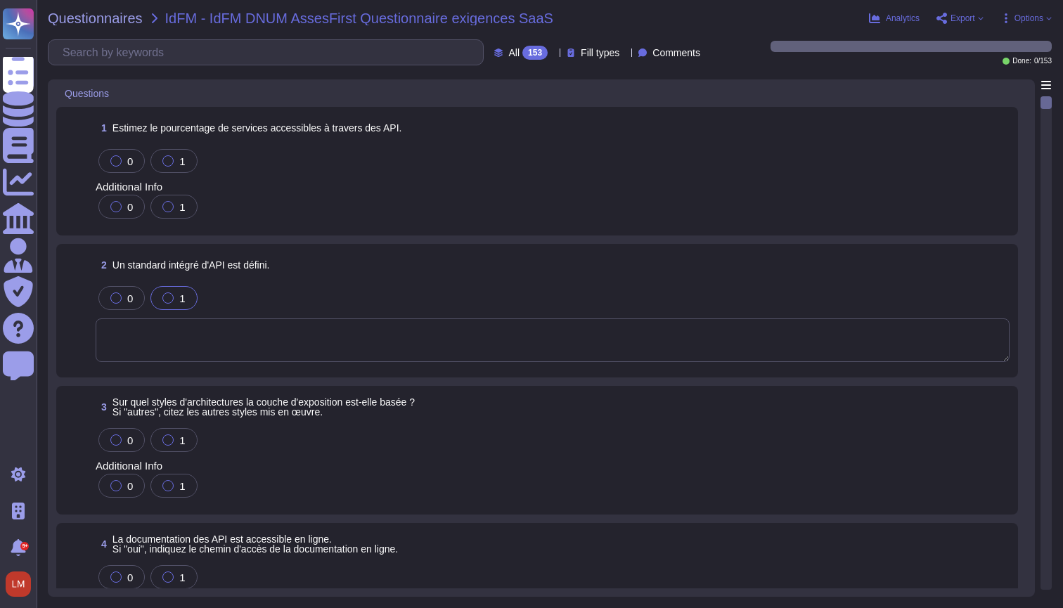
click at [1044, 18] on span "Options" at bounding box center [1026, 18] width 51 height 11
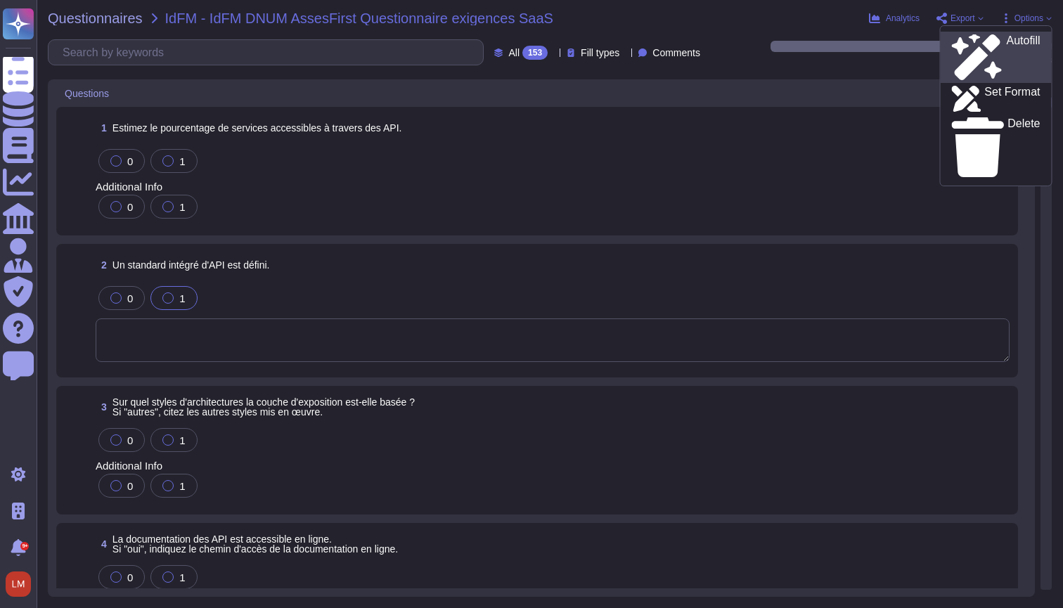
click at [1016, 39] on div "Autofill" at bounding box center [996, 57] width 89 height 46
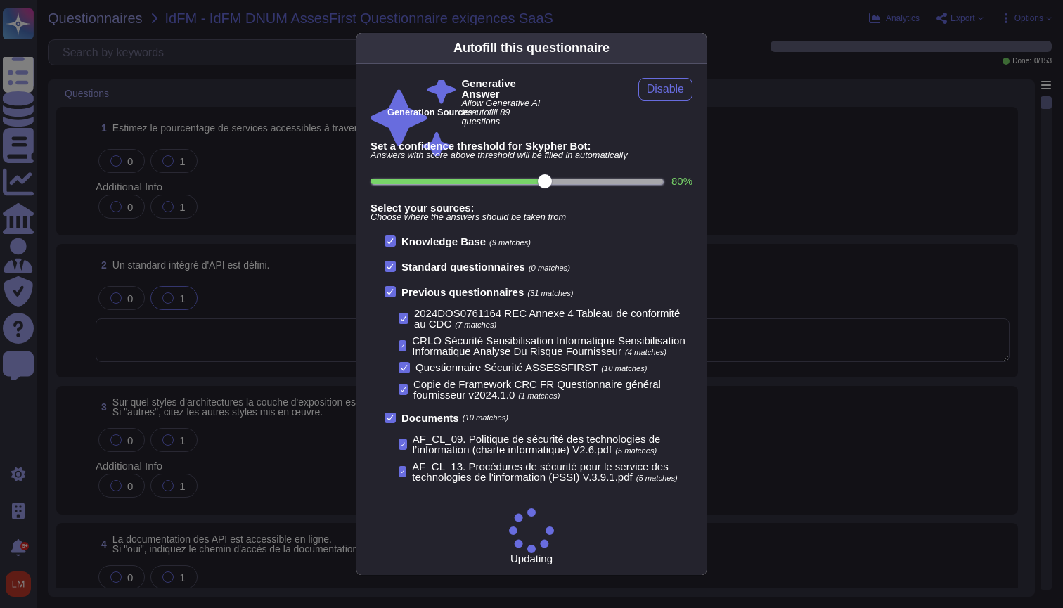
scroll to position [1, 0]
click at [390, 245] on icon at bounding box center [390, 241] width 7 height 7
click at [0, 0] on input "Knowledge Base (9 matches)" at bounding box center [0, 0] width 0 height 0
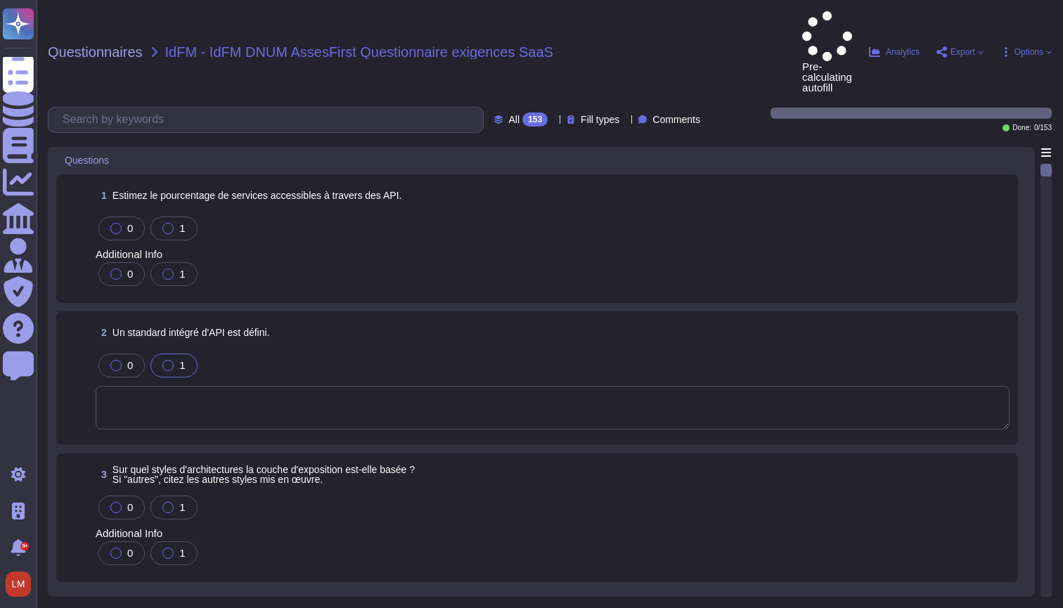
click at [1028, 48] on span "Options" at bounding box center [1029, 52] width 29 height 8
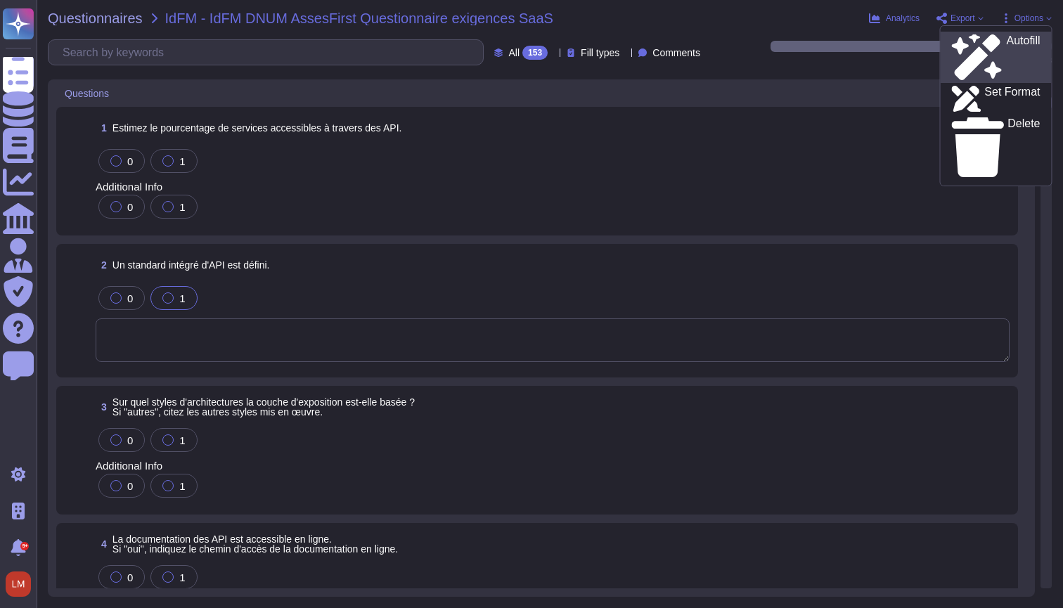
click at [1006, 39] on div "Autofill" at bounding box center [996, 57] width 89 height 46
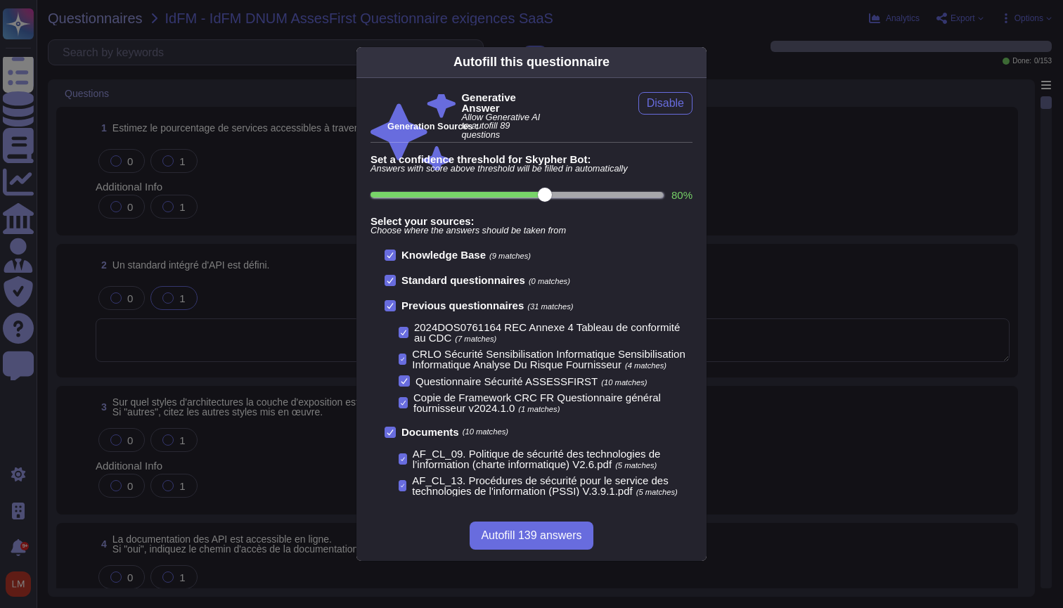
click at [404, 252] on b "Knowledge Base" at bounding box center [444, 255] width 84 height 12
click at [0, 0] on input "Knowledge Base (9 matches)" at bounding box center [0, 0] width 0 height 0
click at [554, 530] on span "Autofill 138 answers" at bounding box center [531, 535] width 101 height 11
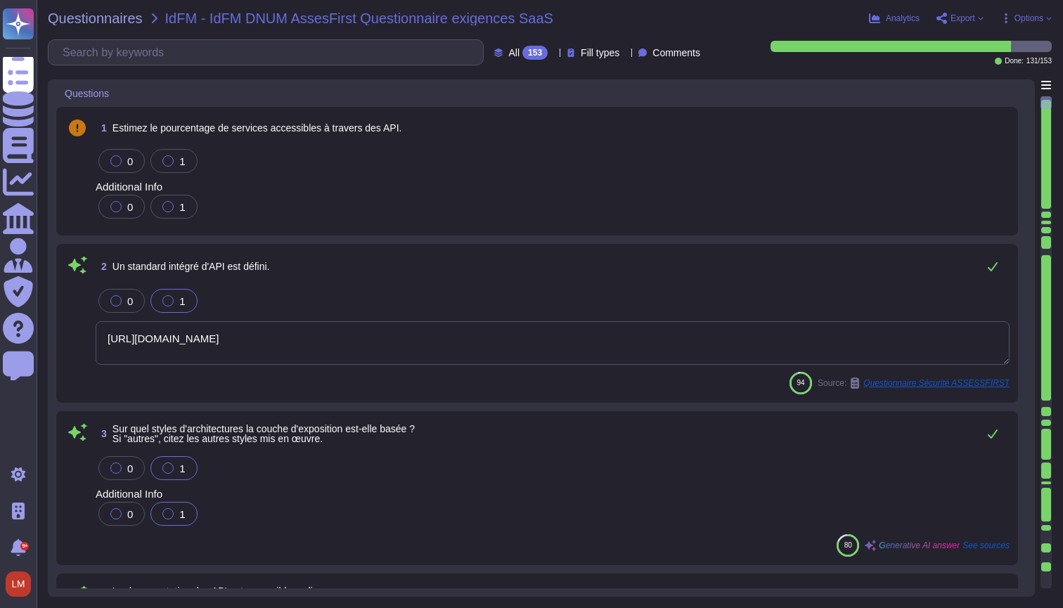
type textarea "[URL][DOMAIN_NAME]"
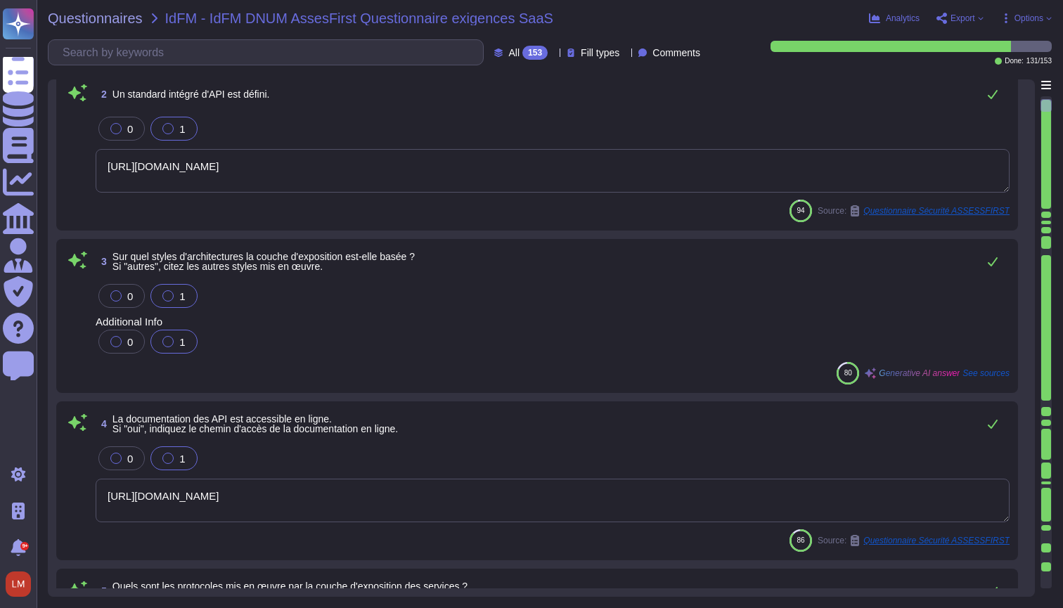
type textarea "[URL][DOMAIN_NAME]"
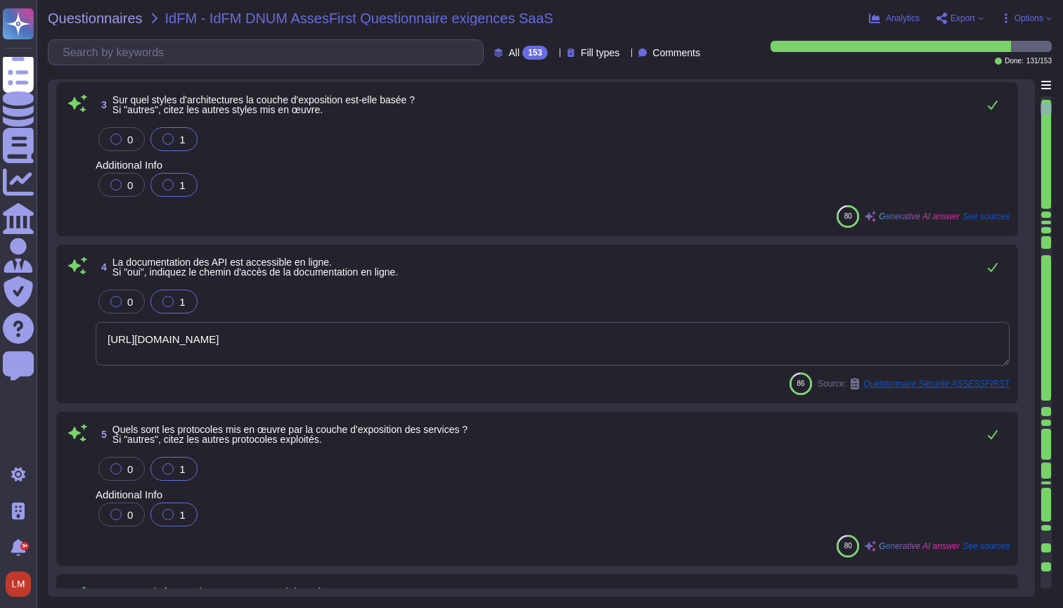
type textarea "Oui, l'accès à l'application via l'API nécessite un jeton de sécurité fort géné…"
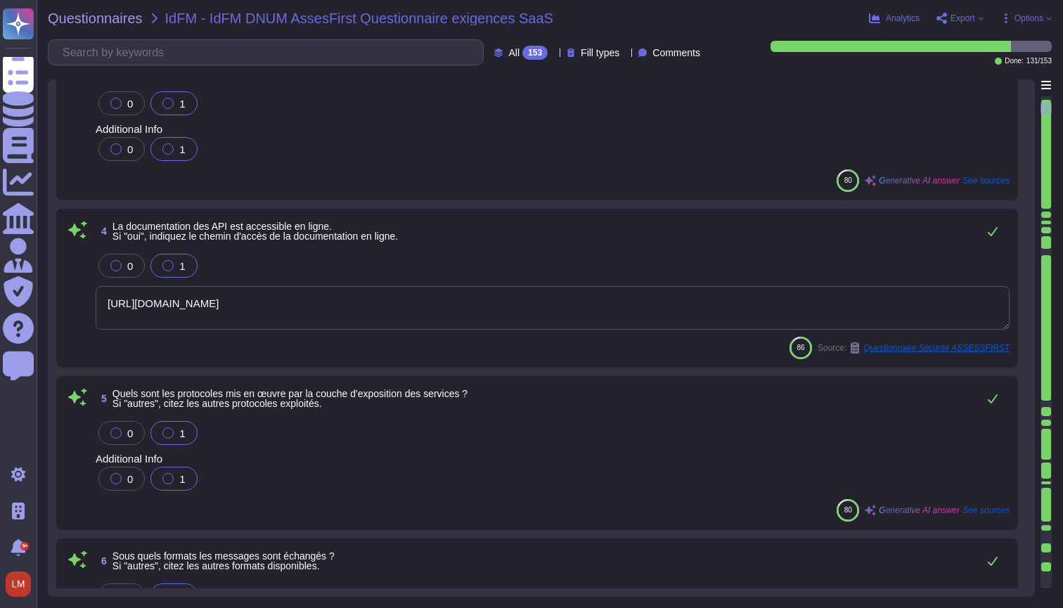
type textarea "[URL][DOMAIN_NAME]"
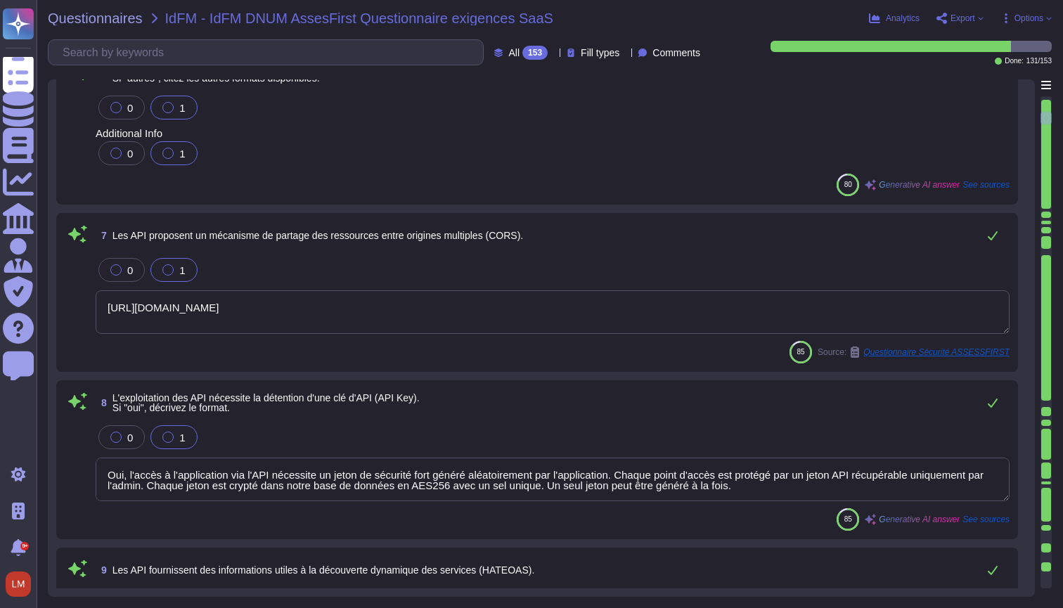
type textarea "Oui, le versioning et son historique sont tenus à jour lors de nouvelles évolut…"
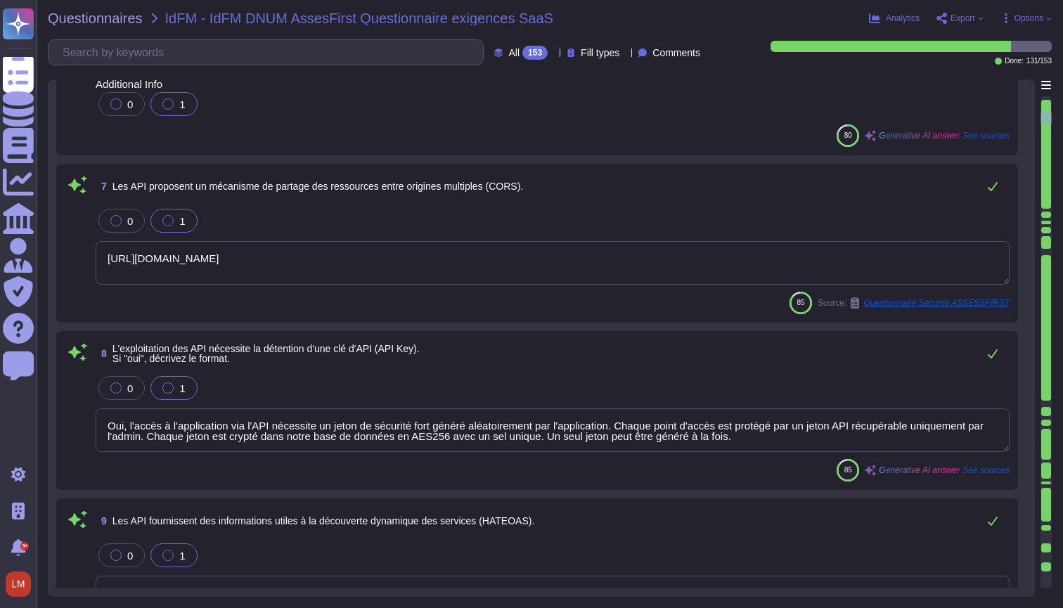
click at [973, 21] on span "Export" at bounding box center [963, 18] width 25 height 8
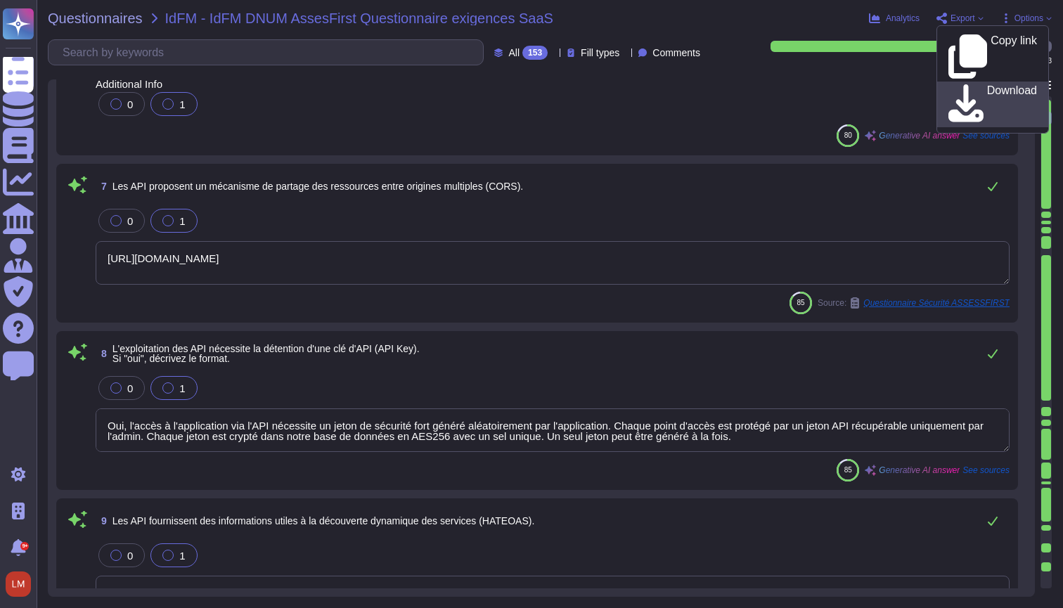
click at [987, 85] on p "Download" at bounding box center [1012, 104] width 50 height 39
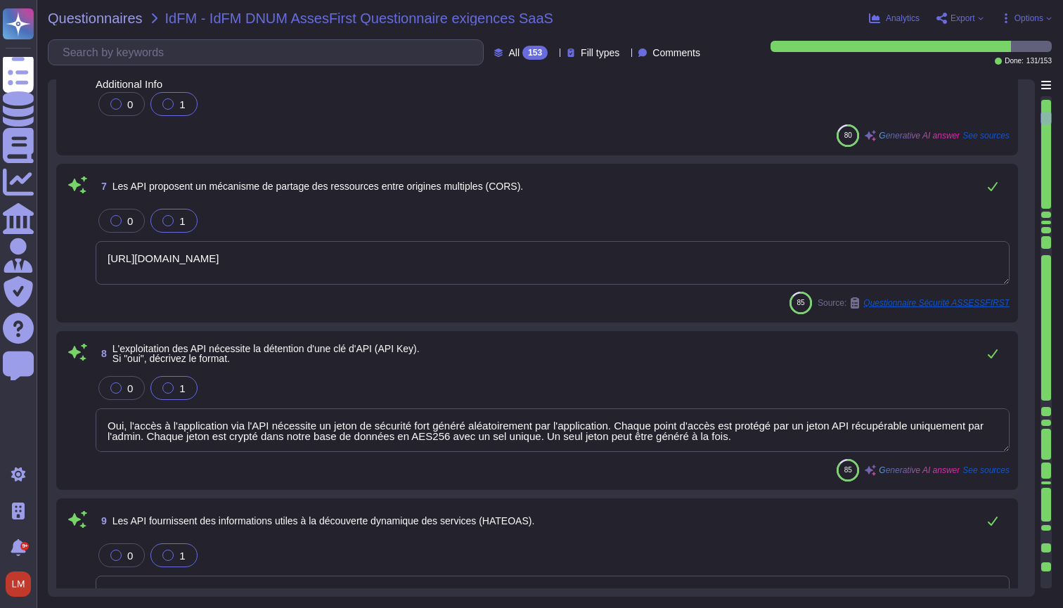
click at [555, 192] on div "7 Les API proposent un mécanisme de partage des ressources entre origines multi…" at bounding box center [553, 186] width 914 height 28
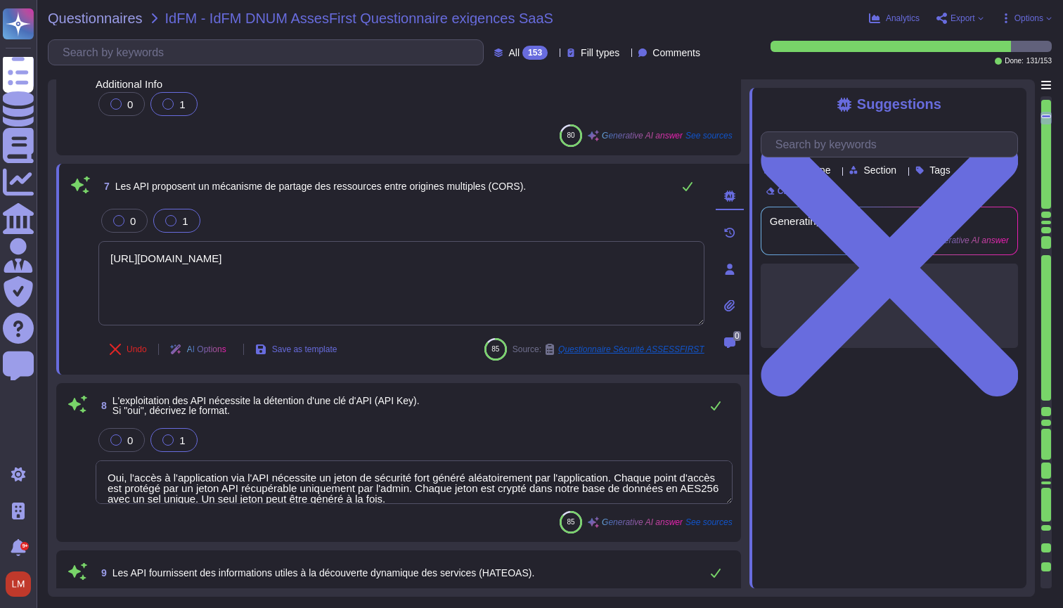
type textarea "Oui, le versioning et son historique sont tenus à jour lors de nouvelles évolut…"
